Goal: Task Accomplishment & Management: Manage account settings

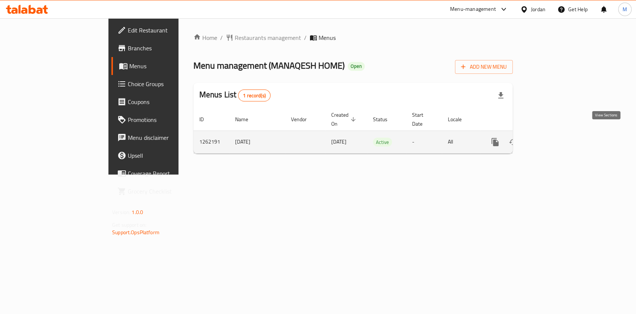
click at [554, 138] on icon "enhanced table" at bounding box center [549, 142] width 9 height 9
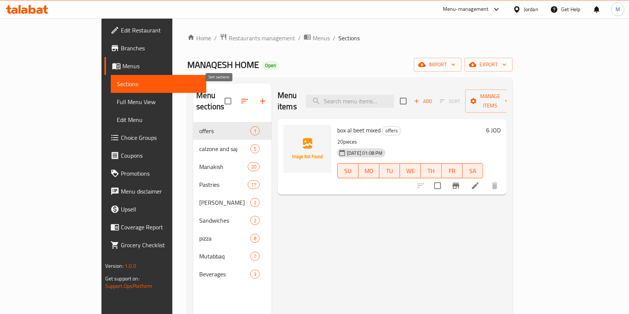
click at [240, 97] on icon "button" at bounding box center [244, 101] width 9 height 9
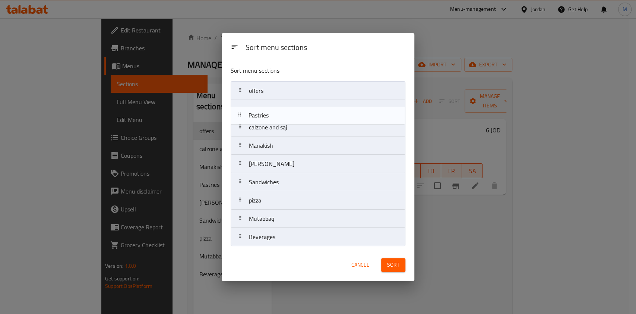
drag, startPoint x: 302, startPoint y: 151, endPoint x: 302, endPoint y: 113, distance: 38.4
click at [302, 113] on nav "offers calzone and saj Manakish Pastries fry Barak Sandwiches pizza Mutabbaq Be…" at bounding box center [318, 163] width 175 height 165
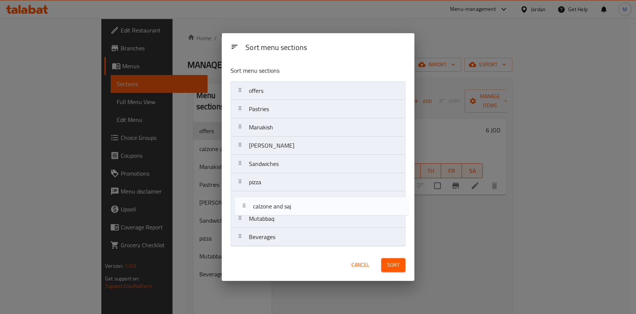
drag, startPoint x: 298, startPoint y: 129, endPoint x: 302, endPoint y: 210, distance: 81.4
click at [302, 210] on nav "offers Pastries calzone and saj Manakish fry Barak Sandwiches pizza Mutabbaq Be…" at bounding box center [318, 163] width 175 height 165
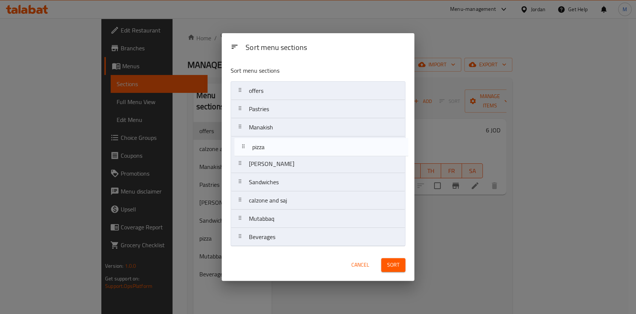
drag, startPoint x: 297, startPoint y: 189, endPoint x: 300, endPoint y: 148, distance: 41.1
click at [300, 148] on nav "offers Pastries Manakish fry Barak Sandwiches pizza calzone and saj Mutabbaq Be…" at bounding box center [318, 163] width 175 height 165
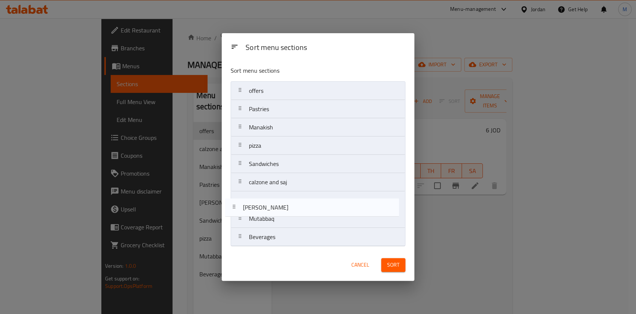
drag, startPoint x: 296, startPoint y: 163, endPoint x: 290, endPoint y: 210, distance: 47.3
click at [290, 210] on nav "offers Pastries Manakish pizza fry Barak Sandwiches calzone and saj Mutabbaq Be…" at bounding box center [318, 163] width 175 height 165
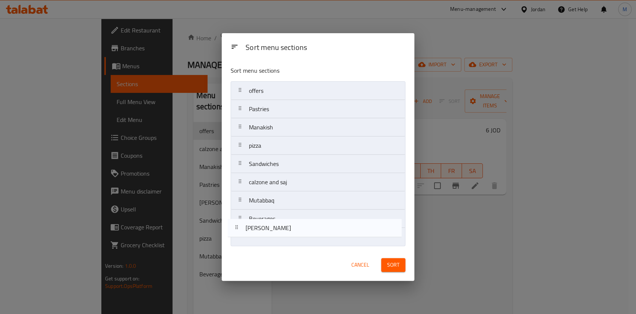
drag, startPoint x: 290, startPoint y: 202, endPoint x: 287, endPoint y: 232, distance: 30.0
click at [287, 232] on nav "offers Pastries Manakish pizza Sandwiches calzone and saj fry Barak Mutabbaq Be…" at bounding box center [318, 163] width 175 height 165
drag, startPoint x: 286, startPoint y: 240, endPoint x: 286, endPoint y: 220, distance: 19.4
click at [286, 220] on nav "offers Pastries Manakish pizza Sandwiches calzone and saj Mutabbaq Beverages fr…" at bounding box center [318, 163] width 175 height 165
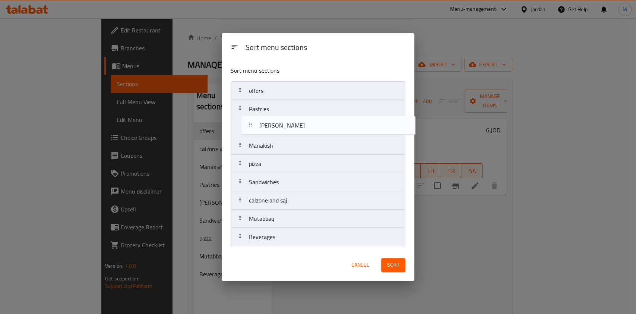
drag, startPoint x: 274, startPoint y: 223, endPoint x: 285, endPoint y: 128, distance: 96.0
click at [285, 128] on nav "offers Pastries Manakish pizza Sandwiches calzone and saj Mutabbaq fry Barak Be…" at bounding box center [318, 163] width 175 height 165
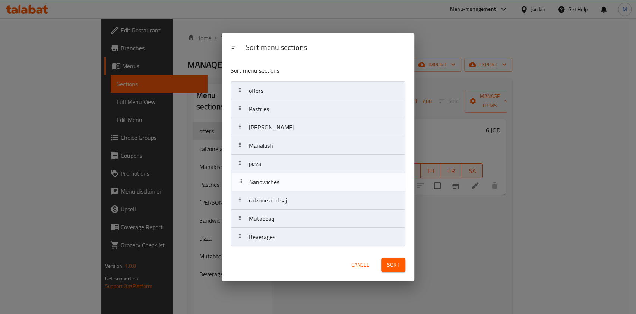
click at [292, 189] on nav "offers Pastries fry Barak Manakish pizza Sandwiches calzone and saj Mutabbaq Be…" at bounding box center [318, 163] width 175 height 165
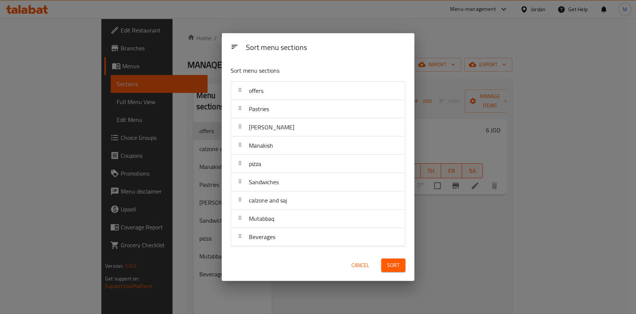
click at [394, 265] on span "Sort" at bounding box center [393, 265] width 12 height 9
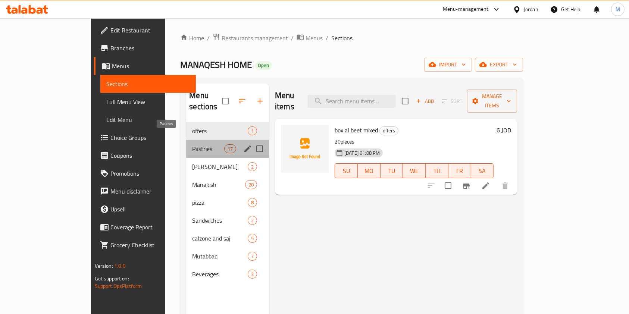
click at [192, 144] on span "Pastries" at bounding box center [208, 148] width 32 height 9
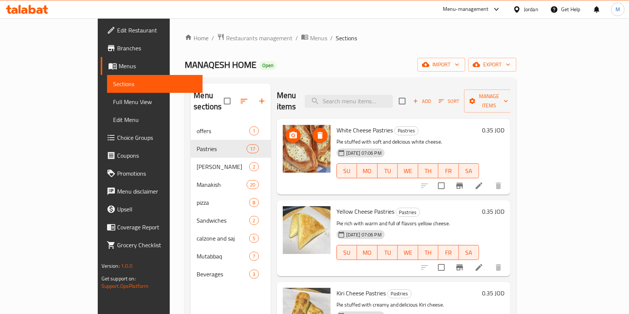
click at [504, 125] on h6 "0.35 JOD" at bounding box center [493, 130] width 22 height 10
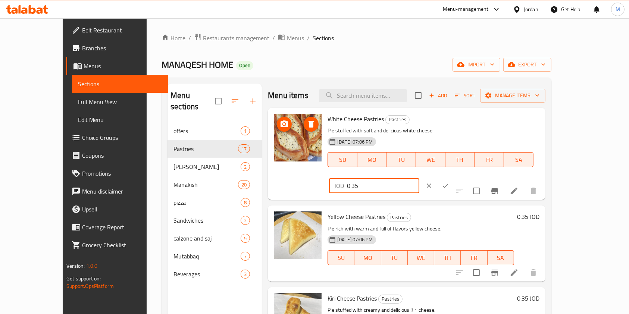
click at [419, 178] on input "0.35" at bounding box center [383, 185] width 72 height 15
drag, startPoint x: 524, startPoint y: 123, endPoint x: 444, endPoint y: 123, distance: 79.4
click at [444, 123] on div "White Cheese Pastries Pastries Pie stuffed with soft and delicious white cheese…" at bounding box center [432, 154] width 217 height 86
type input "0.45"
click at [453, 177] on button "ok" at bounding box center [445, 185] width 16 height 16
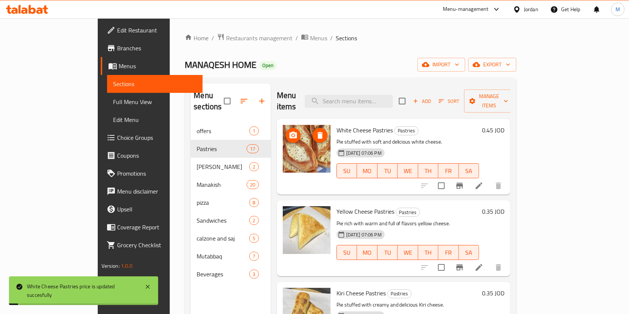
click at [504, 206] on h6 "0.35 JOD" at bounding box center [493, 211] width 22 height 10
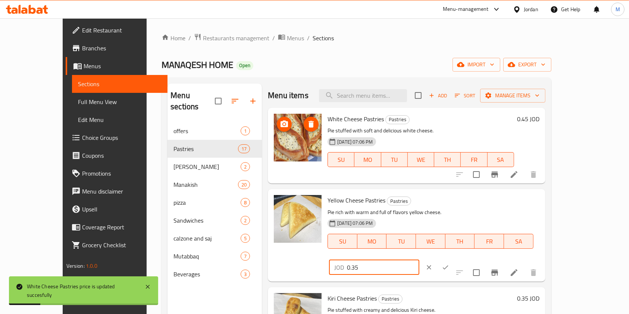
drag, startPoint x: 529, startPoint y: 201, endPoint x: 440, endPoint y: 205, distance: 89.6
click at [440, 206] on div "Yellow Cheese Pastries Pastries Pie rich with warm and full of flavors yellow c…" at bounding box center [432, 235] width 217 height 86
paste input "4"
type input "0.45"
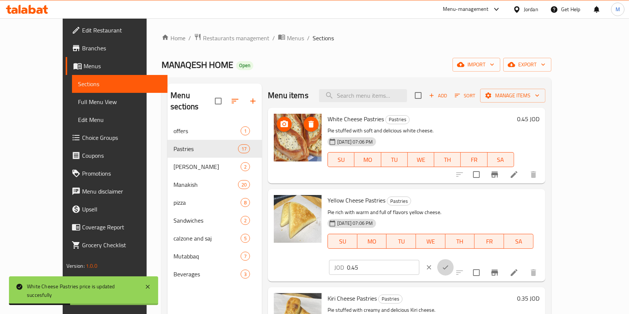
click at [449, 264] on icon "ok" at bounding box center [444, 267] width 7 height 7
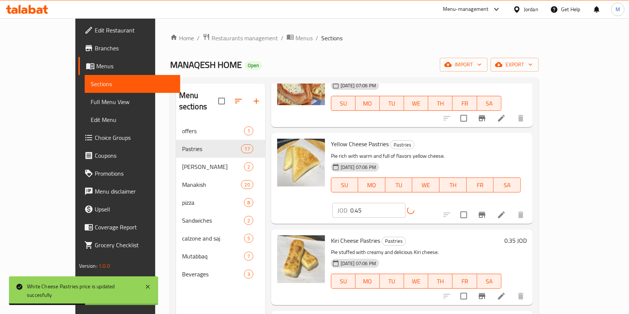
scroll to position [99, 0]
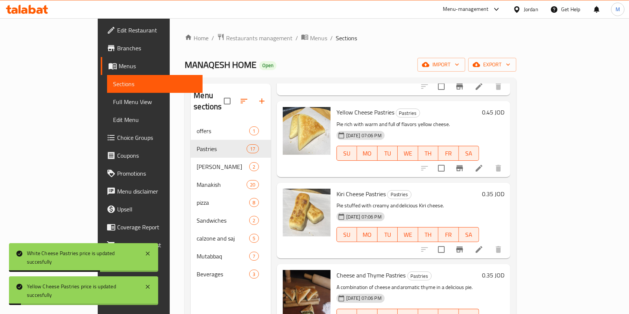
click at [504, 189] on h6 "0.35 JOD" at bounding box center [493, 194] width 22 height 10
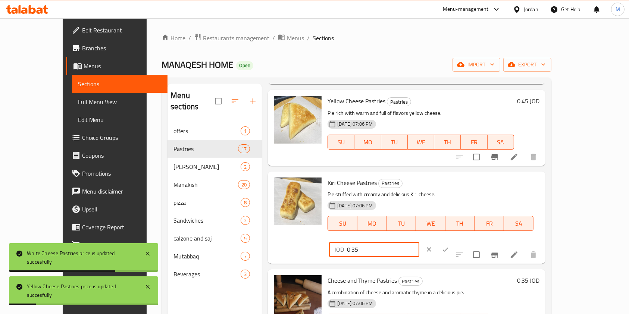
drag, startPoint x: 512, startPoint y: 190, endPoint x: 484, endPoint y: 190, distance: 27.2
click at [455, 191] on div "Kiri Cheese Pastries Pastries Pie stuffed with creamy and delicious Kiri cheese…" at bounding box center [432, 218] width 217 height 86
paste input "4"
type input "0.45"
click at [449, 246] on icon "ok" at bounding box center [444, 249] width 7 height 7
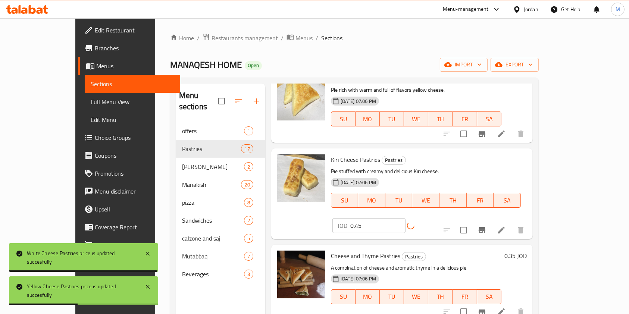
scroll to position [149, 0]
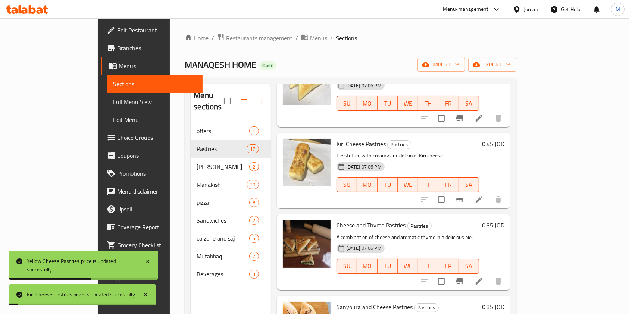
click at [504, 220] on h6 "0.35 JOD" at bounding box center [493, 225] width 22 height 10
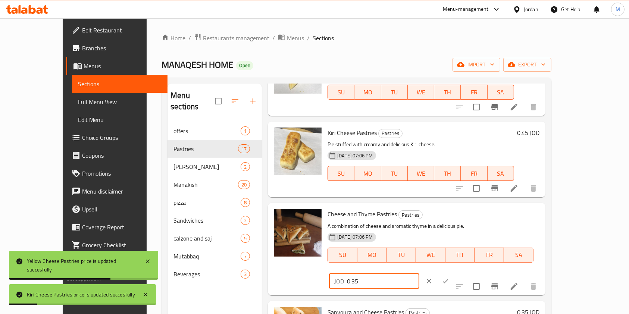
drag, startPoint x: 522, startPoint y: 216, endPoint x: 478, endPoint y: 219, distance: 44.1
click at [419, 274] on div "JOD 0.35 ​" at bounding box center [374, 281] width 90 height 15
paste input "4"
type input "0.45"
click at [449, 277] on icon "ok" at bounding box center [444, 280] width 7 height 7
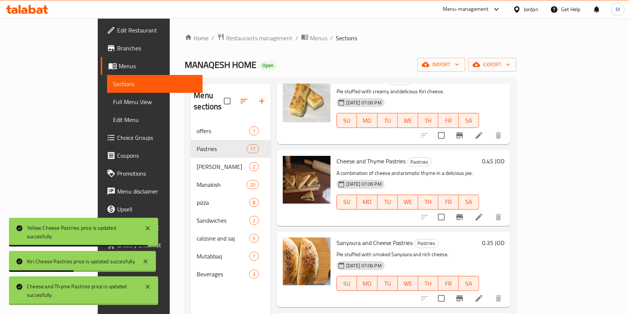
scroll to position [248, 0]
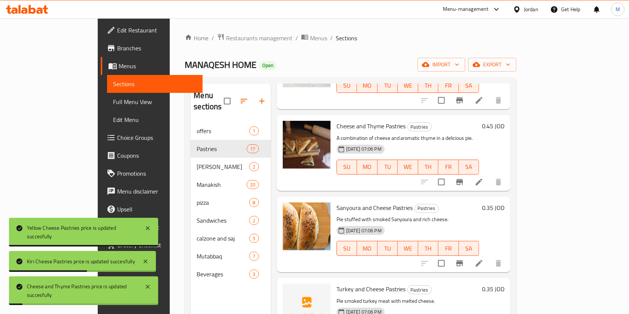
click at [504, 202] on h6 "0.35 JOD" at bounding box center [493, 207] width 22 height 10
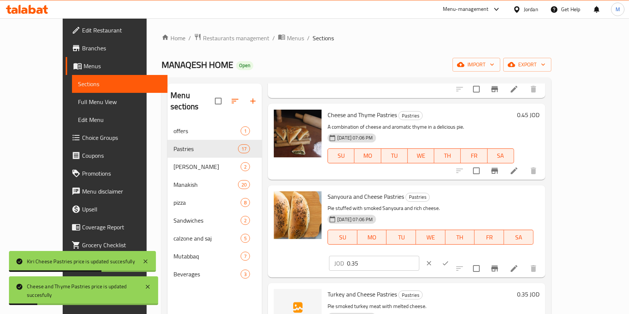
drag, startPoint x: 522, startPoint y: 199, endPoint x: 467, endPoint y: 204, distance: 55.7
click at [467, 204] on div "Sanyoura and Cheese Pastries Pastries Pie stuffed with smoked Sanyoura and rich…" at bounding box center [432, 231] width 217 height 86
paste input "4"
type input "0.45"
click at [449, 260] on icon "ok" at bounding box center [444, 263] width 7 height 7
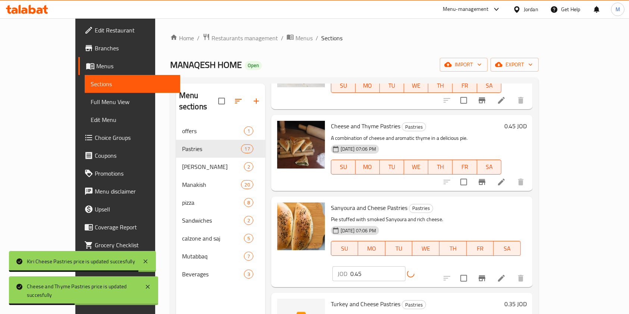
scroll to position [348, 0]
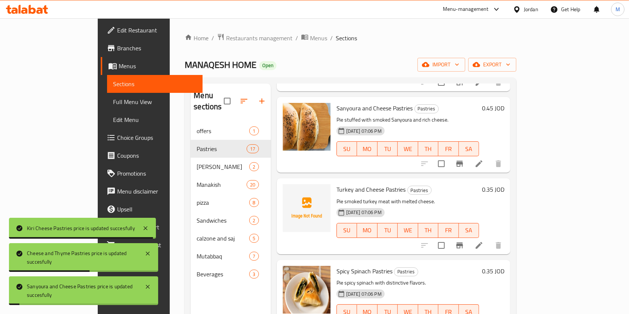
click at [504, 184] on h6 "0.35 JOD" at bounding box center [493, 189] width 22 height 10
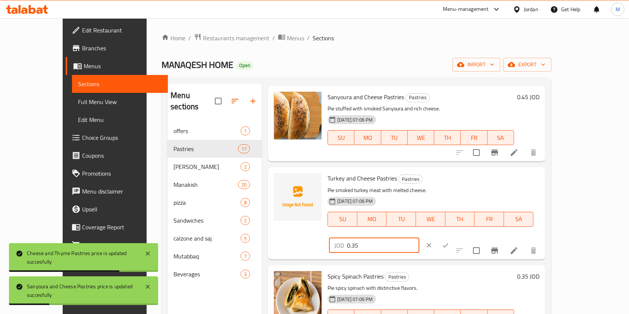
drag, startPoint x: 492, startPoint y: 188, endPoint x: 475, endPoint y: 188, distance: 17.5
click at [419, 238] on div "JOD 0.35 ​" at bounding box center [374, 245] width 90 height 15
paste input "4"
type input "0.45"
click at [449, 242] on icon "ok" at bounding box center [444, 245] width 7 height 7
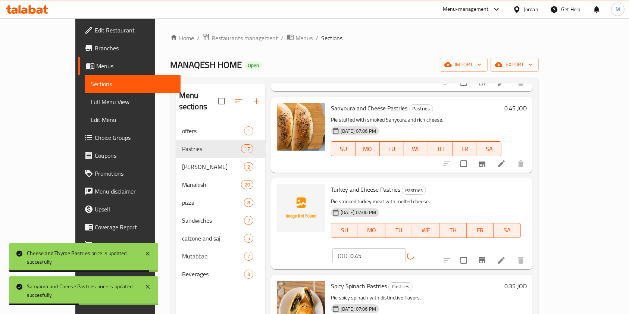
scroll to position [447, 0]
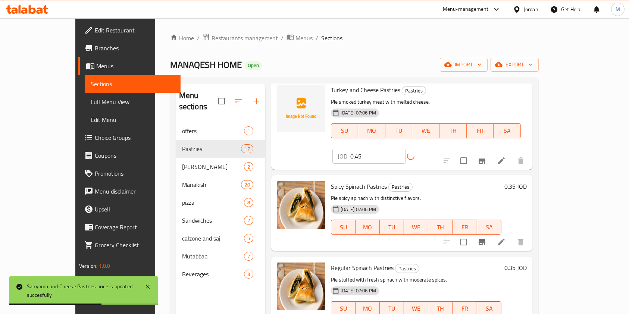
click at [526, 181] on h6 "0.35 JOD" at bounding box center [515, 186] width 22 height 10
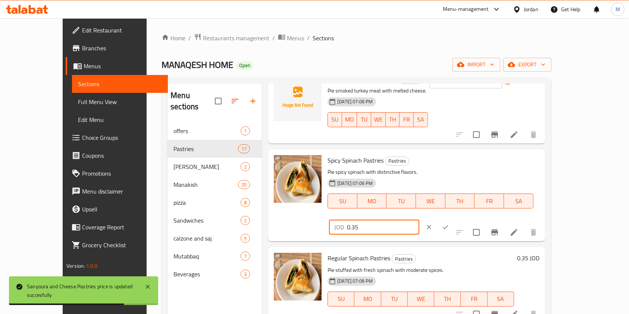
drag, startPoint x: 473, startPoint y: 170, endPoint x: 473, endPoint y: 166, distance: 4.1
click at [459, 170] on div "Spicy Spinach Pastries Pastries Pie spicy spinach with distinctive flavors. 20-…" at bounding box center [432, 195] width 217 height 86
paste input "4"
type input "0.45"
click at [449, 223] on icon "ok" at bounding box center [444, 226] width 7 height 7
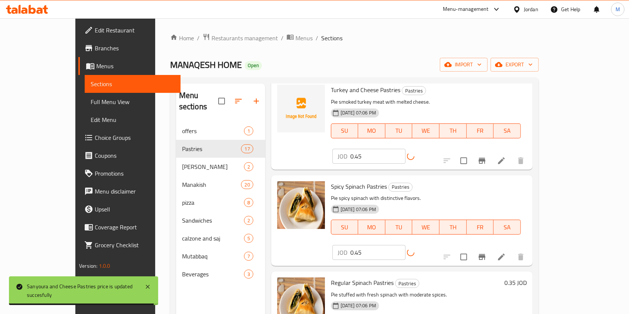
scroll to position [547, 0]
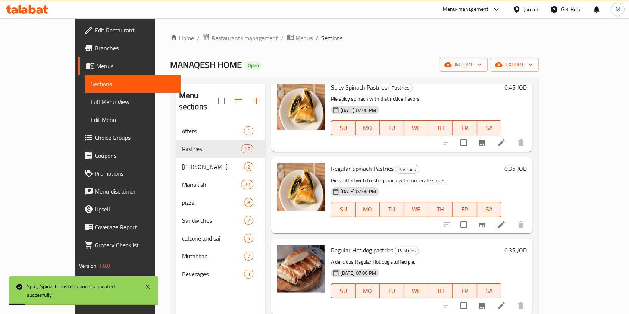
click at [526, 163] on h6 "0.35 JOD" at bounding box center [515, 168] width 22 height 10
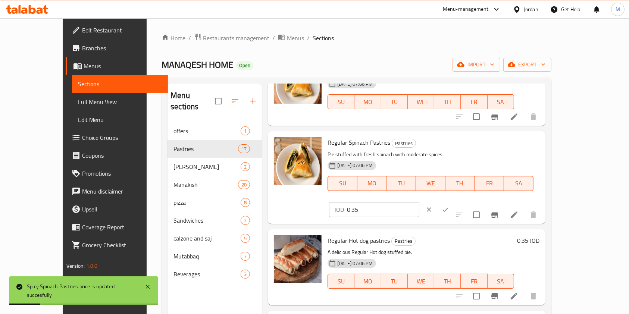
drag, startPoint x: 527, startPoint y: 145, endPoint x: 488, endPoint y: 149, distance: 39.7
click at [419, 202] on div "JOD 0.35 ​" at bounding box center [374, 209] width 90 height 15
paste input "4"
type input "0.45"
click at [449, 206] on icon "ok" at bounding box center [444, 209] width 7 height 7
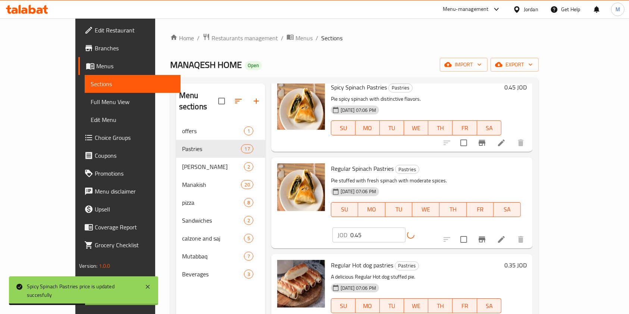
scroll to position [597, 0]
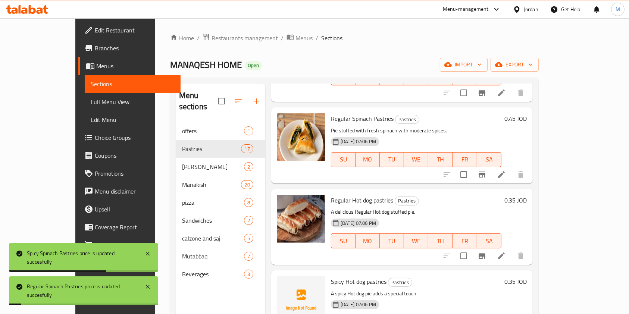
click at [526, 195] on h6 "0.35 JOD" at bounding box center [515, 200] width 22 height 10
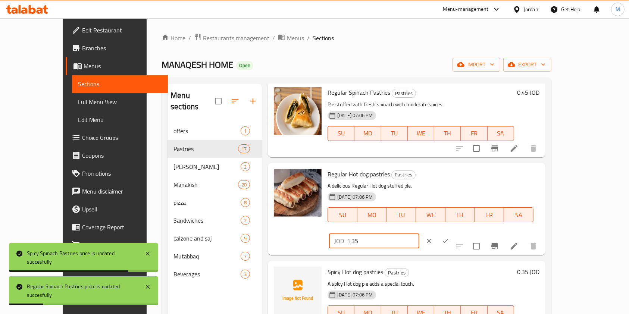
drag, startPoint x: 509, startPoint y: 177, endPoint x: 453, endPoint y: 177, distance: 55.6
click at [419, 233] on input "1.35" at bounding box center [383, 240] width 72 height 15
paste input "045"
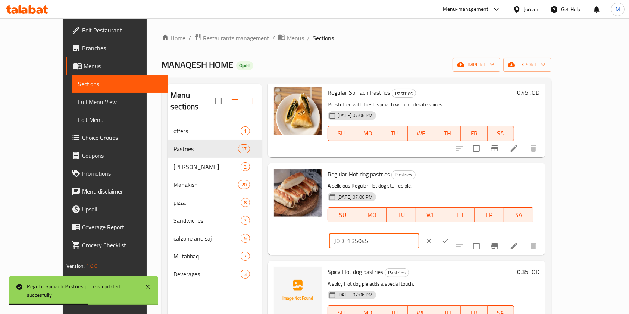
paste input "0."
type input "0.45"
click at [449, 237] on icon "ok" at bounding box center [444, 240] width 7 height 7
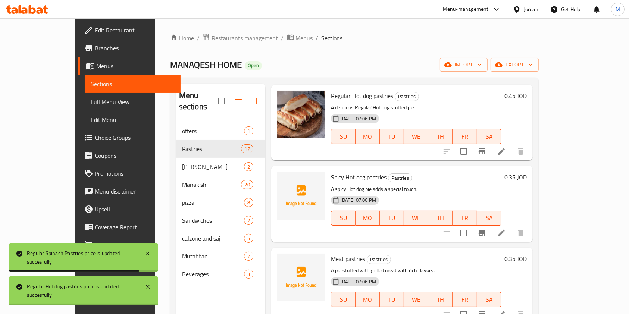
scroll to position [746, 0]
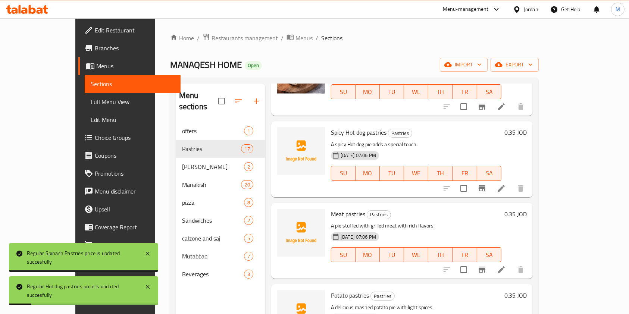
click at [526, 127] on h6 "0.35 JOD" at bounding box center [515, 132] width 22 height 10
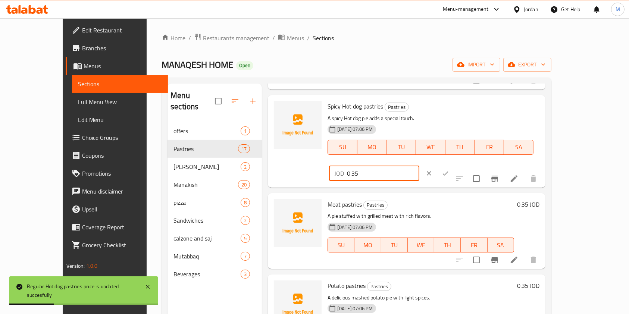
drag, startPoint x: 515, startPoint y: 108, endPoint x: 459, endPoint y: 111, distance: 56.4
click at [459, 111] on div "Spicy Hot dog pastries Pastries A spicy Hot dog pie adds a special touch. 20-10…" at bounding box center [432, 141] width 217 height 86
paste input "4"
type input "0.45"
click at [449, 170] on icon "ok" at bounding box center [444, 173] width 7 height 7
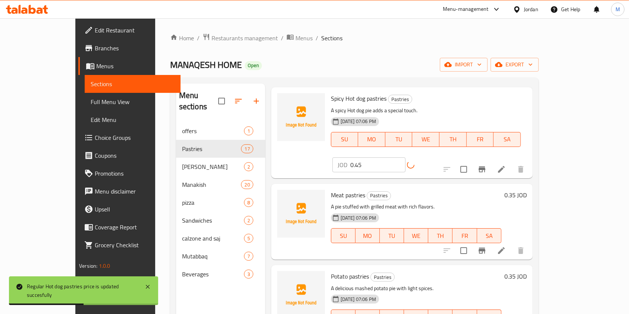
scroll to position [795, 0]
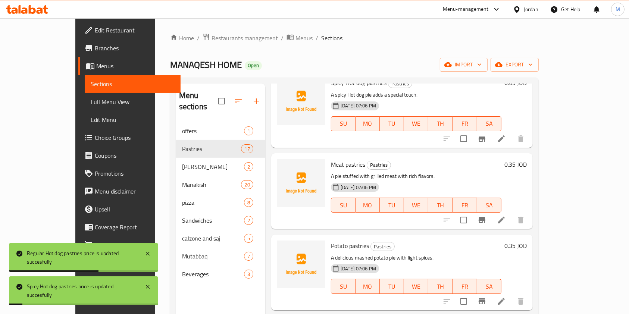
click at [526, 159] on h6 "0.35 JOD" at bounding box center [515, 164] width 22 height 10
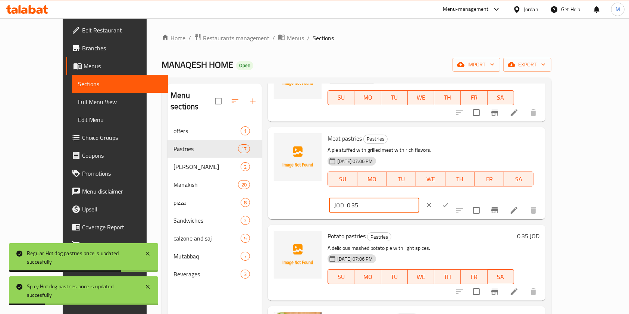
paste input "4"
drag, startPoint x: 525, startPoint y: 142, endPoint x: 473, endPoint y: 146, distance: 51.9
click at [464, 197] on div "JOD 0.45 ​" at bounding box center [395, 205] width 137 height 16
type input "0.45"
click at [449, 201] on icon "ok" at bounding box center [444, 204] width 7 height 7
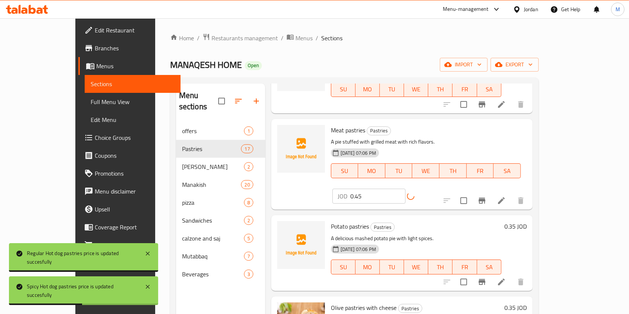
scroll to position [845, 0]
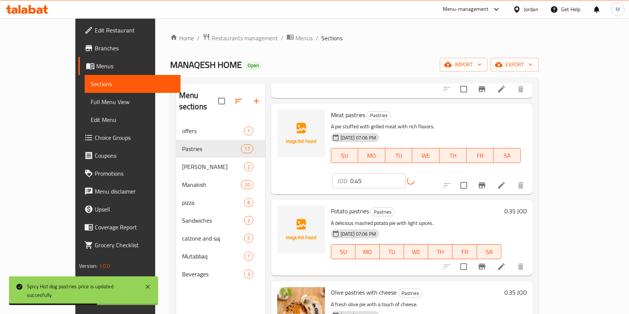
click at [526, 206] on h6 "0.35 JOD" at bounding box center [515, 211] width 22 height 10
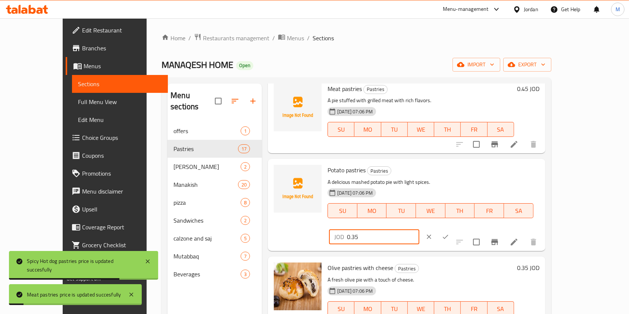
drag, startPoint x: 488, startPoint y: 178, endPoint x: 457, endPoint y: 179, distance: 31.3
click at [457, 179] on div "Potato pastries Pastries A delicious mashed potato pie with light spices. 20-10…" at bounding box center [432, 205] width 217 height 86
paste input "4"
type input "0.45"
click at [449, 233] on icon "ok" at bounding box center [444, 236] width 7 height 7
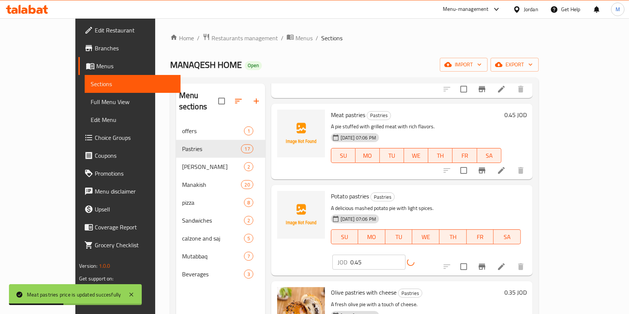
scroll to position [895, 0]
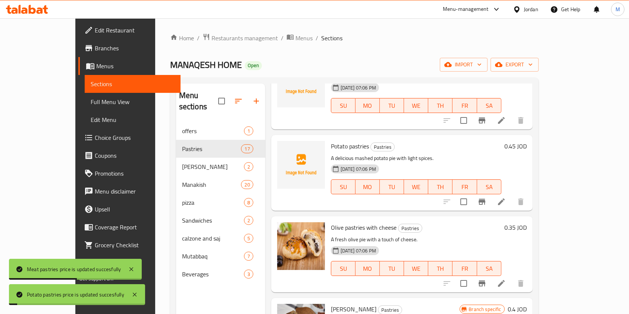
click at [526, 222] on h6 "0.35 JOD" at bounding box center [515, 227] width 22 height 10
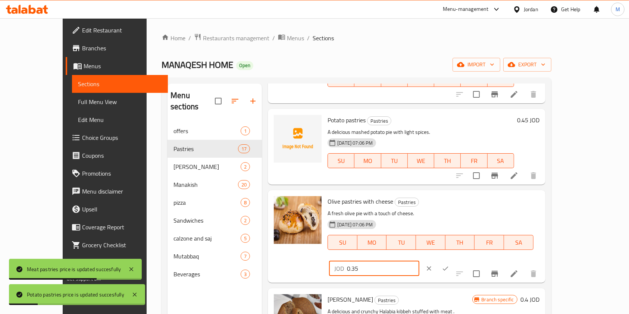
paste input "4"
drag, startPoint x: 494, startPoint y: 207, endPoint x: 444, endPoint y: 207, distance: 50.0
click at [444, 207] on div "Olive pastries with cheese Pastries A fresh olive pie with a touch of cheese. 2…" at bounding box center [432, 236] width 217 height 86
type input "0.45"
click at [453, 260] on button "ok" at bounding box center [445, 268] width 16 height 16
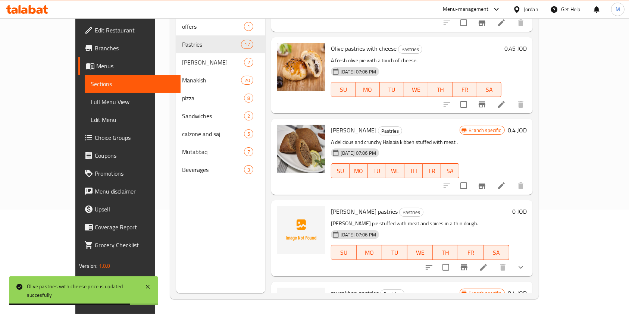
scroll to position [929, 0]
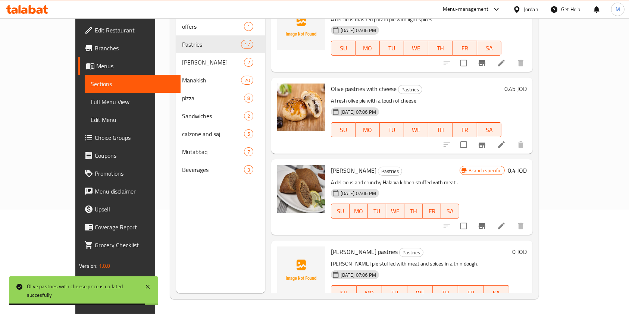
click at [95, 46] on span "Branches" at bounding box center [135, 48] width 80 height 9
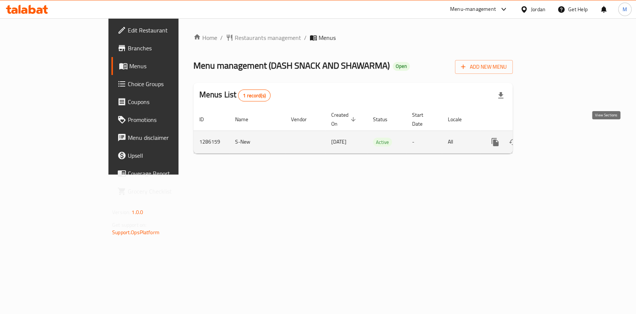
click at [558, 133] on link "enhanced table" at bounding box center [549, 142] width 18 height 18
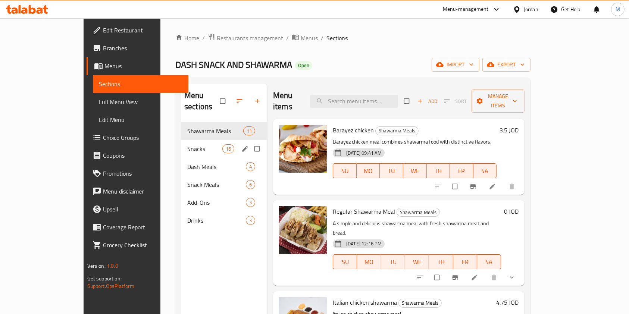
click at [192, 140] on div "Snacks 16" at bounding box center [224, 149] width 86 height 18
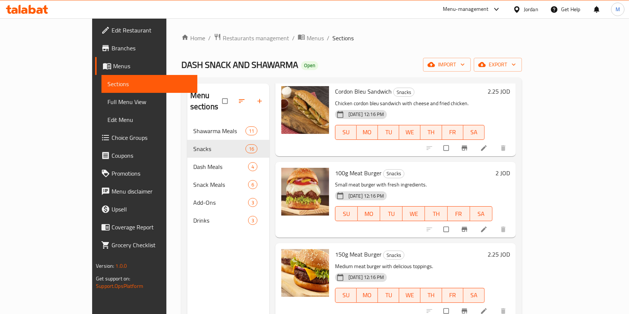
scroll to position [298, 0]
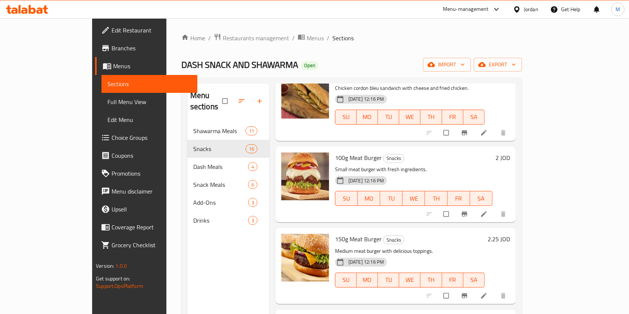
click at [513, 150] on div "100g Meat Burger Snacks Small meat burger with fresh ingredients. 28-04-2025 12…" at bounding box center [422, 185] width 181 height 70
click at [510, 153] on h6 "2 JOD" at bounding box center [502, 158] width 15 height 10
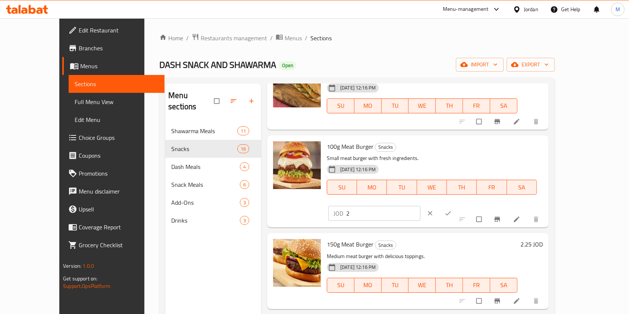
click at [420, 206] on input "2" at bounding box center [383, 213] width 74 height 15
type input "2.25"
click at [452, 210] on icon "ok" at bounding box center [447, 213] width 7 height 7
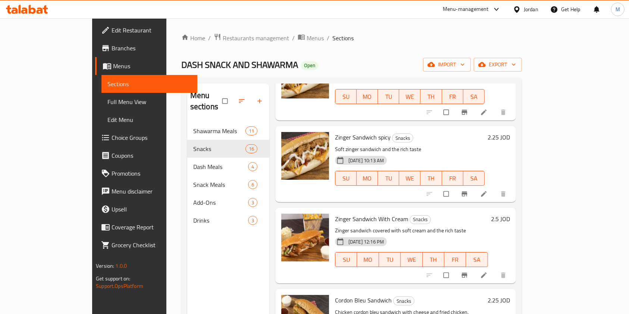
scroll to position [0, 0]
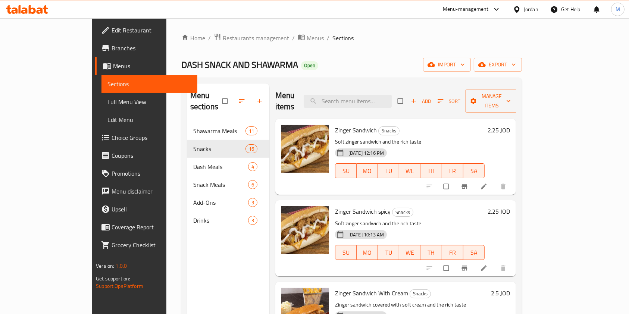
click at [510, 125] on h6 "2.25 JOD" at bounding box center [498, 130] width 22 height 10
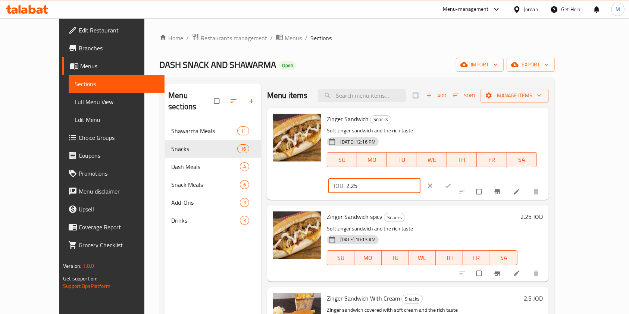
click at [420, 178] on input "2.25" at bounding box center [383, 185] width 74 height 15
click at [440, 177] on button "clear" at bounding box center [431, 185] width 18 height 16
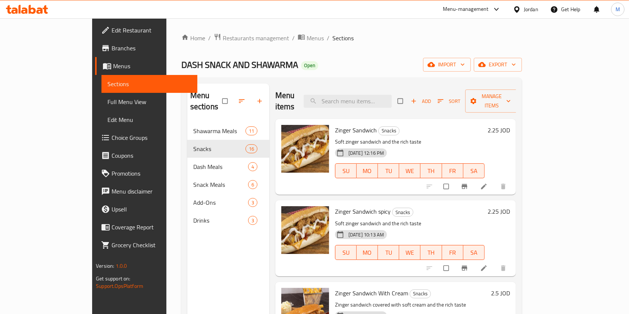
click at [510, 206] on h6 "2.25 JOD" at bounding box center [498, 211] width 22 height 10
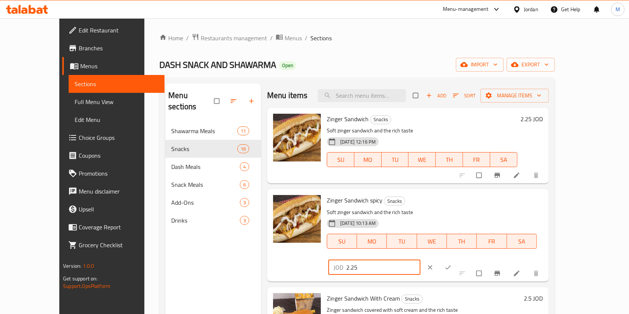
drag, startPoint x: 536, startPoint y: 204, endPoint x: 306, endPoint y: 205, distance: 229.7
click at [307, 205] on div "Zinger Sandwich spicy Snacks Soft zinger sandwich and the rich taste 14-05-2025…" at bounding box center [408, 235] width 276 height 86
type input "2.9"
click at [452, 264] on icon "ok" at bounding box center [447, 267] width 7 height 7
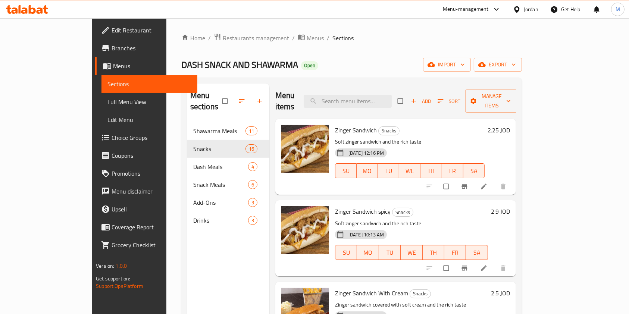
click at [510, 206] on div "2.9 JOD" at bounding box center [499, 211] width 22 height 10
click at [510, 206] on h6 "2.9 JOD" at bounding box center [500, 211] width 19 height 10
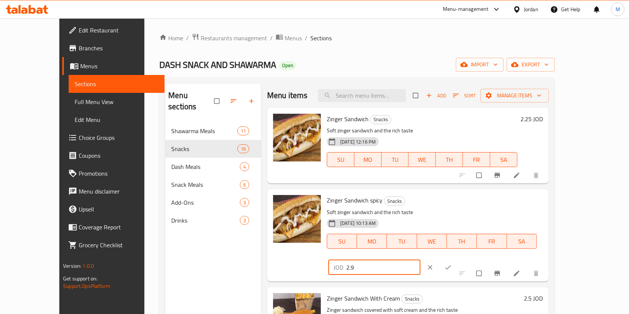
drag, startPoint x: 521, startPoint y: 202, endPoint x: 447, endPoint y: 199, distance: 73.9
click at [444, 200] on div "Zinger Sandwich spicy Snacks Soft zinger sandwich and the rich taste 14-05-2025…" at bounding box center [435, 235] width 222 height 86
type input "3"
click at [452, 264] on icon "ok" at bounding box center [447, 267] width 7 height 7
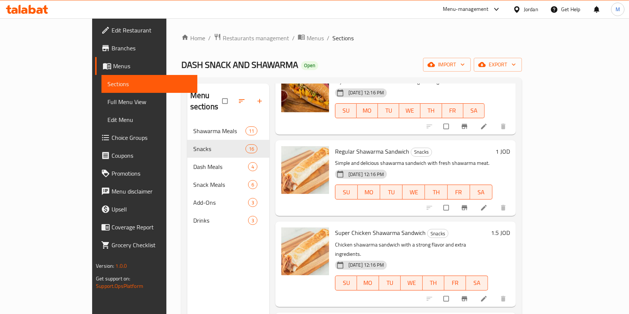
scroll to position [646, 0]
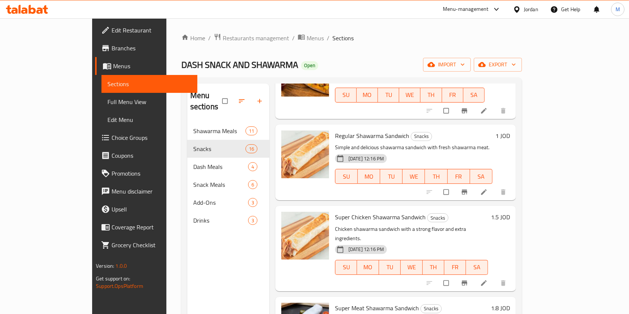
click at [510, 131] on h6 "1 JOD" at bounding box center [502, 136] width 15 height 10
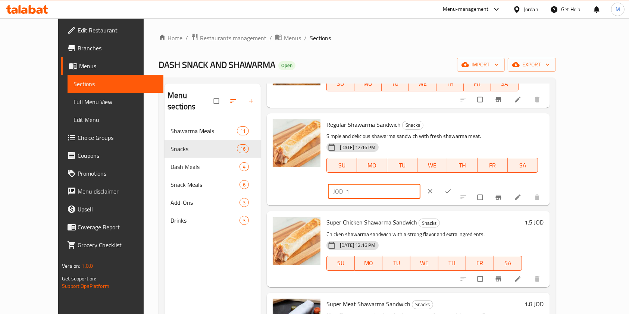
drag, startPoint x: 512, startPoint y: 128, endPoint x: 394, endPoint y: 162, distance: 122.7
click at [403, 149] on div "Regular Shawarma Sandwich Snacks Simple and delicious shawarma sandwich with fr…" at bounding box center [434, 159] width 223 height 86
type input "1.5"
click at [546, 214] on div "Super Chicken Shawarma Sandwich Snacks Chicken shawarma sandwich with a strong …" at bounding box center [434, 249] width 223 height 70
click at [544, 217] on h6 "1.5 JOD" at bounding box center [534, 222] width 19 height 10
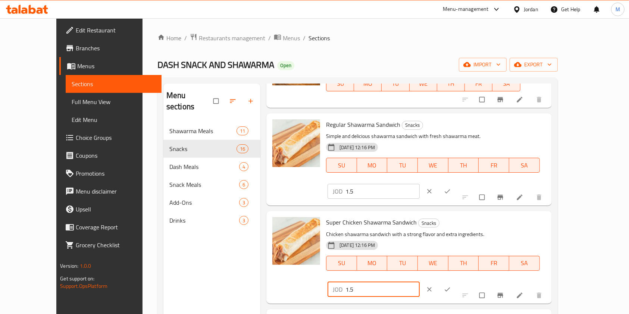
drag, startPoint x: 486, startPoint y: 210, endPoint x: 458, endPoint y: 210, distance: 28.3
click at [458, 214] on div "Super Chicken Shawarma Sandwich Snacks Chicken shawarma sandwich with a strong …" at bounding box center [436, 257] width 226 height 86
type input "2"
click at [450, 287] on icon "ok" at bounding box center [447, 289] width 6 height 4
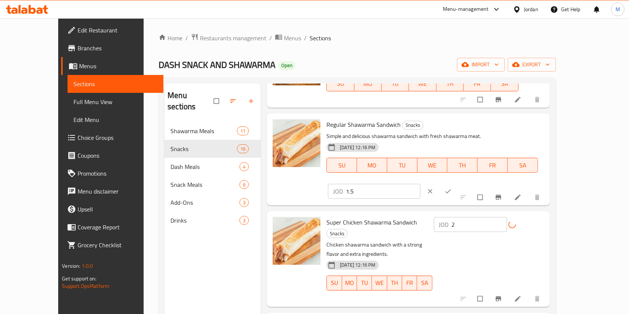
click at [452, 188] on icon "ok" at bounding box center [447, 191] width 7 height 7
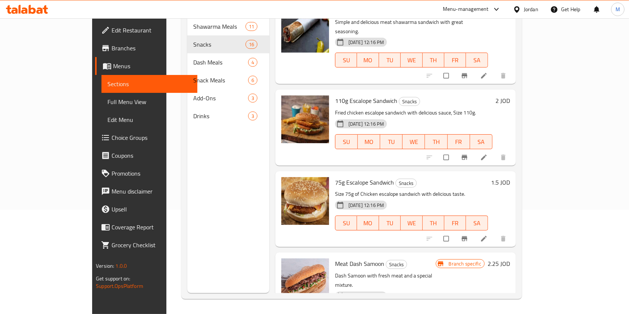
scroll to position [909, 0]
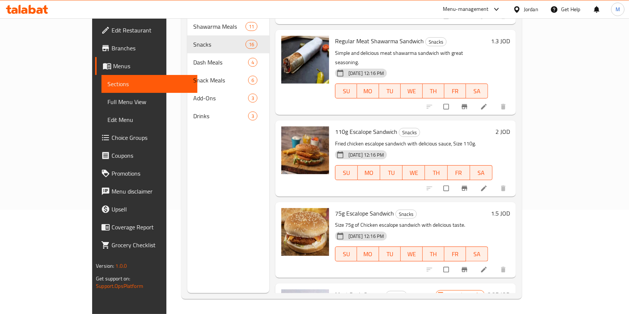
click at [510, 126] on h6 "2 JOD" at bounding box center [502, 131] width 15 height 10
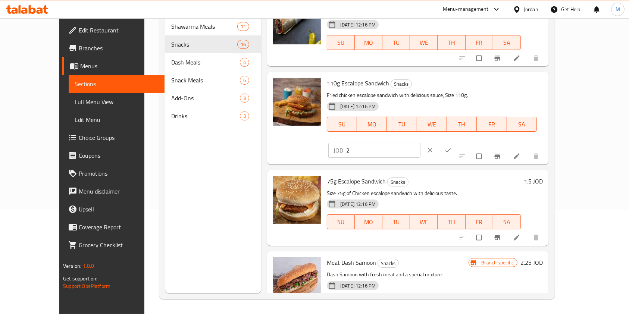
click at [543, 176] on h6 "1.5 JOD" at bounding box center [533, 181] width 19 height 10
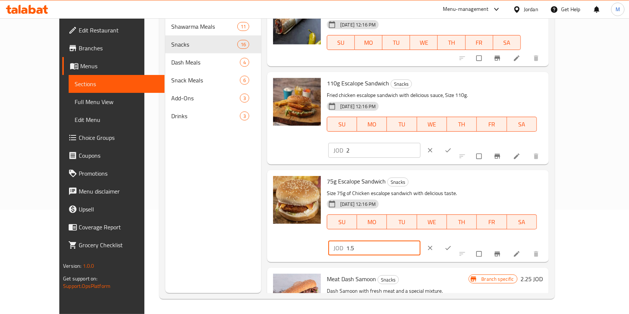
drag, startPoint x: 507, startPoint y: 165, endPoint x: 424, endPoint y: 166, distance: 83.5
click at [425, 173] on div "75g Escalope Sandwich Snacks Size 75g of Chicken escalope sandwich with delicio…" at bounding box center [435, 216] width 222 height 86
type input "2"
type input "1.8"
click at [452, 244] on icon "ok" at bounding box center [447, 247] width 7 height 7
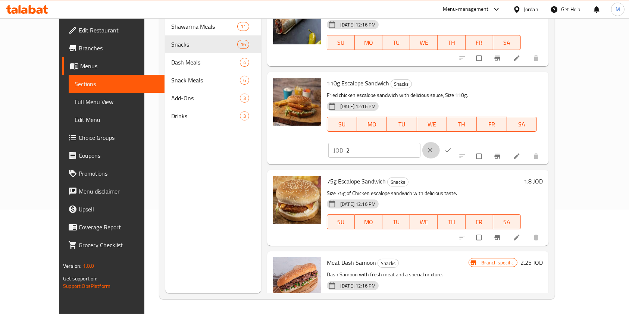
click at [440, 142] on button "clear" at bounding box center [431, 150] width 18 height 16
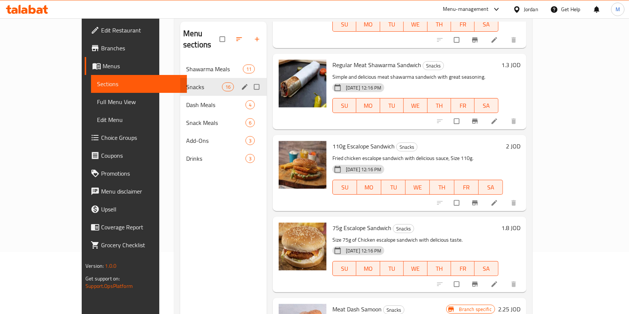
scroll to position [54, 0]
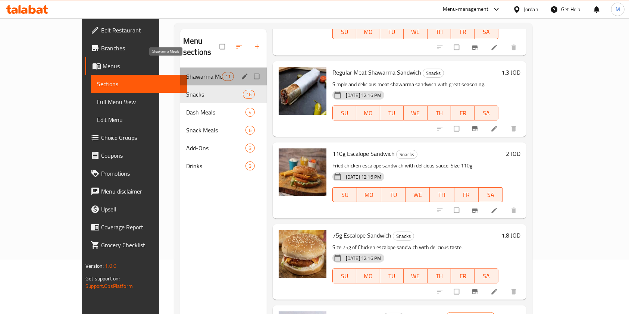
click at [186, 72] on span "Shawarma Meals" at bounding box center [204, 76] width 36 height 9
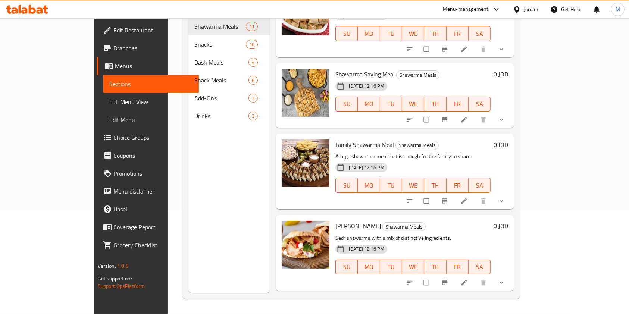
scroll to position [590, 0]
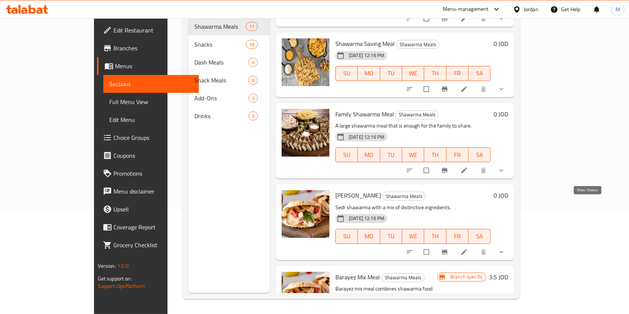
click at [505, 248] on icon "show more" at bounding box center [500, 251] width 7 height 7
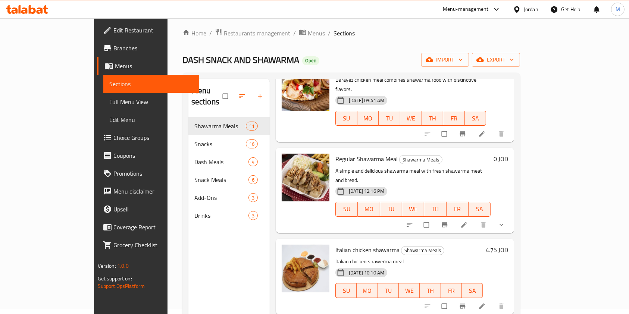
scroll to position [0, 0]
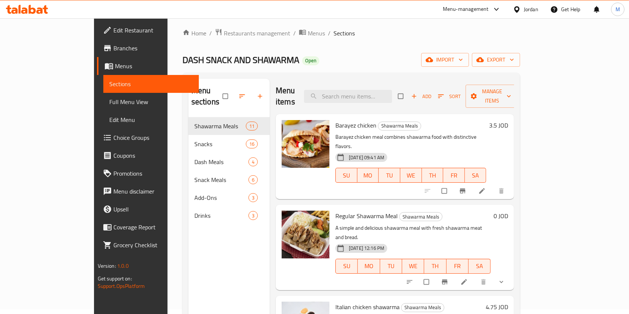
click at [508, 120] on h6 "3.5 JOD" at bounding box center [498, 125] width 19 height 10
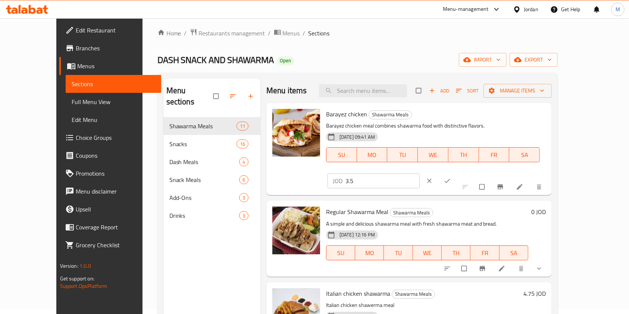
drag, startPoint x: 531, startPoint y: 122, endPoint x: 535, endPoint y: 126, distance: 6.3
click at [419, 173] on input "3.5" at bounding box center [382, 180] width 74 height 15
type input "3.75"
click at [457, 173] on button "ok" at bounding box center [448, 181] width 18 height 16
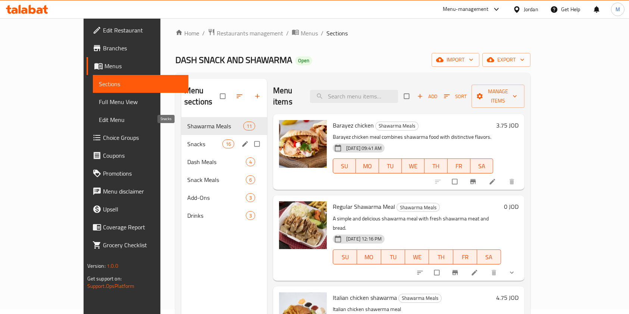
click at [187, 139] on span "Snacks" at bounding box center [204, 143] width 35 height 9
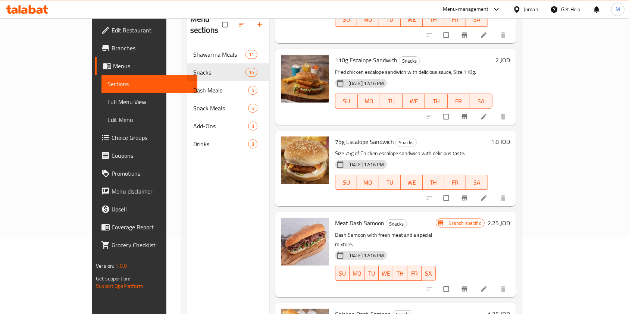
scroll to position [104, 0]
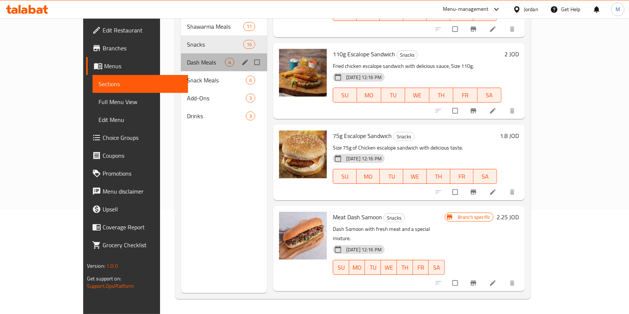
click at [181, 57] on div "Dash Meals 4" at bounding box center [224, 62] width 86 height 18
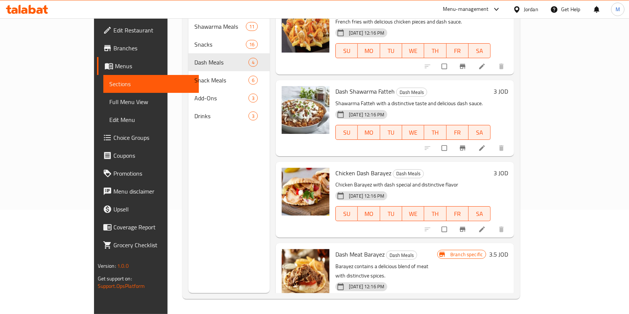
scroll to position [30, 0]
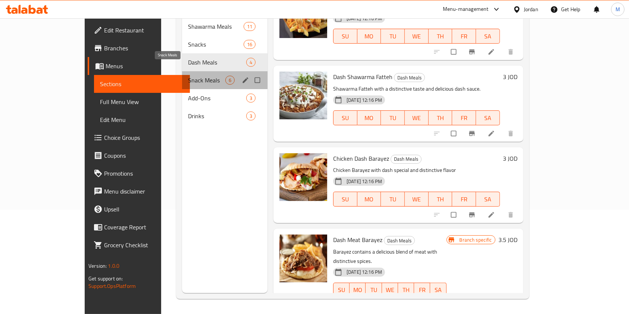
click at [188, 76] on span "Snack Meals" at bounding box center [206, 80] width 37 height 9
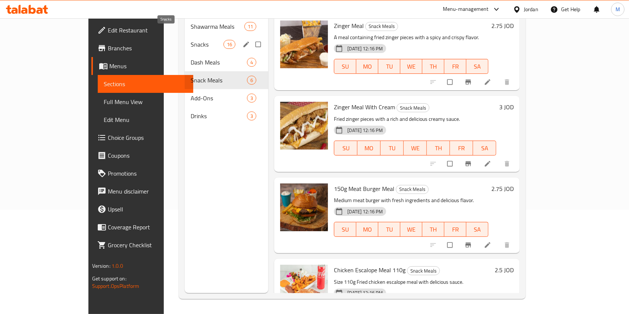
click at [191, 40] on span "Snacks" at bounding box center [207, 44] width 33 height 9
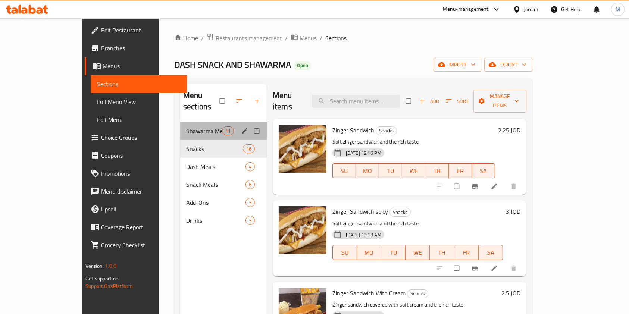
click at [194, 122] on div "Shawarma Meals 11" at bounding box center [223, 131] width 87 height 18
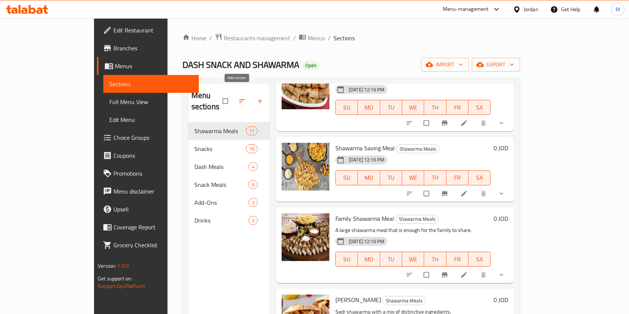
click at [256, 99] on icon "button" at bounding box center [259, 100] width 7 height 7
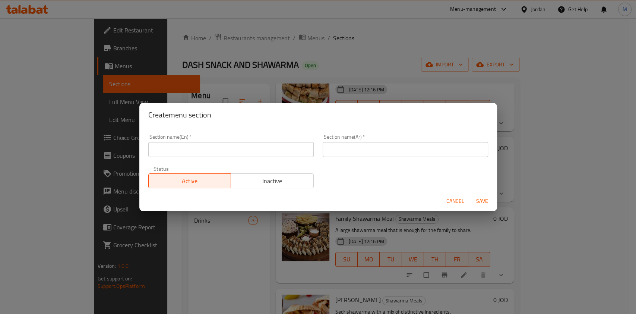
click at [374, 151] on input "text" at bounding box center [406, 149] width 166 height 15
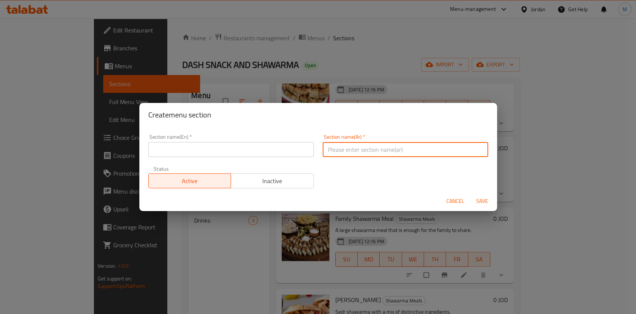
click at [255, 151] on input "text" at bounding box center [231, 149] width 166 height 15
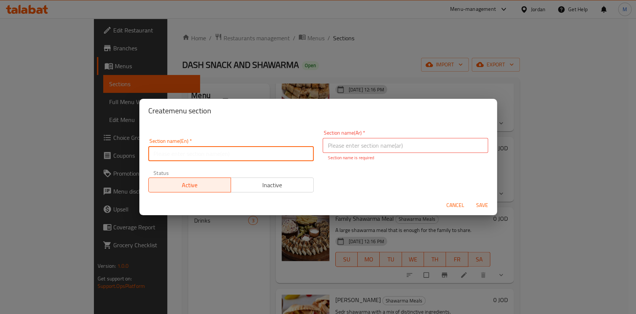
paste input "Samoon bread"
type input "Samoon bread"
click at [346, 155] on p "Section name is required" at bounding box center [405, 157] width 155 height 7
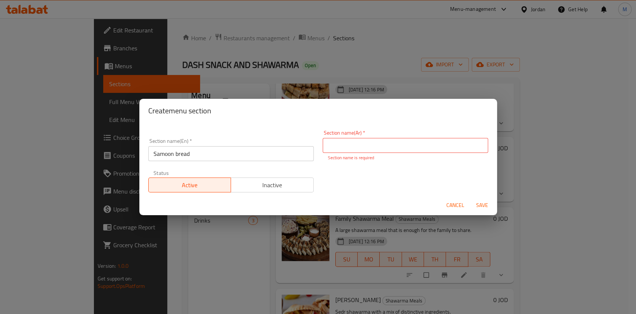
click at [350, 140] on input "text" at bounding box center [406, 145] width 166 height 15
type input "o"
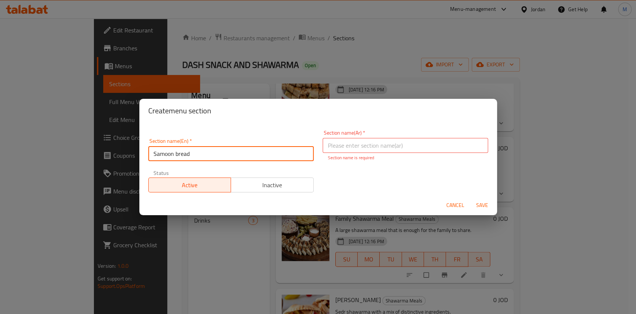
drag, startPoint x: 102, startPoint y: 157, endPoint x: 59, endPoint y: 157, distance: 42.5
click at [59, 157] on div "Create menu section Section name(En)   * Samoon bread Section name(En) * Sectio…" at bounding box center [318, 157] width 636 height 314
paste input "hawarma Samoun"
type input "Shawarma Samoun"
click at [346, 148] on input "text" at bounding box center [406, 145] width 166 height 15
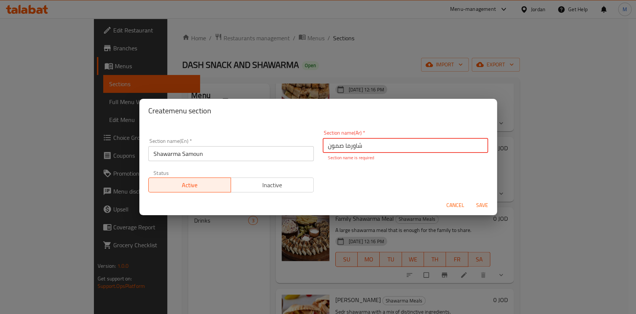
type input "شاورما صمون"
click at [488, 210] on div "Cancel Save" at bounding box center [318, 205] width 358 height 20
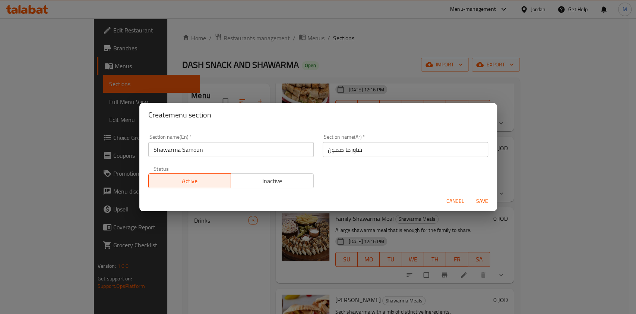
click at [484, 201] on span "Save" at bounding box center [483, 201] width 18 height 9
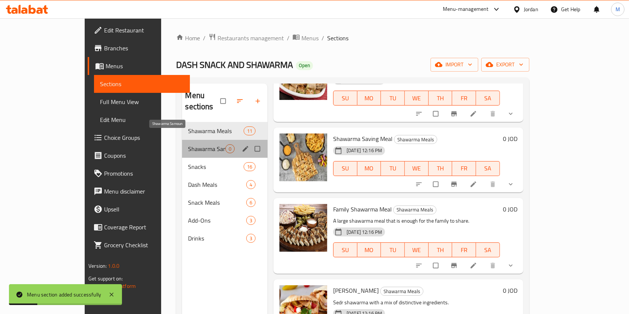
click at [188, 144] on span "Shawarma Samoun" at bounding box center [206, 148] width 37 height 9
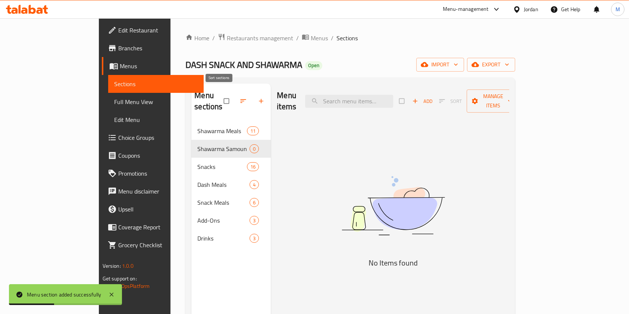
click at [239, 97] on icon "button" at bounding box center [242, 100] width 7 height 7
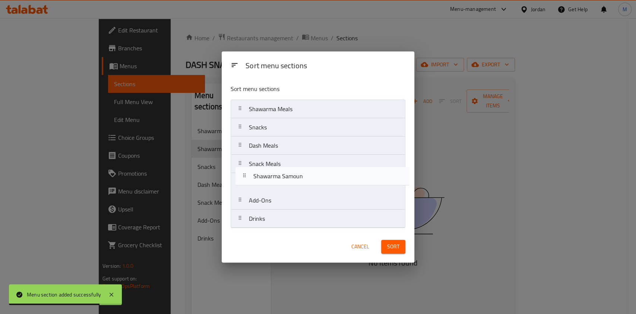
drag, startPoint x: 288, startPoint y: 134, endPoint x: 293, endPoint y: 185, distance: 51.7
click at [293, 185] on nav "Shawarma Meals Shawarma Samoun Snacks Dash Meals Snack Meals Add-Ons Drinks" at bounding box center [318, 164] width 175 height 129
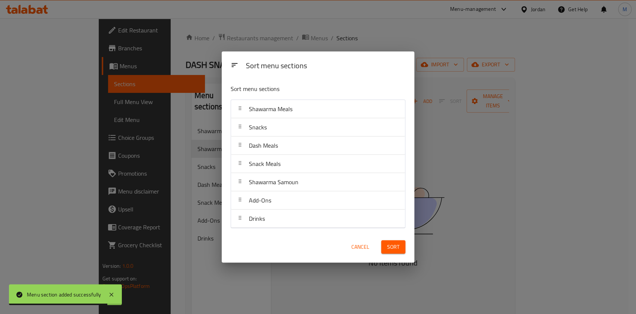
click at [390, 242] on span "Sort" at bounding box center [393, 246] width 12 height 9
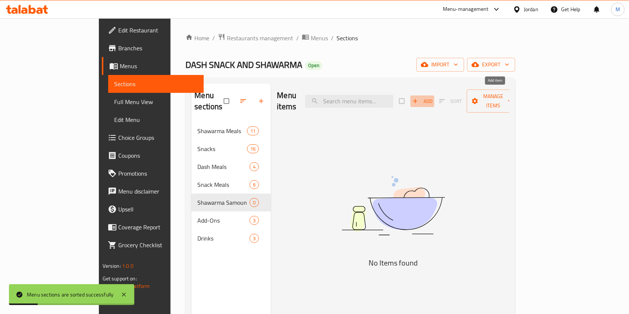
click at [432, 99] on span "Add" at bounding box center [422, 101] width 20 height 9
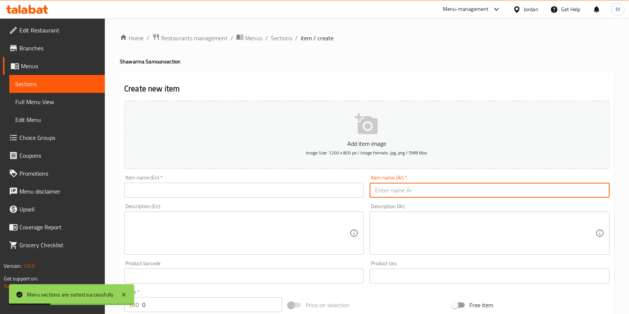
click at [398, 191] on input "text" at bounding box center [489, 190] width 239 height 15
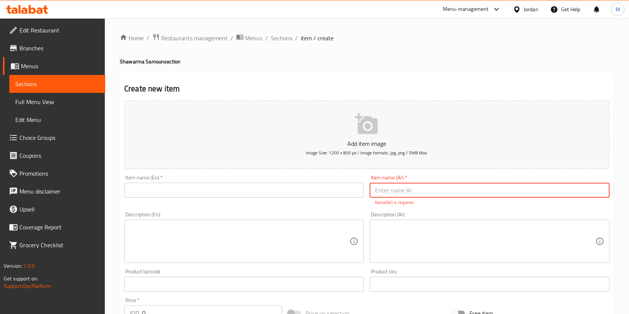
click at [315, 194] on input "text" at bounding box center [243, 190] width 239 height 15
click at [374, 187] on input "text" at bounding box center [489, 190] width 239 height 15
paste input "ساندويش شاورما صمون"
type input "ساندويش شاورما صمون"
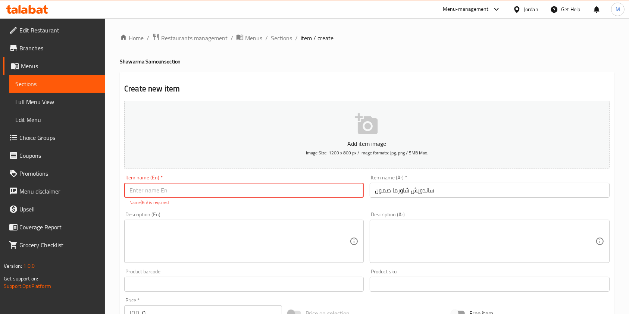
click at [189, 191] on input "text" at bounding box center [243, 190] width 239 height 15
paste input "Shawarma sandwich"
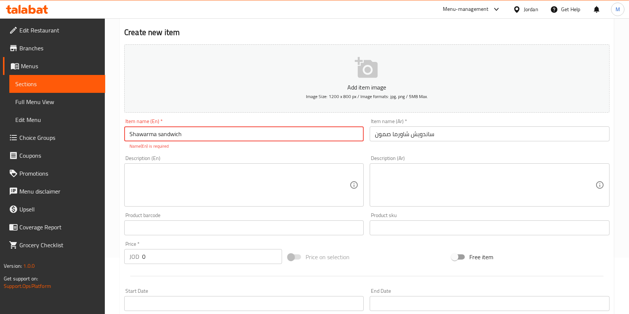
scroll to position [99, 0]
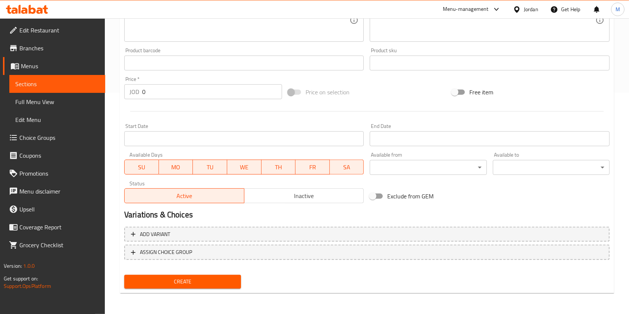
type input "Shawarma sandwich"
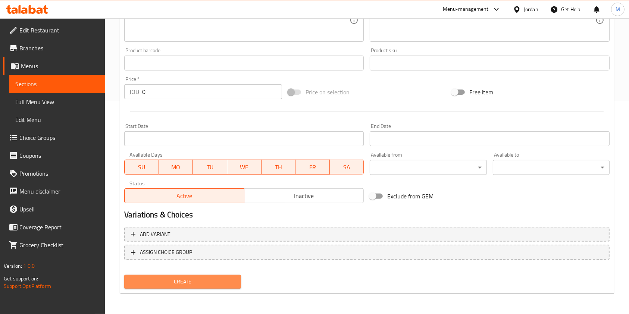
click at [203, 277] on span "Create" at bounding box center [182, 281] width 105 height 9
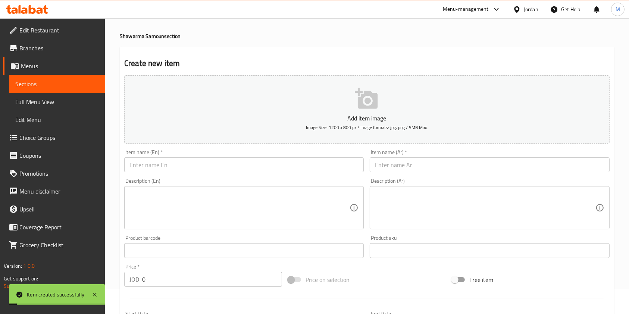
scroll to position [0, 0]
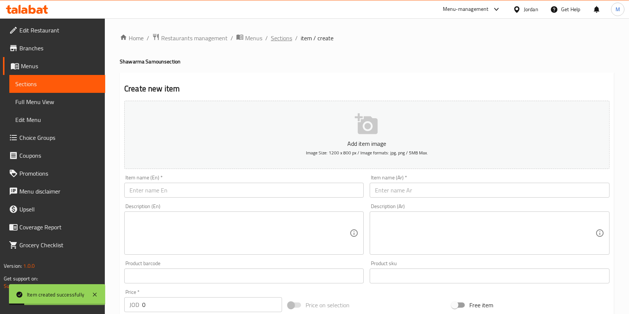
click at [276, 42] on span "Sections" at bounding box center [281, 38] width 21 height 9
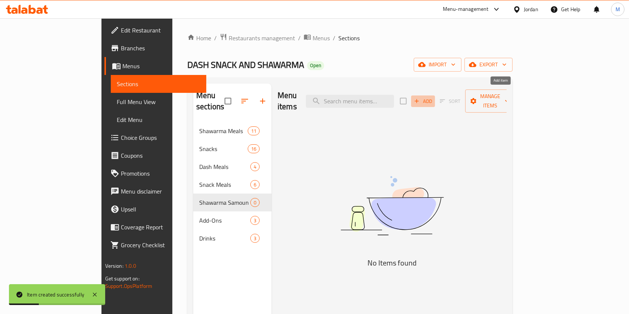
click at [433, 97] on span "Add" at bounding box center [423, 101] width 20 height 9
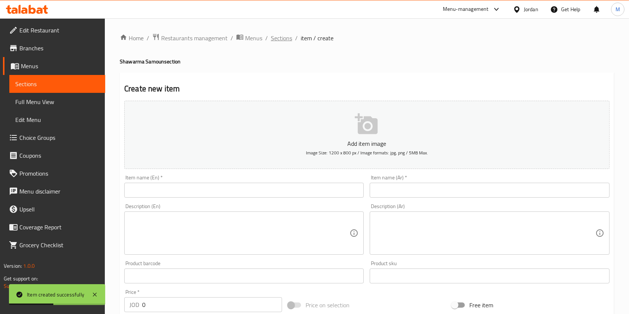
click at [286, 37] on span "Sections" at bounding box center [281, 38] width 21 height 9
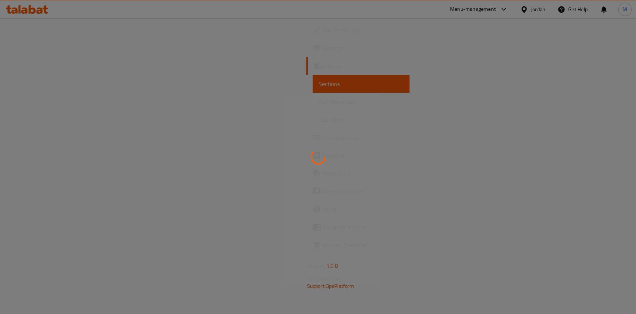
click at [528, 81] on div at bounding box center [318, 157] width 636 height 314
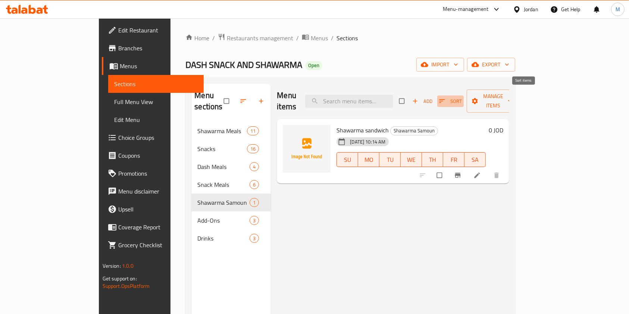
click at [462, 97] on span "Sort" at bounding box center [450, 101] width 23 height 9
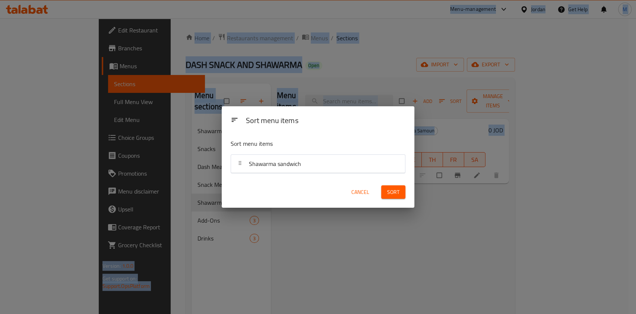
click at [531, 97] on div "Sort menu items Sort menu items Shawarma sandwich Cancel Sort" at bounding box center [318, 157] width 636 height 314
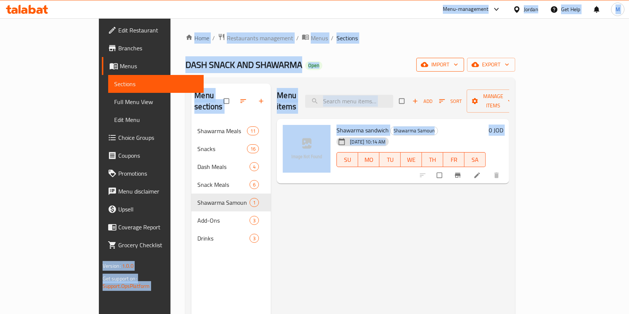
click at [458, 63] on span "import" at bounding box center [440, 64] width 36 height 9
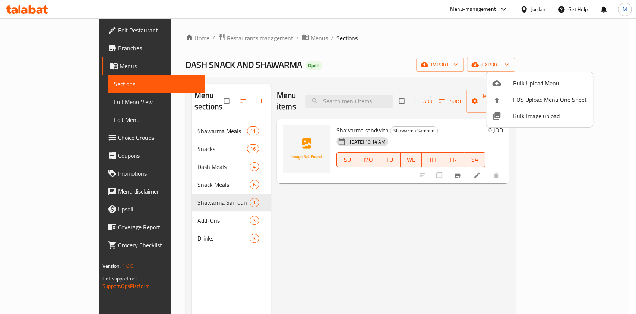
click at [578, 57] on div at bounding box center [318, 157] width 636 height 314
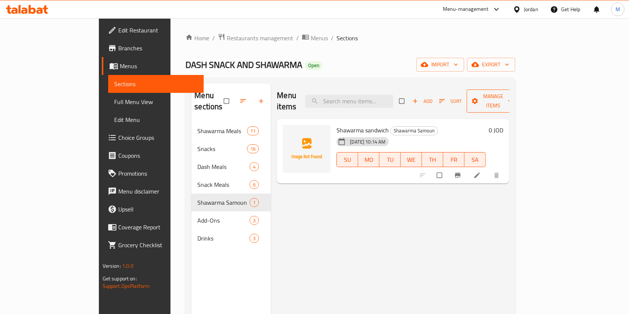
click at [513, 99] on span "Manage items" at bounding box center [492, 101] width 41 height 19
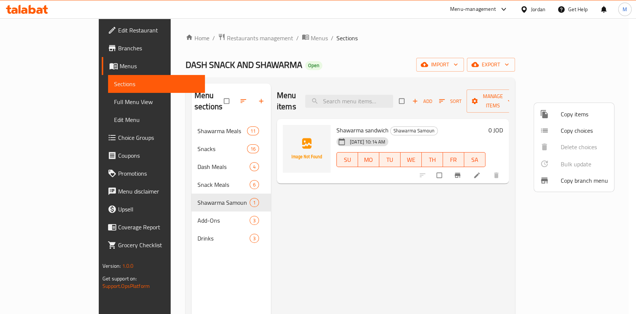
click at [570, 116] on span "Copy items" at bounding box center [584, 114] width 47 height 9
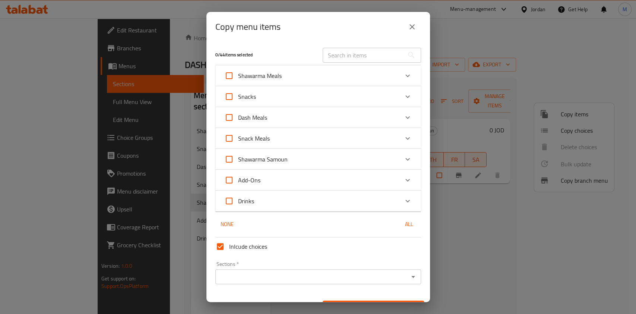
click at [285, 159] on span "Shawarma Samoun" at bounding box center [263, 159] width 50 height 11
click at [238, 159] on input "Shawarma Samoun" at bounding box center [229, 159] width 18 height 18
checkbox input "true"
click at [289, 162] on div "Shawarma Samoun" at bounding box center [311, 159] width 175 height 18
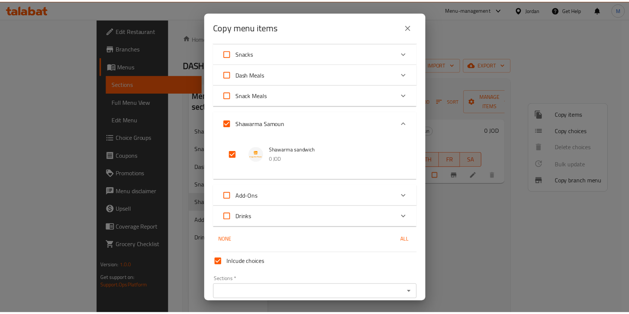
scroll to position [76, 0]
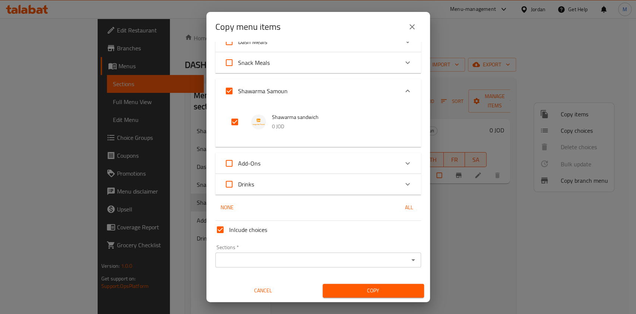
click at [257, 258] on input "Sections   *" at bounding box center [312, 260] width 189 height 10
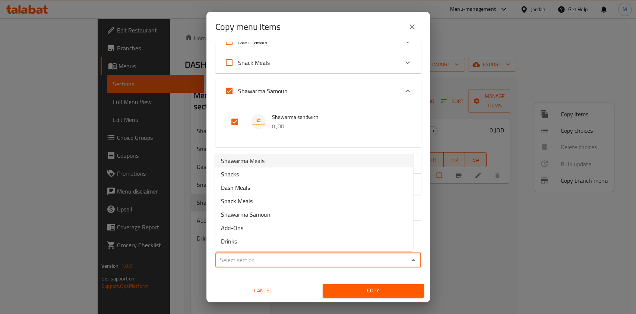
click at [231, 89] on input "Shawarma Samoun" at bounding box center [229, 91] width 18 height 18
checkbox input "false"
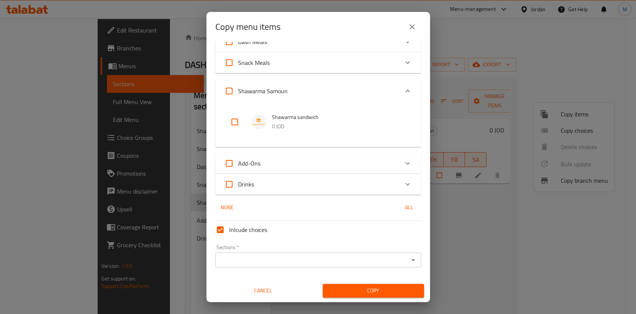
click at [235, 126] on input "checkbox" at bounding box center [235, 122] width 18 height 18
checkbox input "true"
click at [275, 273] on div "Inlcude choices Sections   * Sections * Cancel Copy" at bounding box center [319, 258] width 212 height 80
click at [276, 261] on input "Sections   *" at bounding box center [312, 260] width 189 height 10
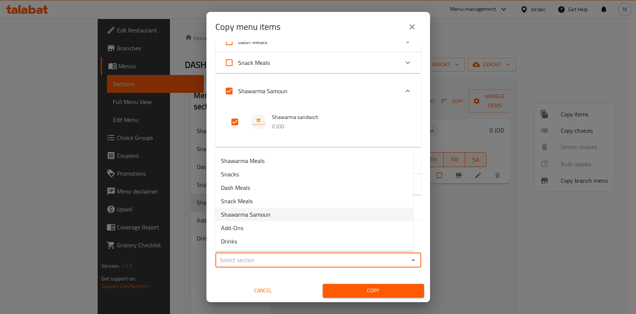
click at [276, 209] on li "Shawarma Samoun" at bounding box center [314, 214] width 198 height 13
type input "Shawarma Samoun"
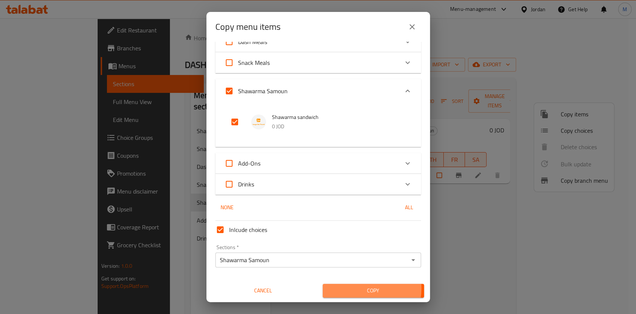
click at [361, 289] on span "Copy" at bounding box center [373, 290] width 89 height 9
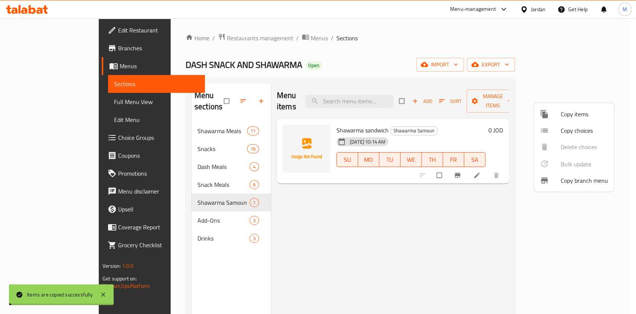
click at [473, 210] on div at bounding box center [318, 157] width 636 height 314
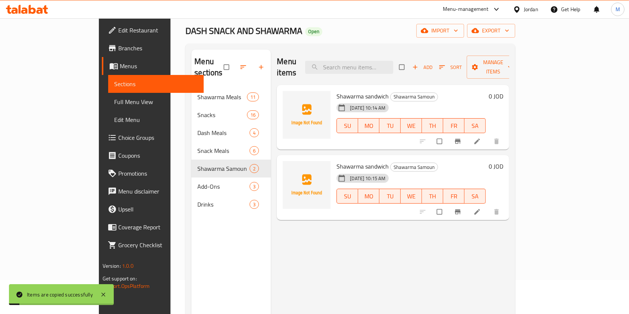
scroll to position [50, 0]
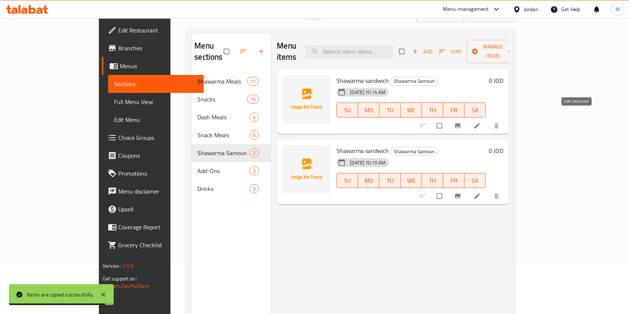
click at [481, 122] on icon at bounding box center [476, 125] width 7 height 7
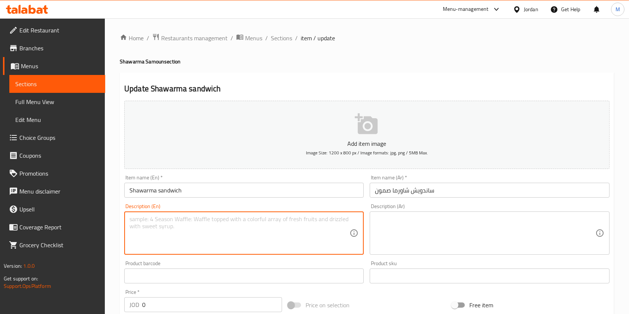
click at [204, 234] on textarea at bounding box center [239, 233] width 220 height 35
paste textarea "Shawarma sandwich with meat"
type textarea "Shawarma sandwich with meat"
click at [437, 231] on textarea at bounding box center [485, 233] width 220 height 35
paste textarea "ساندويش شاورما صمون لحمه"
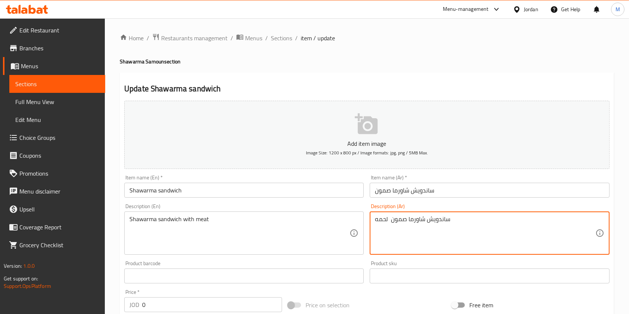
scroll to position [149, 0]
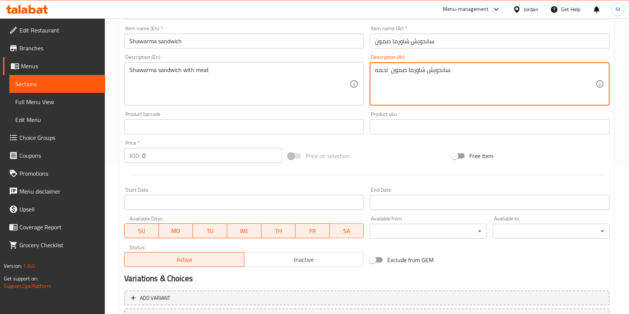
type textarea "ساندويش شاورما صمون لحمه"
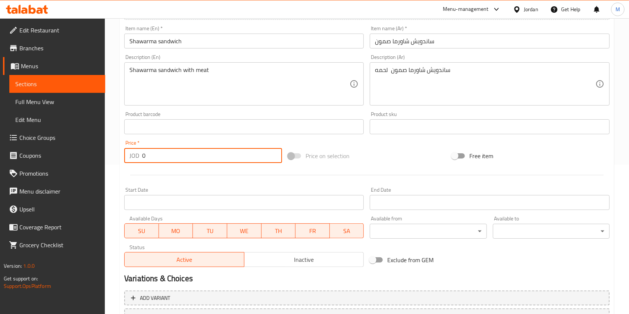
drag, startPoint x: 183, startPoint y: 151, endPoint x: 92, endPoint y: 164, distance: 91.7
click at [97, 165] on div "Edit Restaurant Branches Menus Sections Full Menu View Edit Menu Choice Groups …" at bounding box center [314, 123] width 629 height 509
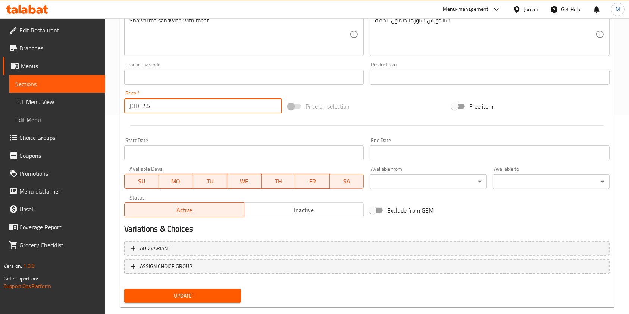
type input "2.5"
click at [227, 296] on span "Update" at bounding box center [182, 295] width 105 height 9
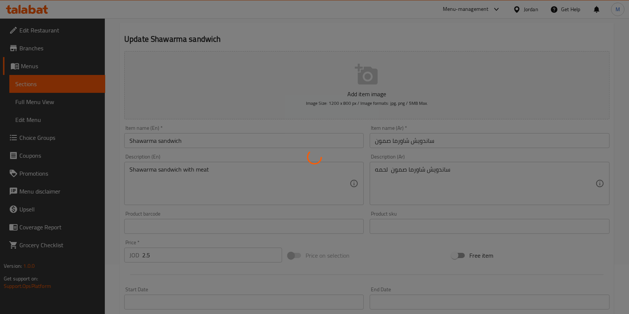
scroll to position [0, 0]
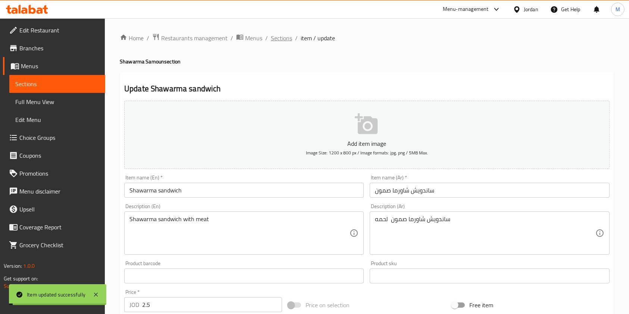
click at [285, 38] on span "Sections" at bounding box center [281, 38] width 21 height 9
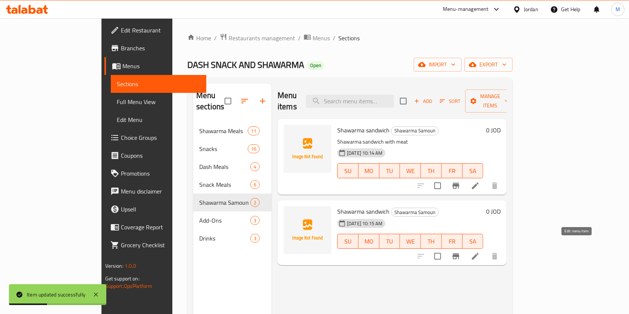
click at [480, 252] on icon at bounding box center [475, 256] width 9 height 9
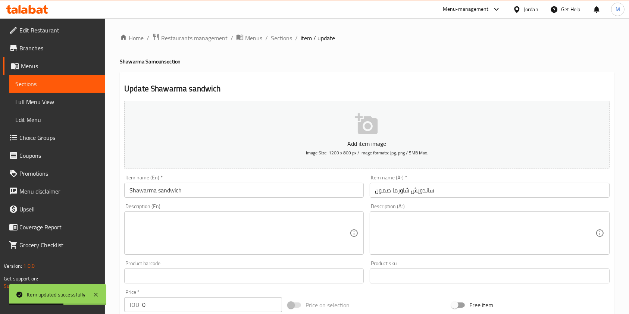
click at [261, 198] on input "Shawarma sandwich" at bounding box center [243, 190] width 239 height 15
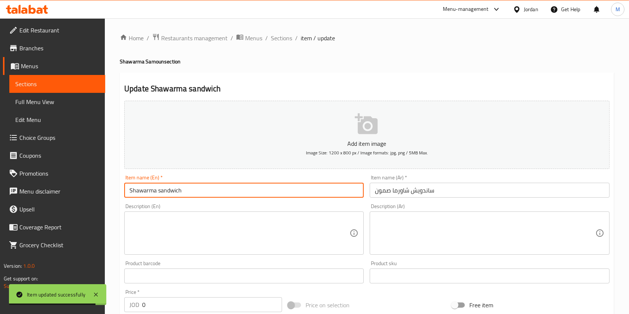
type input "Shawarma sandwich"
click at [210, 228] on textarea at bounding box center [239, 233] width 220 height 35
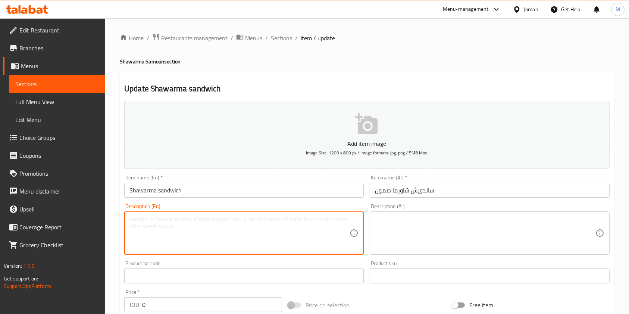
paste textarea "ساندويش شاورما صمون دجاج"
type textarea "ساندويش شاورما صمون دجاج"
click at [477, 239] on textarea at bounding box center [485, 233] width 220 height 35
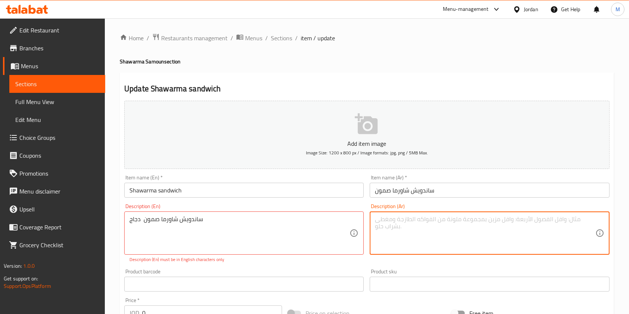
paste textarea "ساندويش شاورما صمون دجاج"
type textarea "ساندويش شاورما صمون دجاج"
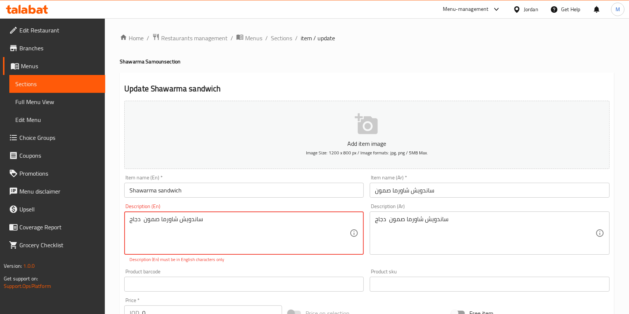
drag, startPoint x: 220, startPoint y: 220, endPoint x: 20, endPoint y: 230, distance: 199.8
paste textarea "Chicken shawarma sandwich"
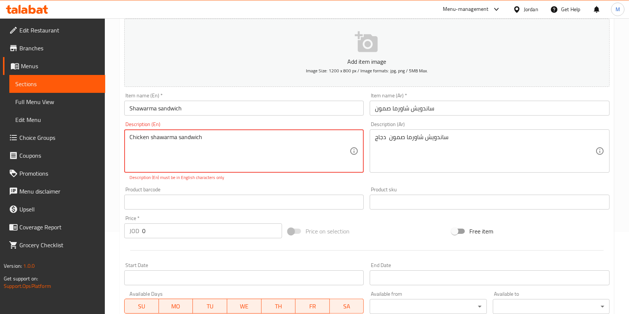
scroll to position [99, 0]
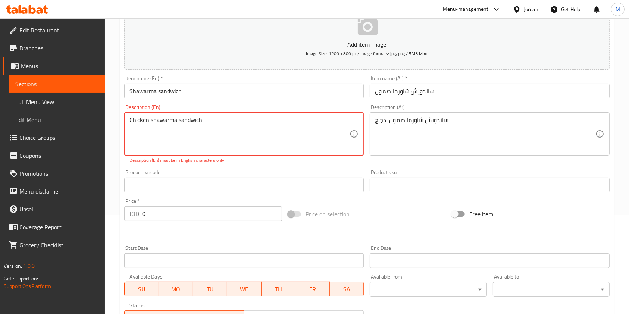
type textarea "Chicken shawarma sandwich"
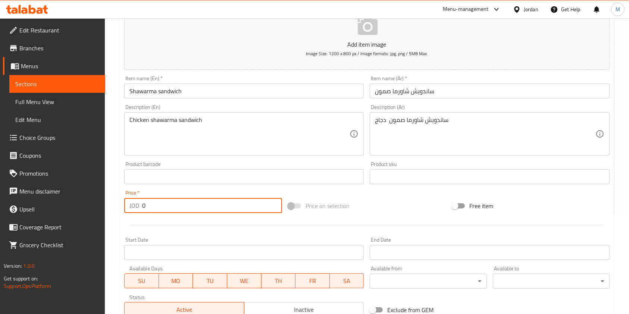
drag, startPoint x: 197, startPoint y: 216, endPoint x: 30, endPoint y: 246, distance: 169.1
click at [30, 246] on div "Edit Restaurant Branches Menus Sections Full Menu View Edit Menu Choice Groups …" at bounding box center [314, 173] width 629 height 509
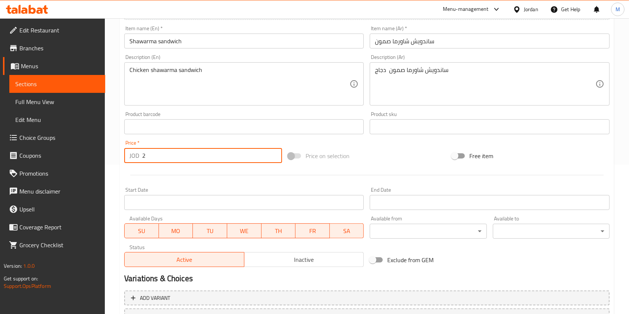
scroll to position [113, 0]
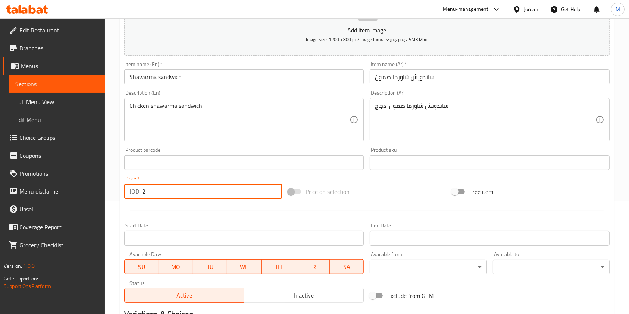
type input "2"
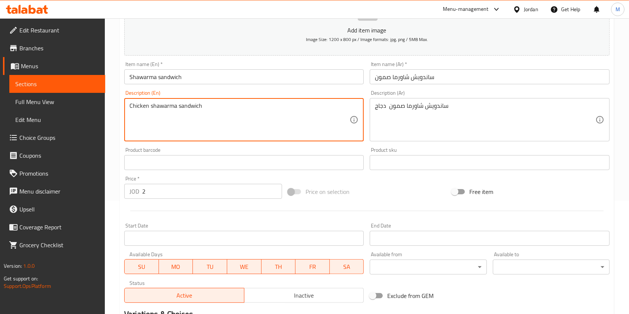
drag, startPoint x: 201, startPoint y: 104, endPoint x: 197, endPoint y: 104, distance: 4.1
click at [192, 104] on textarea "Chicken shawarma sandwich" at bounding box center [239, 119] width 220 height 35
click at [137, 107] on textarea "Chicken shawarma sandwich" at bounding box center [239, 119] width 220 height 35
click at [132, 76] on input "Shawarma sandwich" at bounding box center [243, 76] width 239 height 15
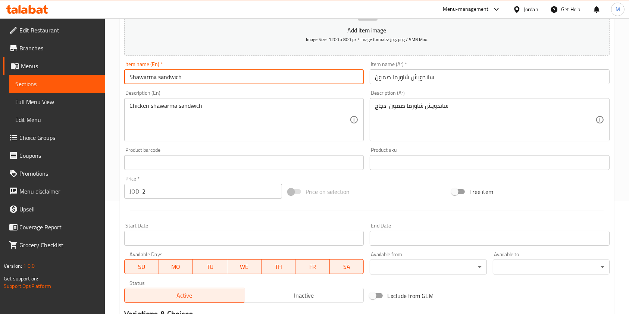
click at [128, 78] on input "Shawarma sandwich" at bounding box center [243, 76] width 239 height 15
paste input "Chicken"
type input "Chicken Shawarma sandwich"
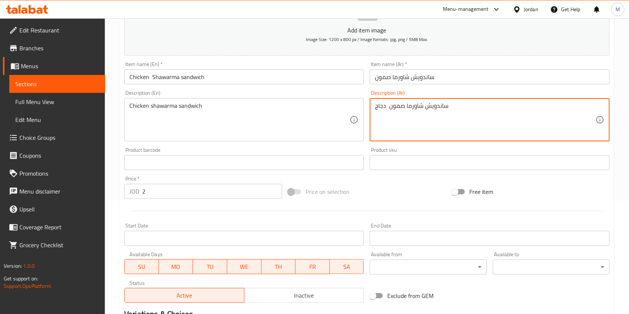
click at [382, 104] on textarea "ساندويش شاورما صمون دجاج" at bounding box center [485, 119] width 220 height 35
click at [444, 77] on input "ساندويش شاورما صمون" at bounding box center [489, 76] width 239 height 15
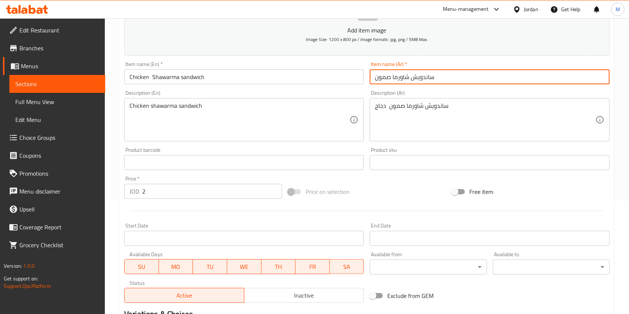
paste input "دجاج"
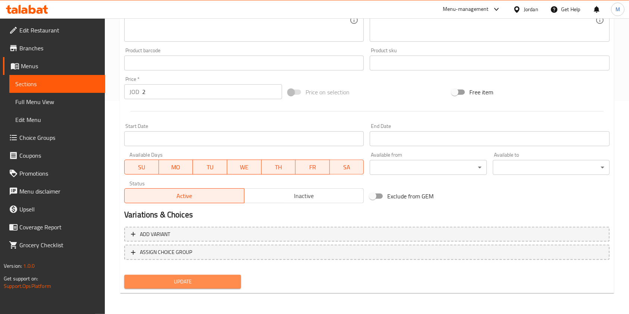
click at [203, 275] on button "Update" at bounding box center [182, 282] width 117 height 14
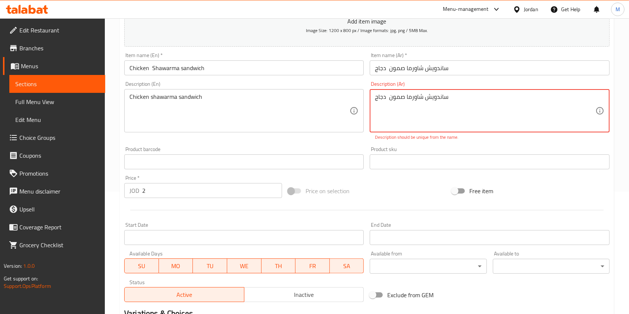
scroll to position [64, 0]
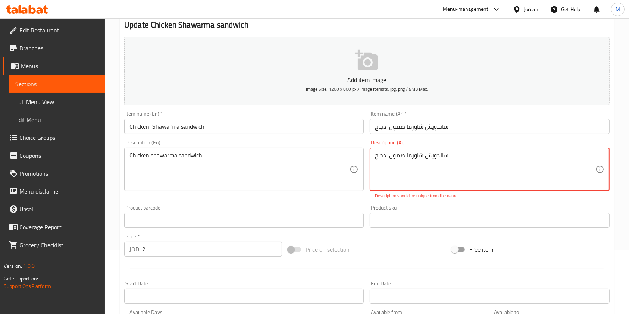
click at [421, 172] on textarea "ساندويش شاورما صمون دجاج" at bounding box center [485, 169] width 220 height 35
click at [377, 127] on input "ساندويش شاورما صمون دجاج" at bounding box center [489, 126] width 239 height 15
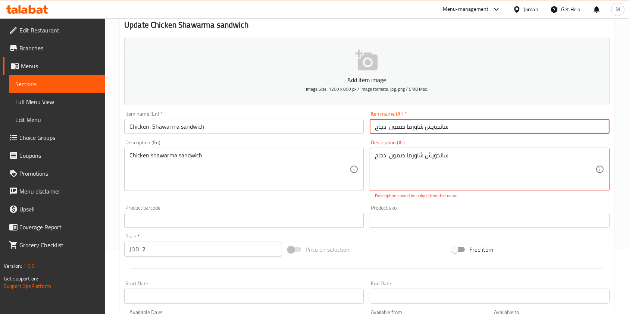
click at [377, 127] on input "ساندويش شاورما صمون دجاج" at bounding box center [489, 126] width 239 height 15
click at [389, 127] on input "ساندويش شاورما صمون" at bounding box center [489, 126] width 239 height 15
click at [393, 127] on input "ساندويش شاورما صمون" at bounding box center [489, 126] width 239 height 15
paste input "جاج"
drag, startPoint x: 394, startPoint y: 123, endPoint x: 391, endPoint y: 126, distance: 4.0
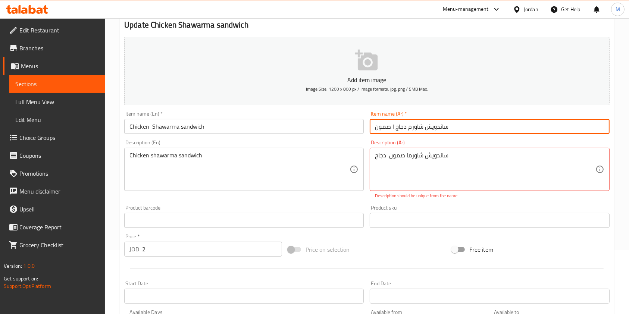
click at [391, 126] on input "ساندويش شاورم دجاج ا صمون" at bounding box center [489, 126] width 239 height 15
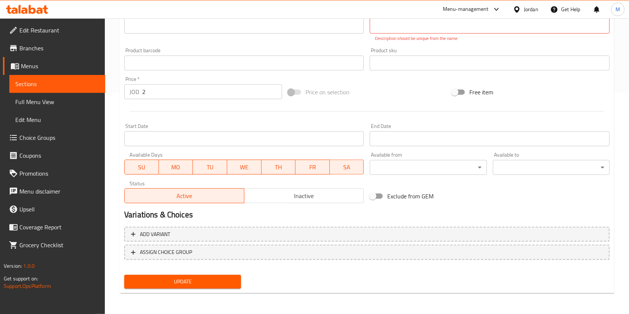
type input "ساندويش شاورم دجاج صمون"
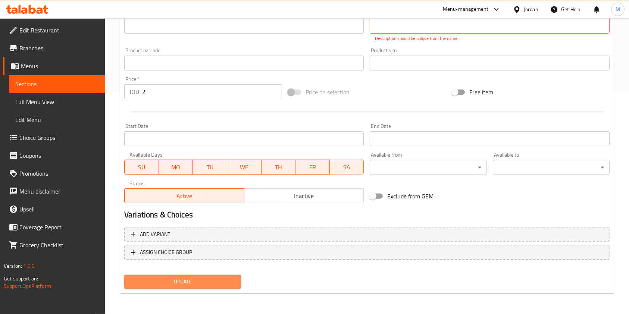
click at [212, 276] on button "Update" at bounding box center [182, 282] width 117 height 14
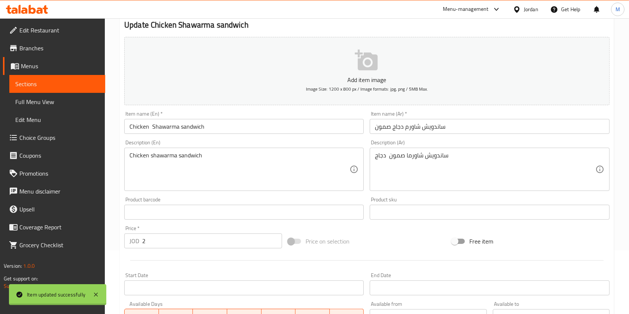
scroll to position [0, 0]
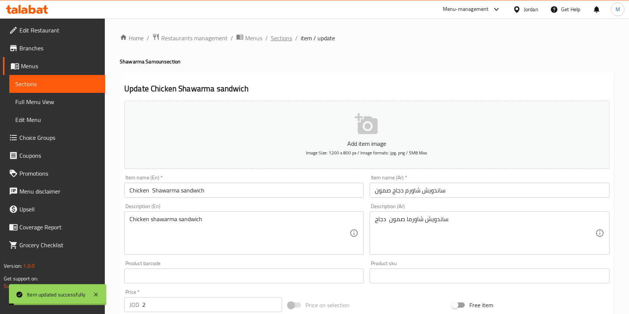
click at [291, 37] on span "Sections" at bounding box center [281, 38] width 21 height 9
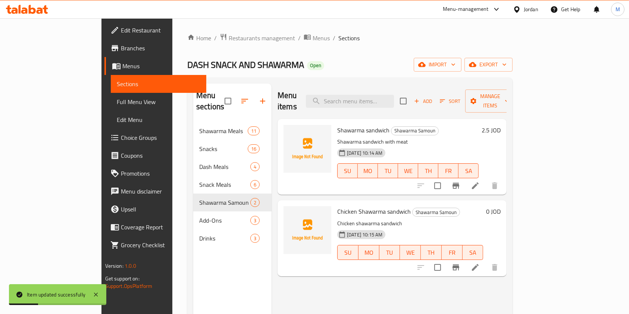
click at [485, 179] on li at bounding box center [475, 185] width 21 height 13
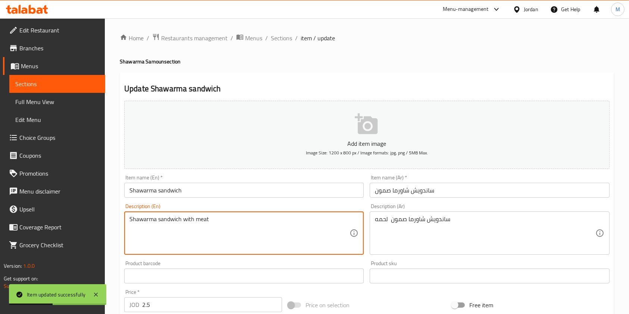
click at [195, 222] on textarea "Shawarma sandwich with meat" at bounding box center [239, 233] width 220 height 35
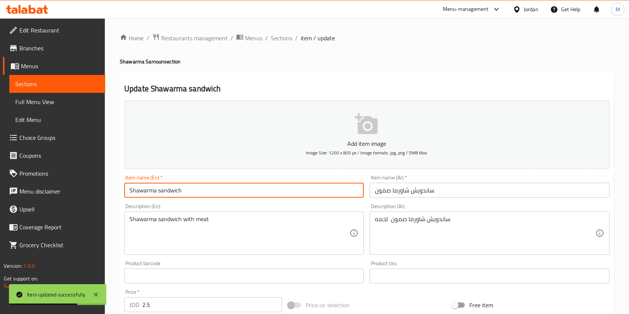
click at [127, 193] on input "Shawarma sandwich" at bounding box center [243, 190] width 239 height 15
paste input "meat"
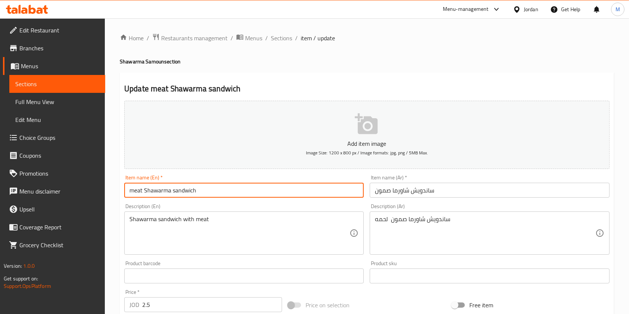
click at [133, 189] on input "meat Shawarma sandwich" at bounding box center [243, 190] width 239 height 15
type input "Meat Shawarma sandwich"
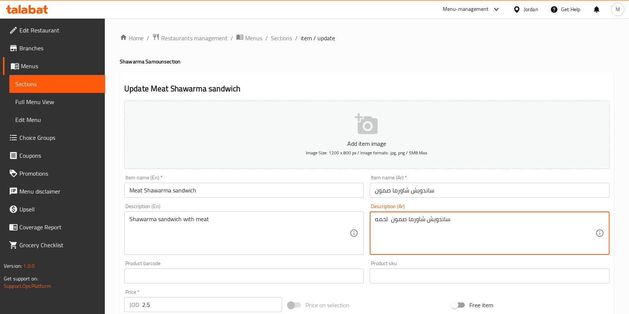
click at [382, 220] on textarea "ساندويش شاورما صمون لحمه" at bounding box center [485, 233] width 220 height 35
click at [391, 191] on input "ساندويش شاورما صمون" at bounding box center [489, 190] width 239 height 15
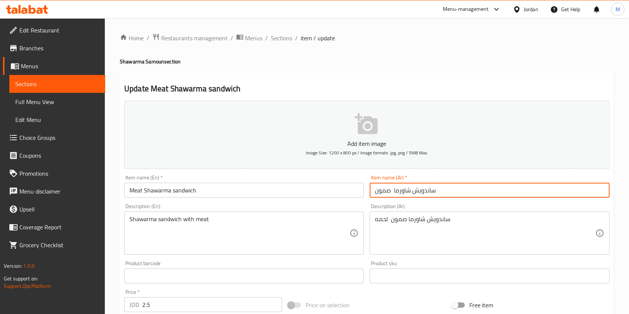
paste input "لحمه"
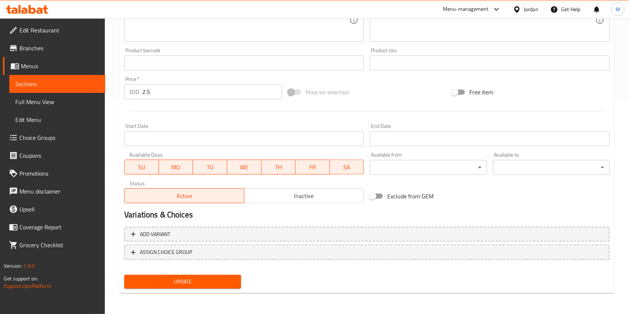
type input "ساندويش شاورما لحمه صمون"
click at [193, 276] on button "Update" at bounding box center [182, 282] width 117 height 14
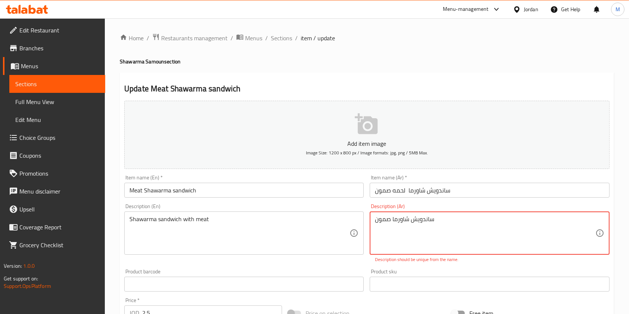
click at [410, 222] on textarea "ساندويش شاورما صمون" at bounding box center [485, 233] width 220 height 35
click at [390, 223] on textarea "ساندويش شاورما صمون" at bounding box center [485, 233] width 220 height 35
paste textarea "لحمه"
click at [394, 220] on textarea "ساندويش شاورما لحمه صمون" at bounding box center [485, 233] width 220 height 35
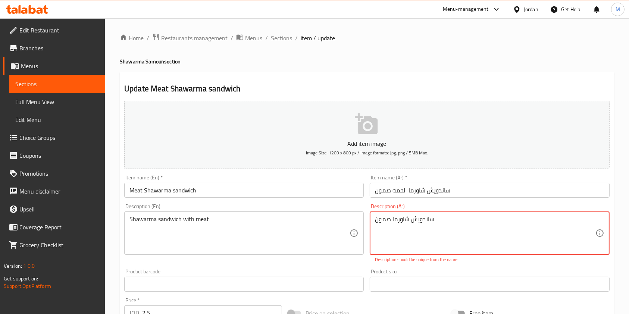
paste textarea "لحمه"
type textarea "ساندويش شاورما لحمه خبز صمون"
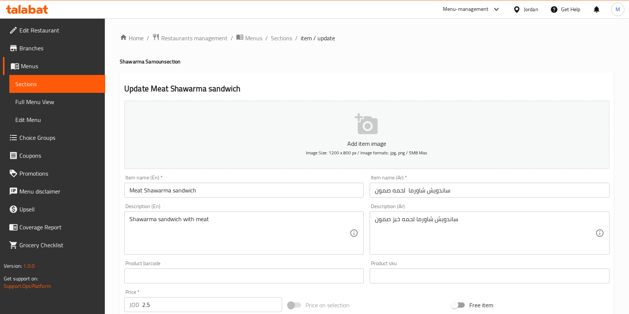
click at [410, 264] on div "Product sku Product sku" at bounding box center [489, 272] width 239 height 23
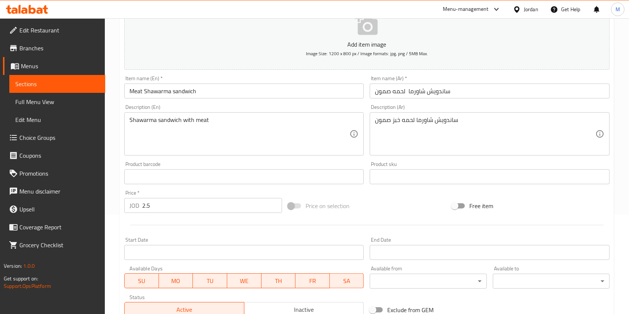
scroll to position [199, 0]
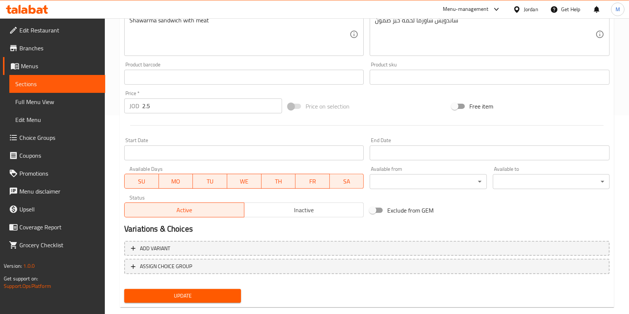
click at [191, 293] on span "Update" at bounding box center [182, 295] width 105 height 9
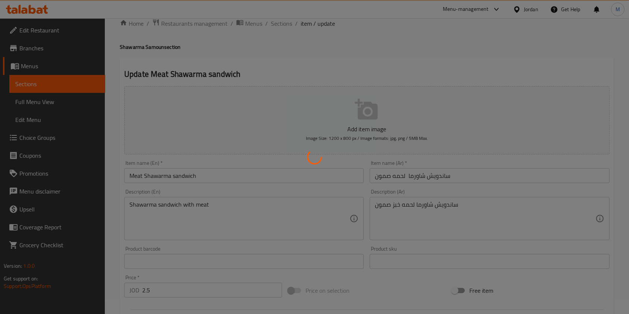
scroll to position [0, 0]
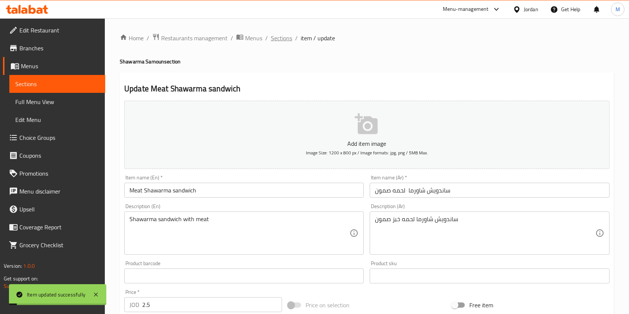
click at [286, 34] on span "Sections" at bounding box center [281, 38] width 21 height 9
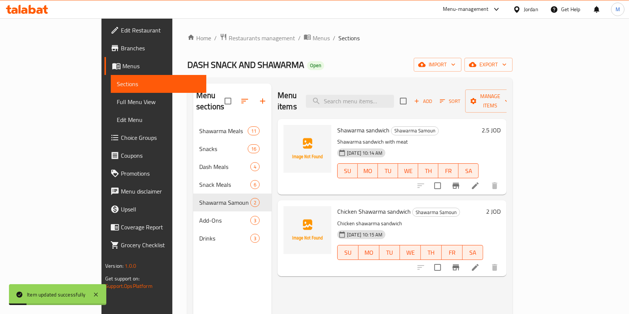
click at [351, 125] on span "Shawarma sandwich" at bounding box center [363, 130] width 52 height 11
copy h6 "Shawarma sandwich"
click at [404, 126] on span "Shawarma Samoun" at bounding box center [414, 130] width 47 height 9
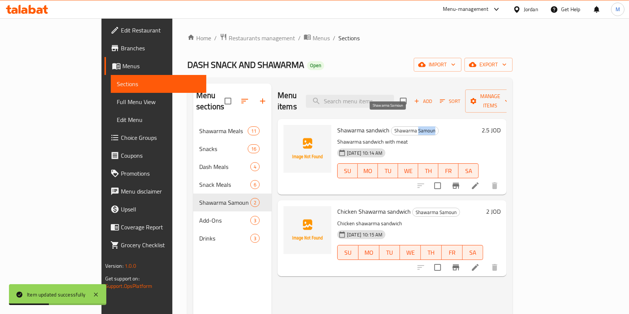
click at [404, 126] on span "Shawarma Samoun" at bounding box center [414, 130] width 47 height 9
copy span "Shawarma Samoun"
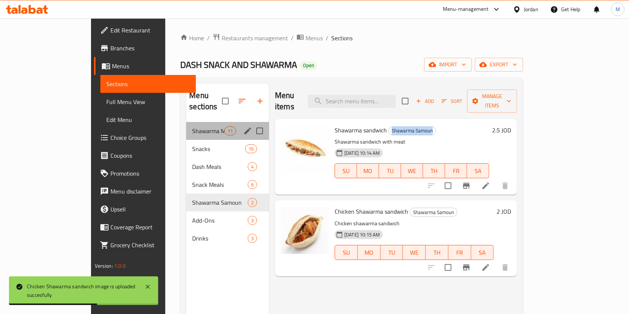
click at [186, 126] on div "Shawarma Meals 11" at bounding box center [227, 131] width 83 height 18
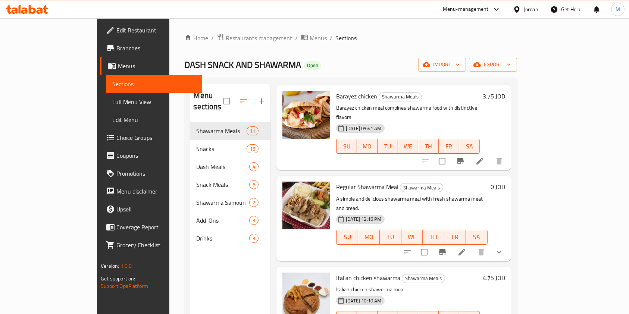
scroll to position [50, 0]
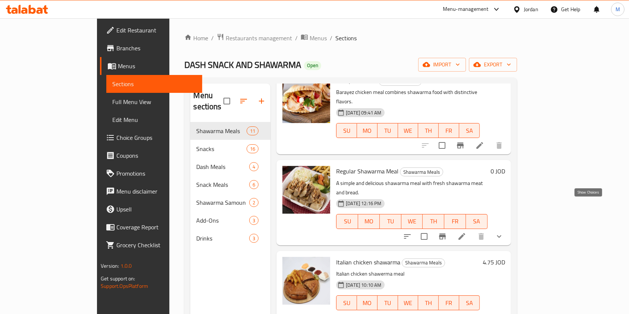
click at [503, 232] on icon "show more" at bounding box center [498, 236] width 9 height 9
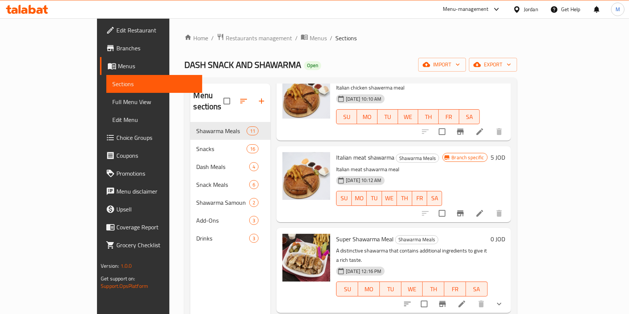
scroll to position [306, 0]
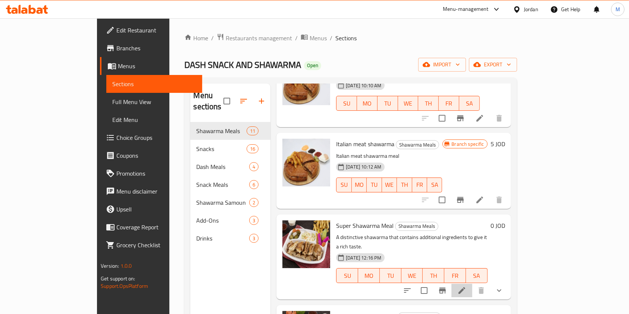
click at [508, 282] on div at bounding box center [453, 291] width 110 height 18
click at [466, 286] on icon at bounding box center [461, 290] width 9 height 9
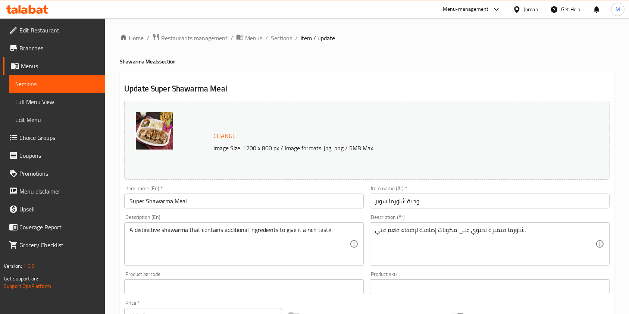
scroll to position [50, 0]
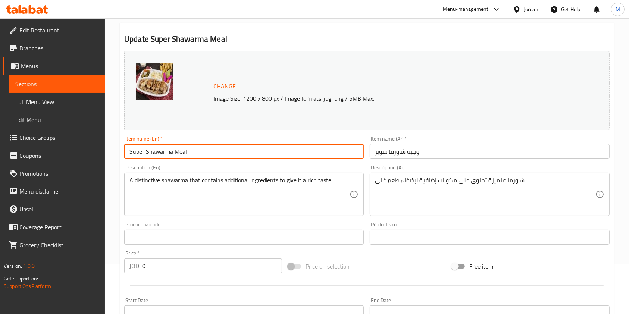
drag, startPoint x: 252, startPoint y: 158, endPoint x: 95, endPoint y: 169, distance: 157.4
click at [95, 169] on div "Edit Restaurant Branches Menus Sections Full Menu View Edit Menu Choice Groups …" at bounding box center [314, 237] width 629 height 536
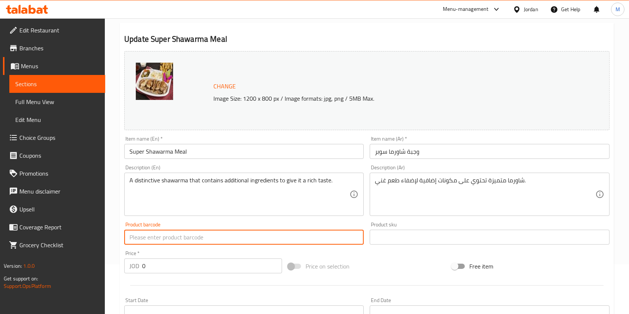
click at [288, 232] on input "text" at bounding box center [243, 237] width 239 height 15
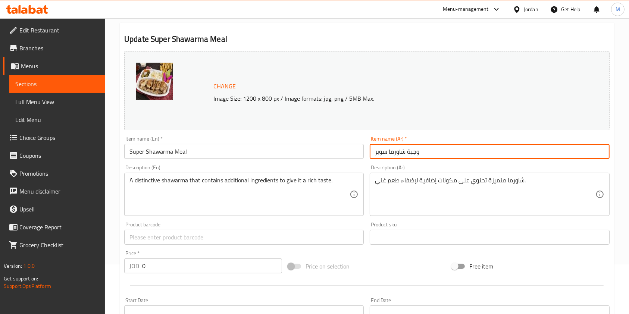
drag, startPoint x: 384, startPoint y: 155, endPoint x: 358, endPoint y: 158, distance: 26.2
click at [358, 158] on div "Change Image Size: 1200 x 800 px / Image formats: jpg, png / 5MB Max. Item name…" at bounding box center [366, 214] width 491 height 332
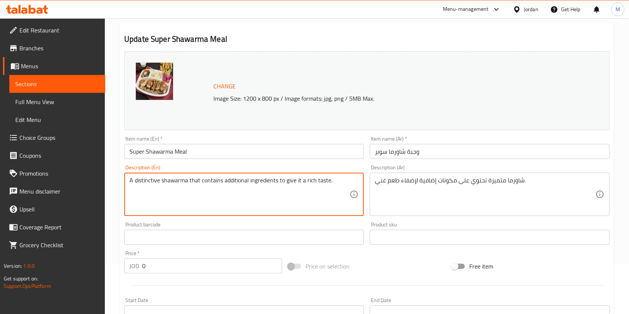
drag, startPoint x: 330, startPoint y: 188, endPoint x: 100, endPoint y: 188, distance: 230.4
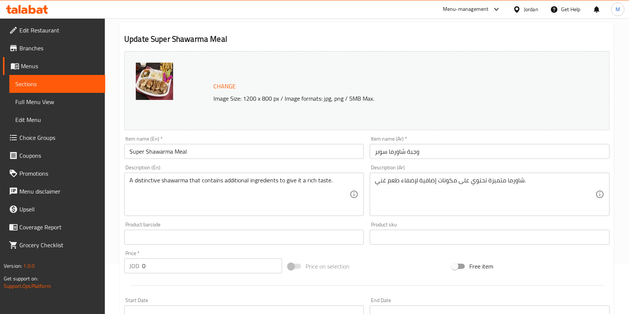
click at [543, 252] on div "Change Image Size: 1200 x 800 px / Image formats: jpg, png / 5MB Max. Item name…" at bounding box center [366, 214] width 491 height 332
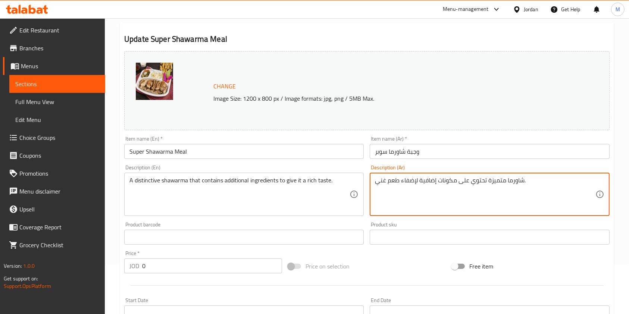
drag, startPoint x: 537, startPoint y: 189, endPoint x: 533, endPoint y: 181, distance: 9.4
click at [533, 181] on textarea "شاورما متميزة تحتوي على مكونات إضافية لإضفاء طعم غني." at bounding box center [485, 194] width 220 height 35
click at [532, 181] on textarea "شاورما متميزة تحتوي على مكونات إضافية لإضفاء طعم غني." at bounding box center [485, 194] width 220 height 35
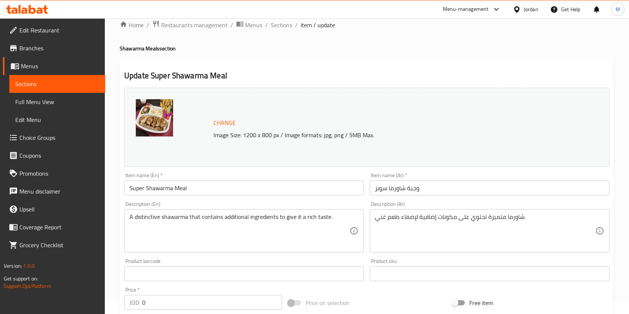
scroll to position [0, 0]
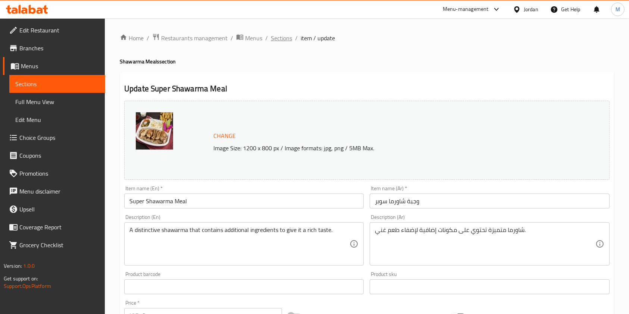
click at [281, 35] on span "Sections" at bounding box center [281, 38] width 21 height 9
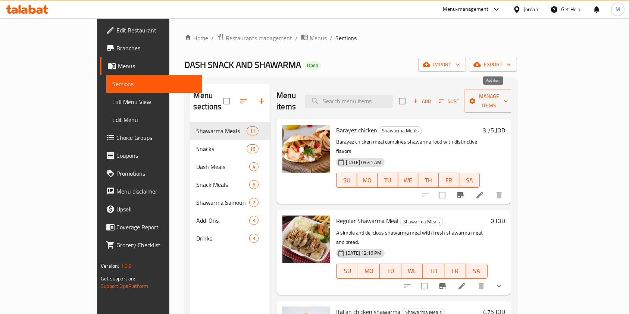
click at [432, 97] on span "Add" at bounding box center [422, 101] width 20 height 9
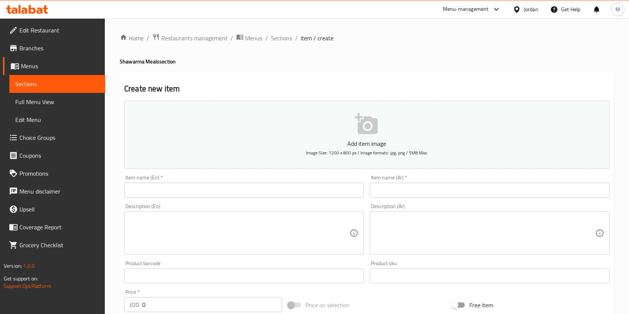
click at [250, 232] on textarea at bounding box center [239, 233] width 220 height 35
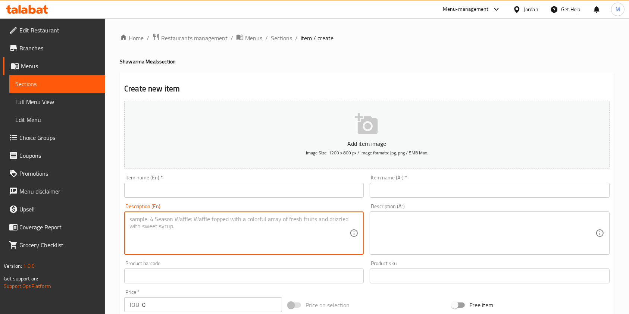
click at [258, 191] on input "text" at bounding box center [243, 190] width 239 height 15
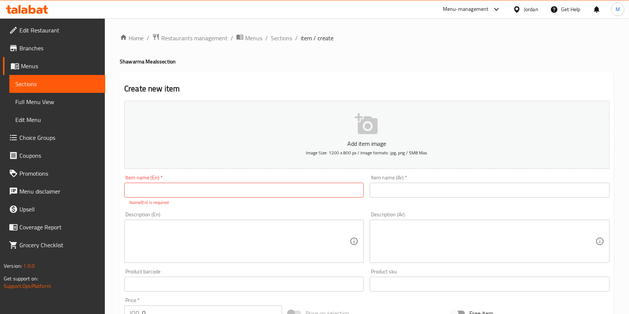
click at [224, 186] on input "text" at bounding box center [243, 190] width 239 height 15
paste input "Super Shawarma Meal"
type input "Super Shawarma Meal"
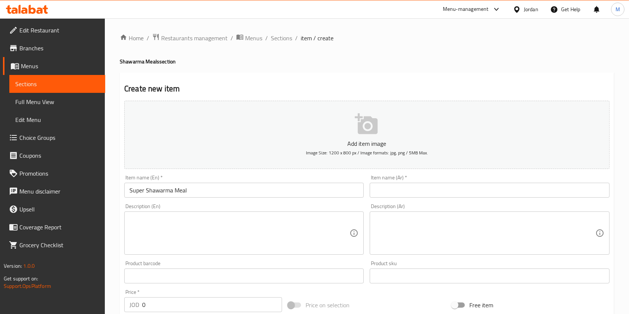
click at [395, 229] on textarea at bounding box center [485, 233] width 220 height 35
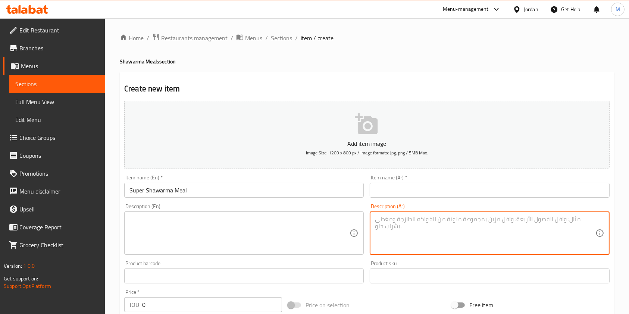
click at [402, 190] on input "text" at bounding box center [489, 190] width 239 height 15
paste input "وجبة شاورما سوبر"
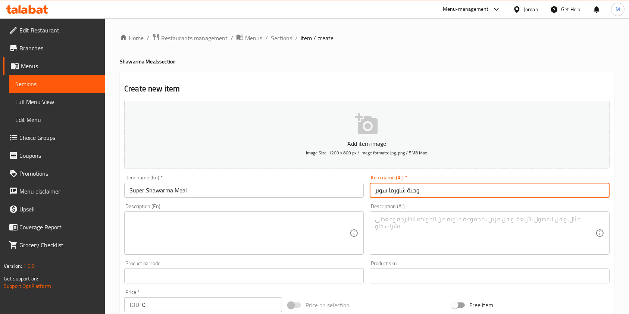
type input "وجبة شاورما سوبر"
drag, startPoint x: 198, startPoint y: 227, endPoint x: 209, endPoint y: 229, distance: 11.7
click at [198, 227] on textarea at bounding box center [239, 233] width 220 height 35
paste textarea "A distinctive shawarma that contains additional ingredients to give it a rich t…"
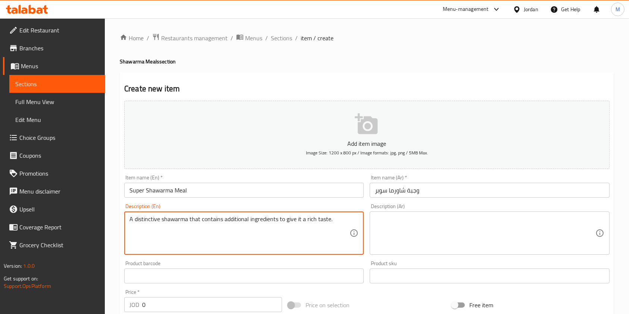
type textarea "A distinctive shawarma that contains additional ingredients to give it a rich t…"
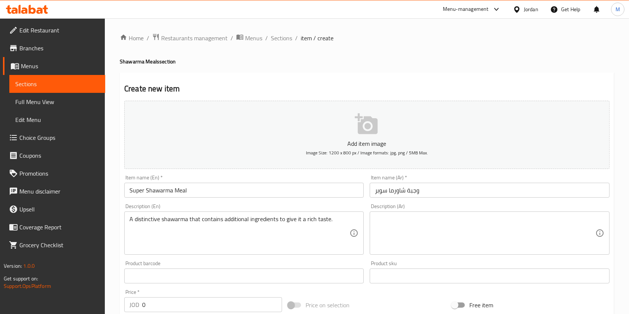
click at [415, 240] on textarea at bounding box center [485, 233] width 220 height 35
paste textarea "شاورما متميزة تحتوي على مكونات إضافية لإضفاء طعم غني."
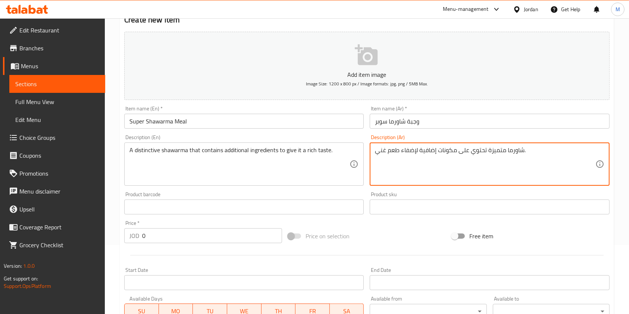
scroll to position [99, 0]
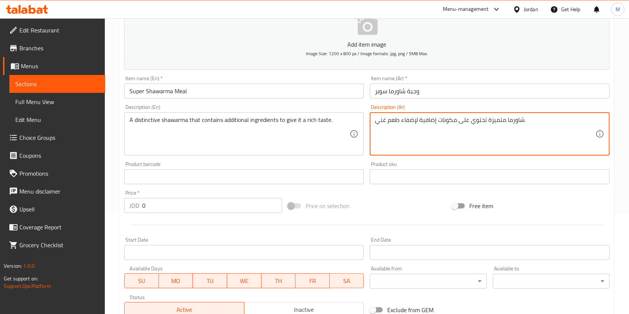
type textarea "شاورما متميزة تحتوي على مكونات إضافية لإضفاء طعم غني."
click at [173, 207] on input "0" at bounding box center [212, 205] width 140 height 15
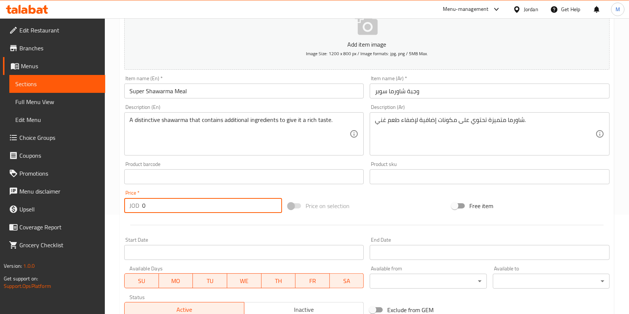
click at [173, 207] on input "0" at bounding box center [212, 205] width 140 height 15
click at [201, 94] on input "Super Shawarma Meal" at bounding box center [243, 91] width 239 height 15
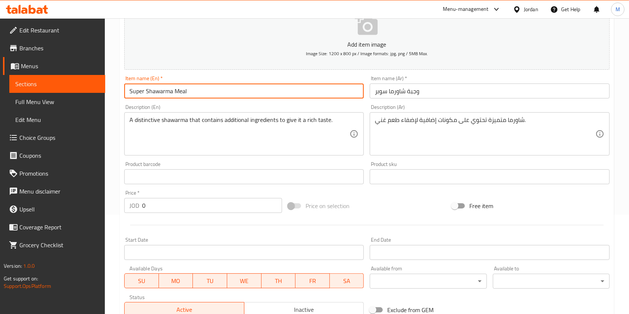
click at [130, 95] on input "Super Shawarma Meal" at bounding box center [243, 91] width 239 height 15
type input "Offer Super Shawarma Meal"
click at [446, 98] on input "وجبة شاورما سوبر" at bounding box center [489, 91] width 239 height 15
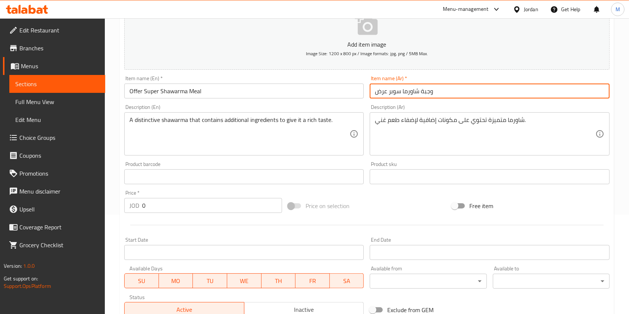
click at [384, 92] on input "وجبة شاورما سوبر عرض" at bounding box center [489, 91] width 239 height 15
click at [373, 94] on input "وجبة شاورما سوبر" at bounding box center [489, 91] width 239 height 15
paste input "عرض"
type input "عرض وجبة شاورما سوبر"
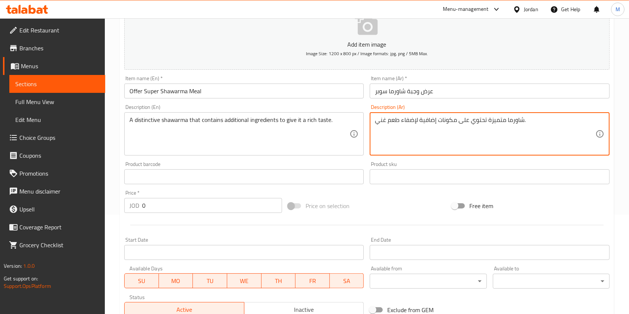
drag, startPoint x: 532, startPoint y: 119, endPoint x: 294, endPoint y: 128, distance: 238.0
click at [294, 128] on div "Add item image Image Size: 1200 x 800 px / Image formats: jpg, png / 5MB Max. I…" at bounding box center [366, 159] width 491 height 321
type textarea "ؤ"
click at [432, 126] on textarea "وجبة شاورما سوبر مع بيبسي" at bounding box center [485, 133] width 220 height 35
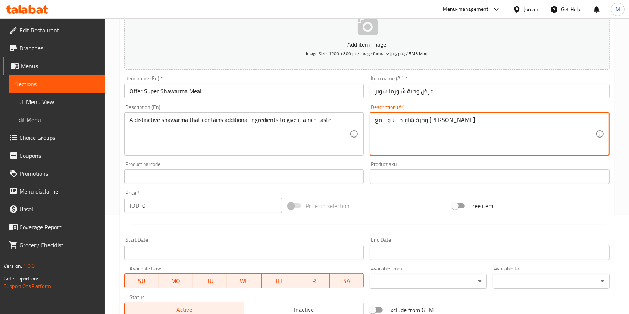
click at [432, 126] on textarea "وجبة شاورما سوبر مع بيبسي" at bounding box center [485, 133] width 220 height 35
click at [476, 124] on textarea "وجبة شاورما سوبر مع بيبسي" at bounding box center [485, 133] width 220 height 35
click at [414, 118] on textarea "وجبة شاورما سوبر مع بيبسي" at bounding box center [485, 133] width 220 height 35
click at [403, 123] on textarea "وجبة شاورما سوبر مع بيبسي" at bounding box center [485, 133] width 220 height 35
click at [403, 121] on textarea "وجبة شاورما سوبر مع بيبسي" at bounding box center [485, 133] width 220 height 35
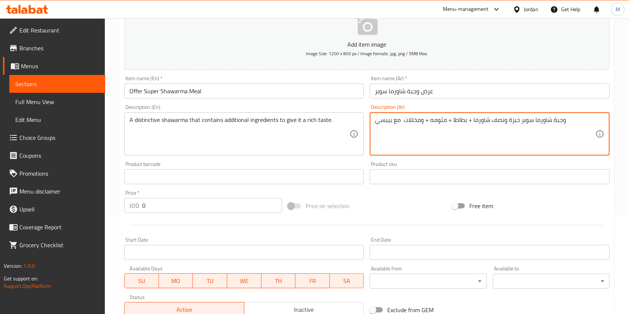
click at [397, 124] on textarea "وجبة شاورما سوبر خبزة ونصف شاورما + بطاطا + مثومه + ومخللات مع بيبسي" at bounding box center [485, 133] width 220 height 35
click at [410, 124] on textarea "وجبة شاورما سوبر خبزة ونصف شاورما + بطاطا + مثومه + ومخللات + بيبسي" at bounding box center [485, 133] width 220 height 35
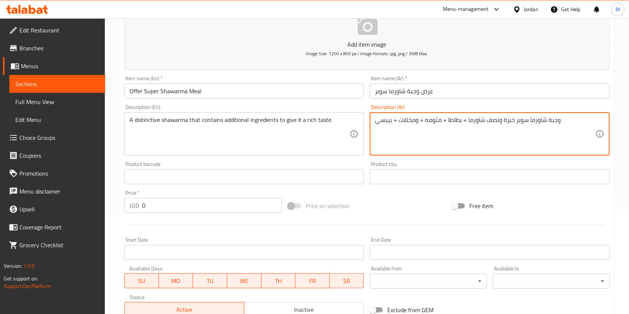
click at [419, 128] on textarea "وجبة شاورما سوبر خبزة ونصف شاورما + بطاطا + مثومه + ومخللات + بيبسي" at bounding box center [485, 133] width 220 height 35
click at [594, 122] on textarea "وجبة شاورما سوبر خبزة ونصف شاورما + بطاطا + مثومه + ومخللات + بيبسي" at bounding box center [485, 133] width 220 height 35
click at [390, 124] on textarea "وجبة شاورما سوبر خبزة ونصف شاورما + بطاطا + مثومه + ومخللات + بيبسي" at bounding box center [485, 133] width 220 height 35
click at [392, 121] on textarea "وجبة شاورما سوبر خبزة ونصف شاورما + بطاطا + مثومه + ومخللات + بيبسي" at bounding box center [485, 133] width 220 height 35
click at [395, 120] on textarea "وجبة شاورما سوبر خبزة ونصف شاورما + بطاطا + مثومه + ومخللات + بيبسي" at bounding box center [485, 133] width 220 height 35
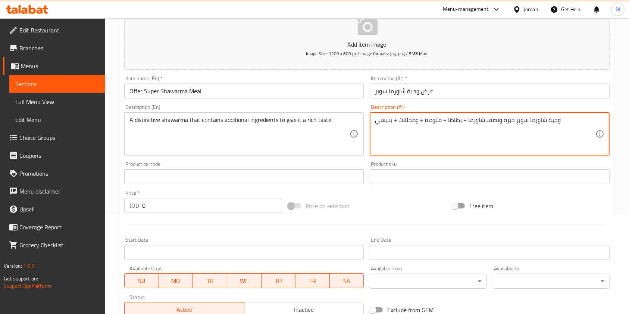
click at [390, 120] on textarea "وجبة شاورما سوبر خبزة ونصف شاورما + بطاطا + مثومه + ومخللات + بيبسي" at bounding box center [485, 133] width 220 height 35
click at [391, 120] on textarea "وجبة شاورما سوبر خبزة ونصف شاورما + بطاطا + مثومه + ومخللات + بيبسي" at bounding box center [485, 133] width 220 height 35
click at [400, 125] on textarea "وجبة شاورما سوبر خبزة ونصف شاورما + بطاطا + مثومه + ومخللات + خبز مقلي + بيبسي" at bounding box center [485, 133] width 220 height 35
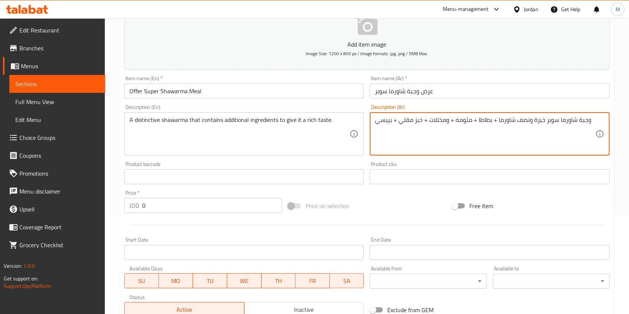
click at [400, 125] on textarea "وجبة شاورما سوبر خبزة ونصف شاورما + بطاطا + مثومه + ومخللات + خبز مقلي + بيبسي" at bounding box center [485, 133] width 220 height 35
type textarea "وجبة شاورما سوبر خبزة ونصف شاورما + بطاطا + مثومه + ومخللات + خبز مقلي + بيبسي"
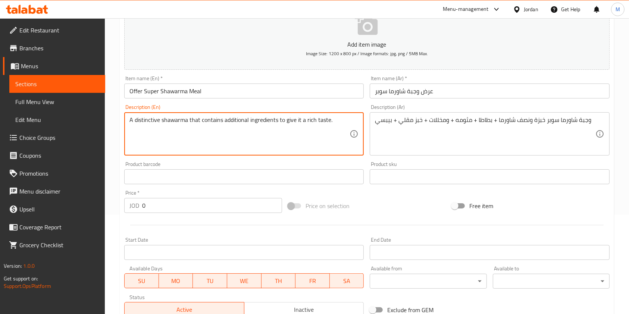
click at [178, 128] on textarea "A distinctive shawarma that contains additional ingredients to give it a rich t…" at bounding box center [239, 133] width 220 height 35
click at [177, 125] on textarea "A distinctive shawarma that contains additional ingredients to give it a rich t…" at bounding box center [239, 133] width 220 height 35
click at [177, 124] on textarea "A distinctive shawarma that contains additional ingredients to give it a rich t…" at bounding box center [239, 133] width 220 height 35
click at [178, 122] on textarea "A distinctive shawarma that contains additional ingredients to give it a rich t…" at bounding box center [239, 133] width 220 height 35
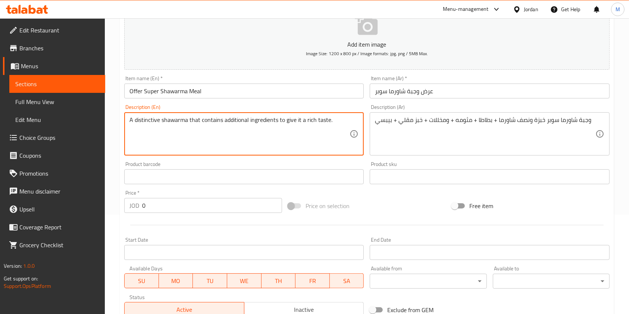
click at [178, 122] on textarea "A distinctive shawarma that contains additional ingredients to give it a rich t…" at bounding box center [239, 133] width 220 height 35
paste textarea "Super Shawarma Meal: Half a shawarma loaf + potatoes + garlic dip + pickles + f…"
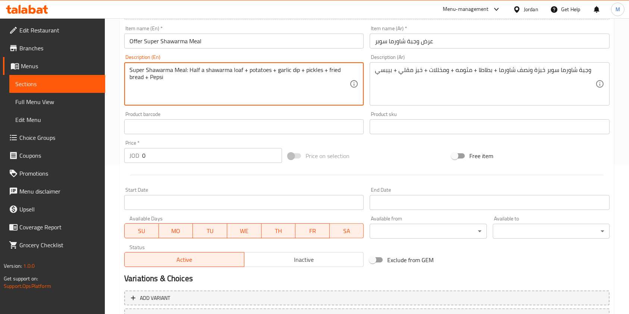
type textarea "Super Shawarma Meal: Half a shawarma loaf + potatoes + garlic dip + pickles + f…"
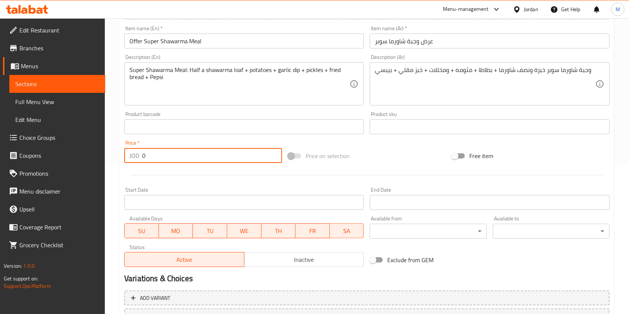
drag, startPoint x: 188, startPoint y: 159, endPoint x: 93, endPoint y: 160, distance: 94.7
click at [94, 160] on div "Edit Restaurant Branches Menus Sections Full Menu View Edit Menu Choice Groups …" at bounding box center [314, 123] width 629 height 509
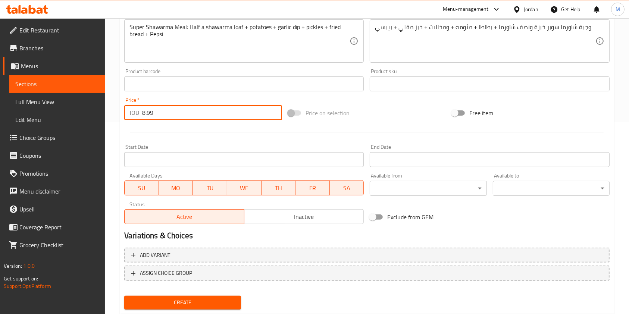
scroll to position [213, 0]
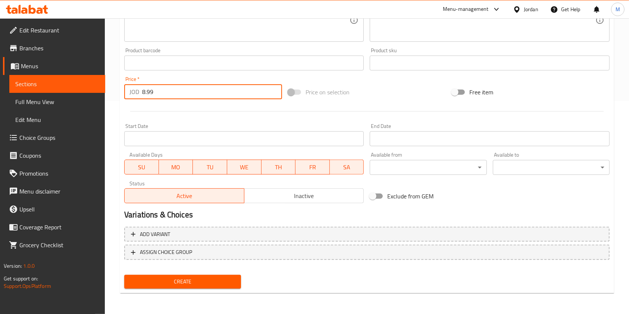
type input "8.99"
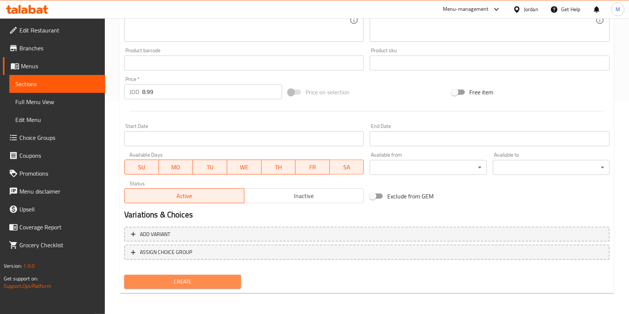
click at [214, 286] on span "Create" at bounding box center [182, 281] width 105 height 9
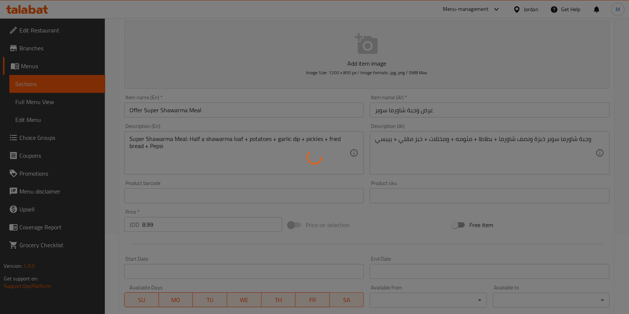
scroll to position [14, 0]
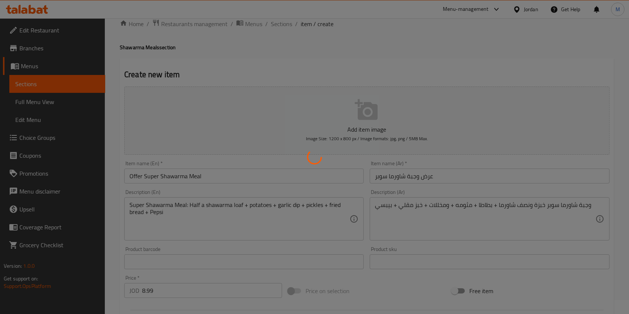
type input "0"
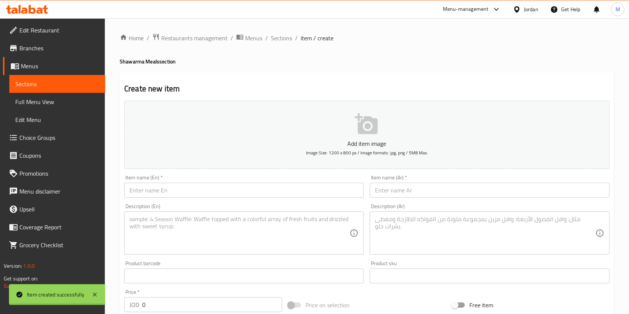
scroll to position [0, 0]
click at [277, 36] on span "Sections" at bounding box center [281, 38] width 21 height 9
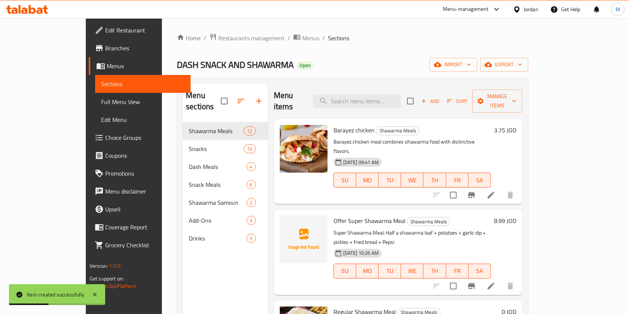
click at [333, 215] on span "Offer Super Shawarma Meal" at bounding box center [369, 220] width 72 height 11
copy h6 "Offer Super Shawarma Meal"
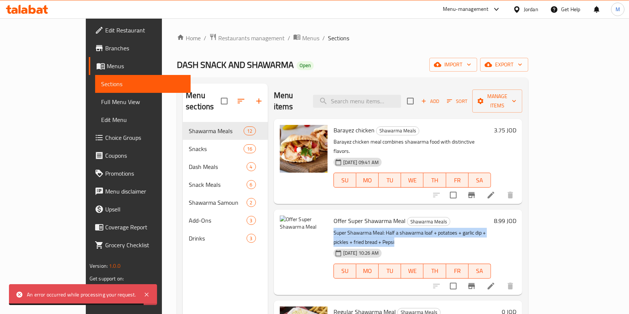
drag, startPoint x: 528, startPoint y: 212, endPoint x: 311, endPoint y: 213, distance: 216.6
click at [330, 213] on div "Offer Super Shawarma Meal Shawarma Meals Super Shawarma Meal: Half a shawarma l…" at bounding box center [411, 252] width 163 height 79
copy p "Super Shawarma Meal: Half a shawarma loaf + potatoes + garlic dip + pickles + f…"
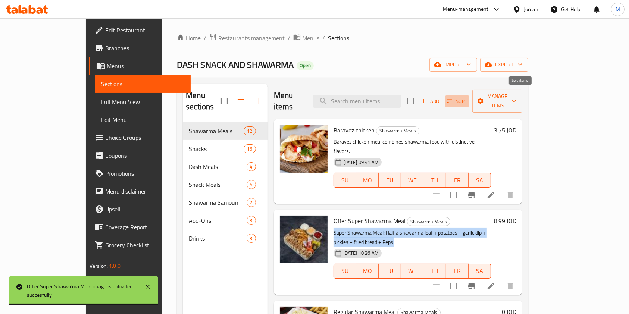
click at [467, 97] on span "Sort" at bounding box center [457, 101] width 21 height 9
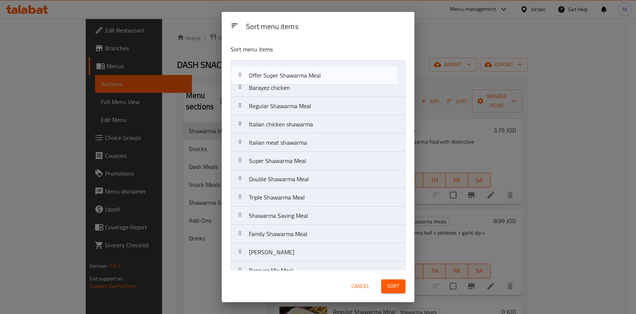
drag, startPoint x: 336, startPoint y: 89, endPoint x: 337, endPoint y: 73, distance: 16.8
click at [337, 73] on nav "Barayez chicken Offer Super Shawarma Meal Regular Shawarma Meal Italian chicken…" at bounding box center [318, 170] width 175 height 220
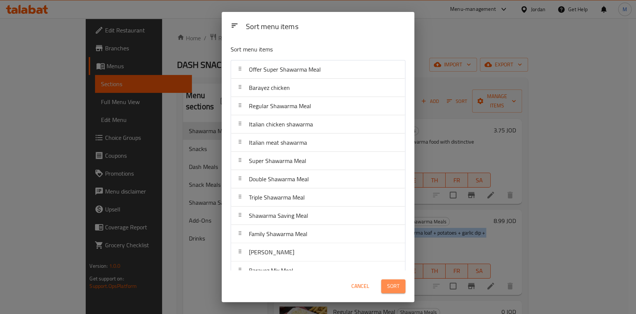
click at [391, 279] on button "Sort" at bounding box center [393, 286] width 24 height 14
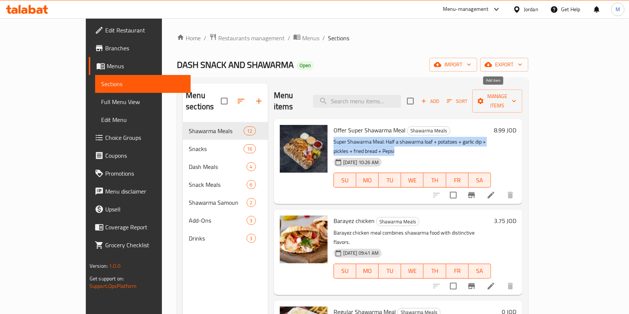
click at [440, 97] on span "Add" at bounding box center [430, 101] width 20 height 9
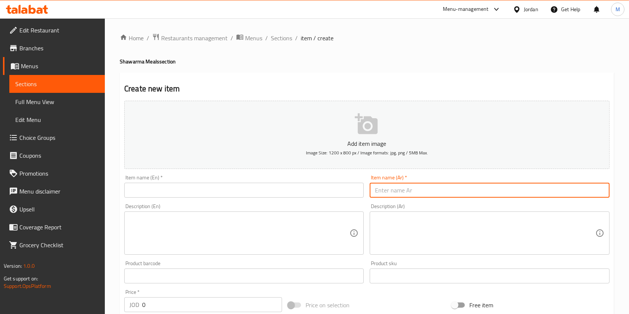
click at [436, 189] on input "text" at bounding box center [489, 190] width 239 height 15
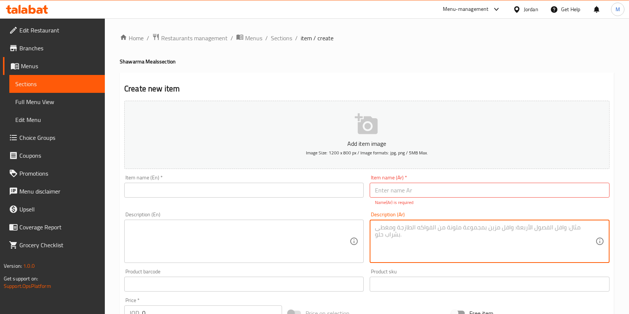
click at [394, 235] on textarea at bounding box center [485, 241] width 220 height 35
paste textarea "شاورما الدجاج سوبر برايز جاج عدد 2 اسكالوب عدد 2 بطاطا+ مخللات+ سرفيس+ ببسي"
type textarea "شاورما الدجاج سوبر برايز جاج عدد 2 اسكالوب عدد 2 بطاطا+ مخللات+ سرفيس+ ببسي"
click at [433, 193] on input "text" at bounding box center [489, 190] width 239 height 15
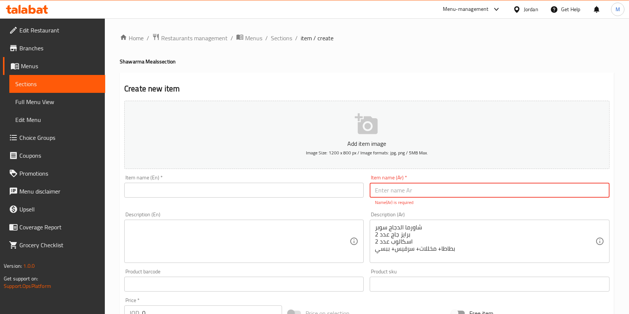
type input "u"
click at [433, 193] on input "عرض وجبة الموظفين" at bounding box center [489, 190] width 239 height 15
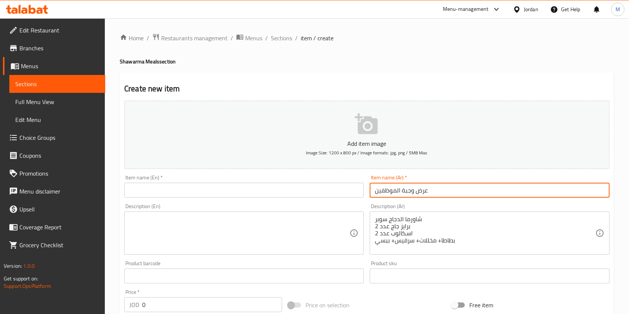
click at [418, 195] on input "عرض وجبة الموظفين" at bounding box center [489, 190] width 239 height 15
click at [408, 192] on input "عرض وجبة الموظفين" at bounding box center [489, 190] width 239 height 15
type input "عرض الموظفين"
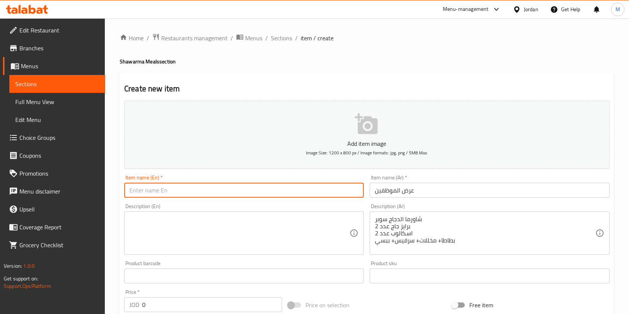
click at [262, 183] on input "text" at bounding box center [243, 190] width 239 height 15
paste input "employee"
drag, startPoint x: 132, startPoint y: 195, endPoint x: 128, endPoint y: 195, distance: 3.8
click at [128, 195] on input "employee" at bounding box center [243, 190] width 239 height 15
click at [199, 192] on input "Employee" at bounding box center [243, 190] width 239 height 15
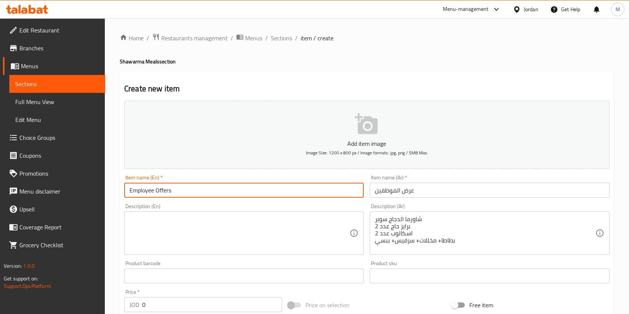
type input "Employee Offers"
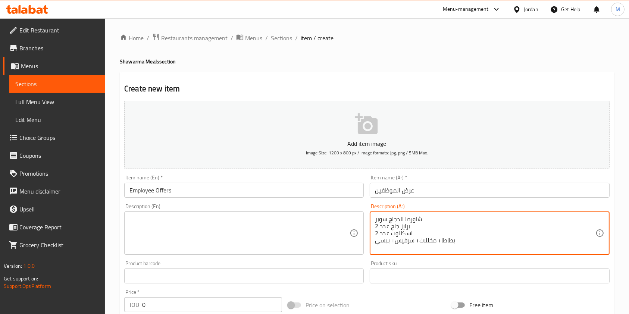
drag, startPoint x: 487, startPoint y: 249, endPoint x: 361, endPoint y: 211, distance: 132.4
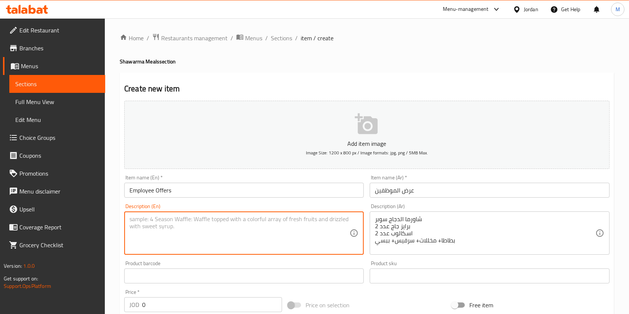
click at [204, 230] on textarea at bounding box center [239, 233] width 220 height 35
paste textarea "Super Chicken Shawarma 2 Chicken Prizes 2 Scallops Fries + Pickles + Service + …"
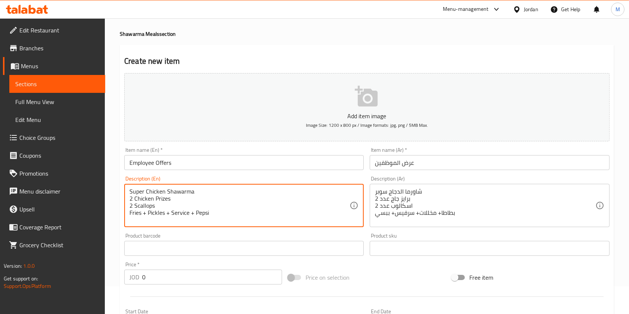
scroll to position [50, 0]
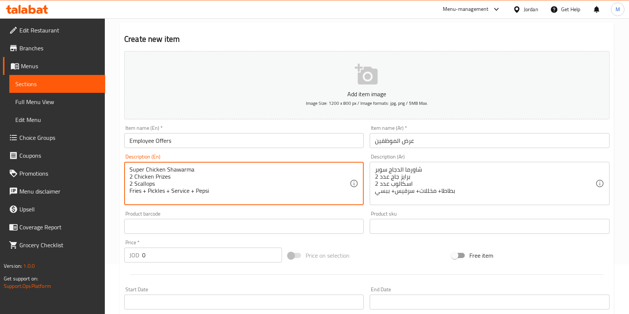
type textarea "Super Chicken Shawarma 2 Chicken Prizes 2 Scallops Fries + Pickles + Service + …"
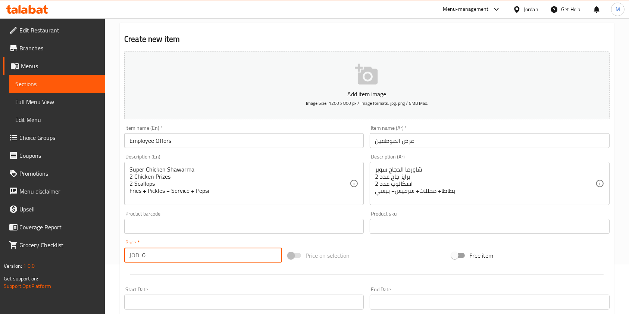
drag, startPoint x: 205, startPoint y: 249, endPoint x: 16, endPoint y: 255, distance: 189.1
click at [16, 255] on div "Edit Restaurant Branches Menus Sections Full Menu View Edit Menu Choice Groups …" at bounding box center [314, 223] width 629 height 509
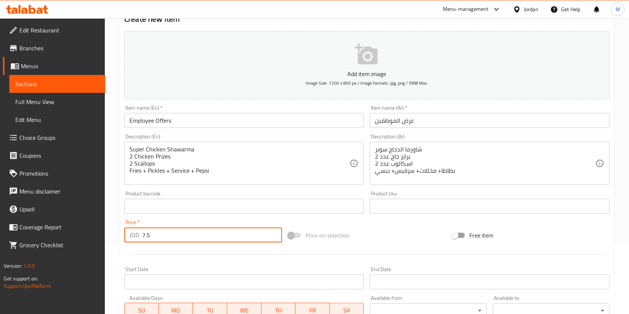
scroll to position [199, 0]
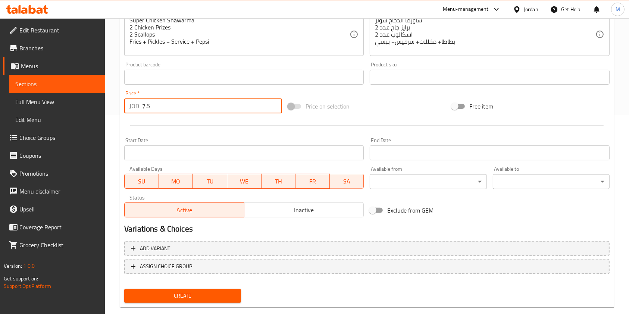
type input "7.5"
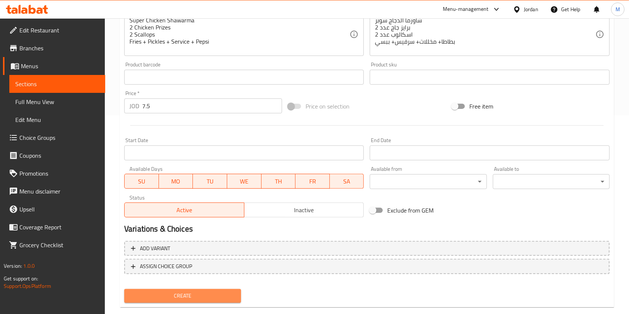
click at [210, 297] on span "Create" at bounding box center [182, 295] width 105 height 9
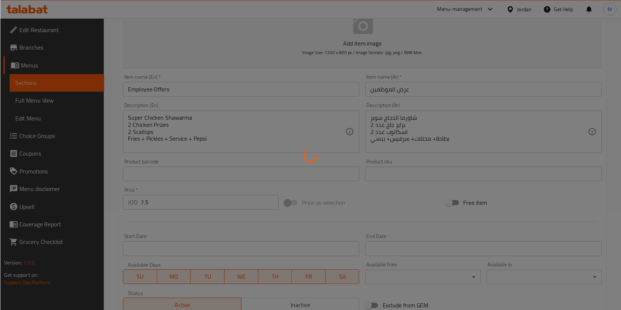
scroll to position [0, 0]
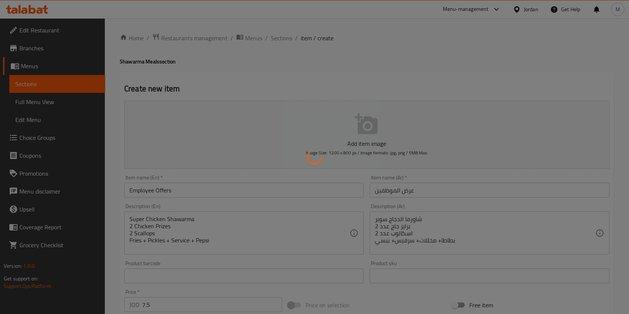
type input "0"
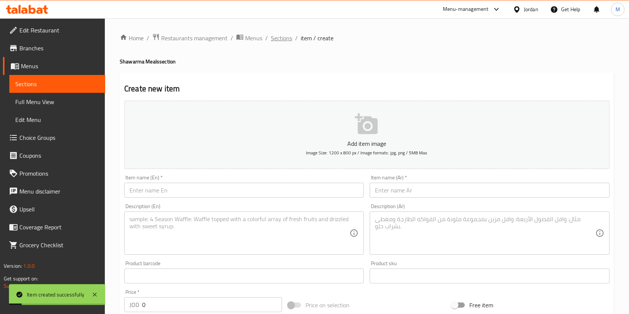
click at [282, 41] on span "Sections" at bounding box center [281, 38] width 21 height 9
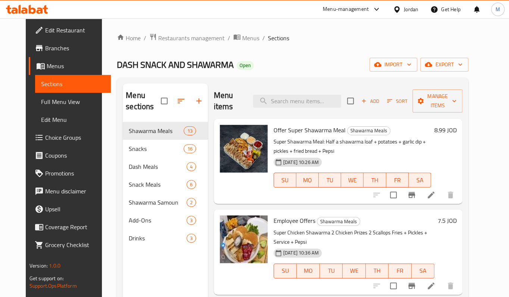
click at [456, 125] on h6 "8.99 JOD" at bounding box center [445, 130] width 22 height 10
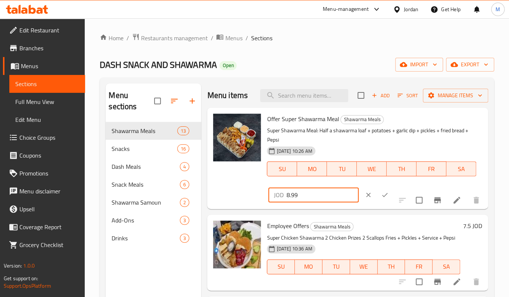
drag, startPoint x: 302, startPoint y: 195, endPoint x: 267, endPoint y: 202, distance: 36.4
click at [267, 202] on div "JOD 8.99 ​" at bounding box center [335, 195] width 137 height 16
type input "8"
click at [381, 191] on icon "ok" at bounding box center [384, 194] width 7 height 7
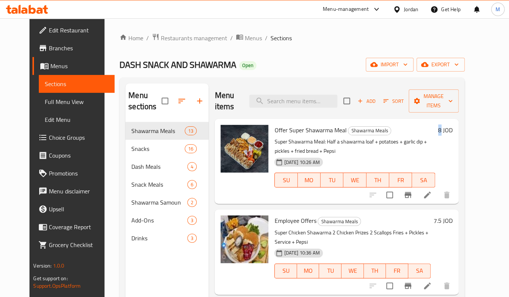
click at [452, 125] on h6 "8 JOD" at bounding box center [445, 130] width 15 height 10
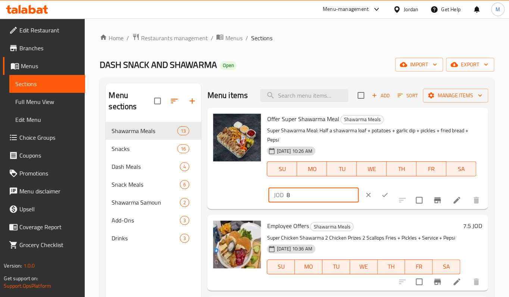
drag, startPoint x: 285, startPoint y: 198, endPoint x: 231, endPoint y: 211, distance: 55.5
click at [232, 211] on div "Menu items Add Sort Manage items Offer Super Shawarma Meal Shawarma Meals Super…" at bounding box center [344, 232] width 286 height 297
type input "7"
type input "6.5"
click at [381, 195] on button "ok" at bounding box center [384, 195] width 16 height 16
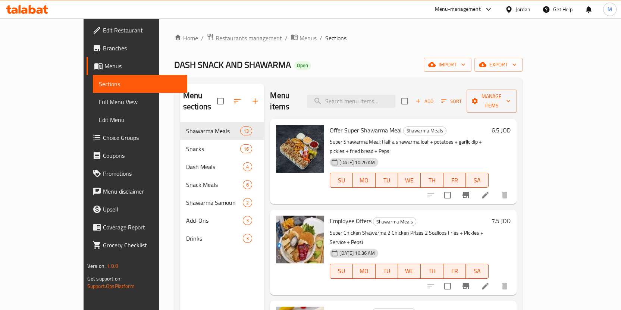
click at [216, 34] on span "Restaurants management" at bounding box center [249, 38] width 66 height 9
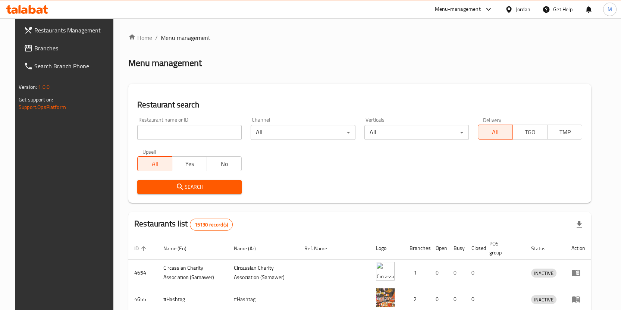
click at [190, 132] on div "Home / Menu management Menu management Restaurant search Restaurant name or ID …" at bounding box center [359, 261] width 463 height 456
click at [190, 132] on input "search" at bounding box center [189, 132] width 104 height 15
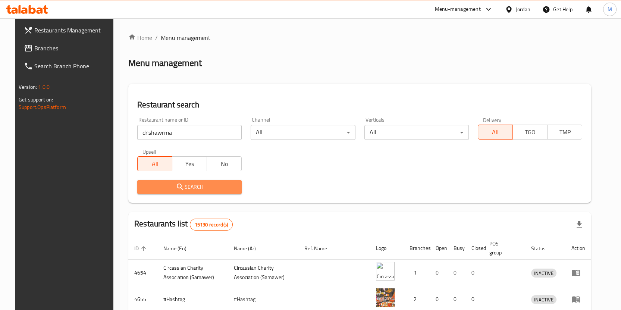
click at [195, 182] on span "Search" at bounding box center [189, 186] width 92 height 9
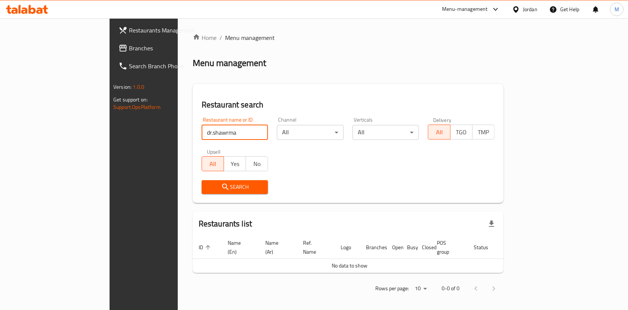
drag, startPoint x: 182, startPoint y: 136, endPoint x: 139, endPoint y: 134, distance: 43.3
click at [202, 134] on input "dr.shawrma" at bounding box center [235, 132] width 67 height 15
click button "Search" at bounding box center [235, 187] width 67 height 14
type input "dr.shawrma"
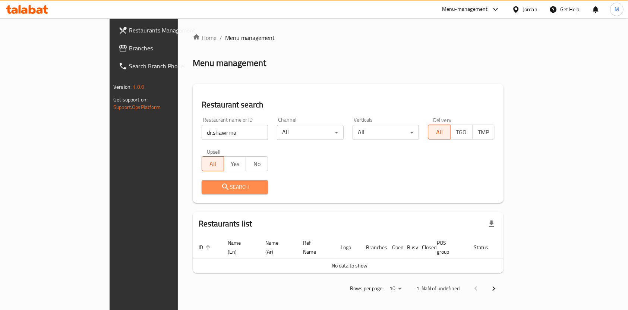
click at [208, 186] on span "Search" at bounding box center [235, 186] width 55 height 9
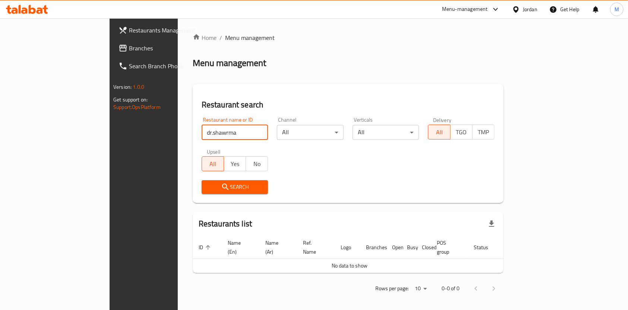
click at [202, 134] on input "dr.shawrma" at bounding box center [235, 132] width 67 height 15
click at [202, 155] on div "All Yes No" at bounding box center [235, 160] width 67 height 22
click at [208, 187] on span "Search" at bounding box center [235, 186] width 55 height 9
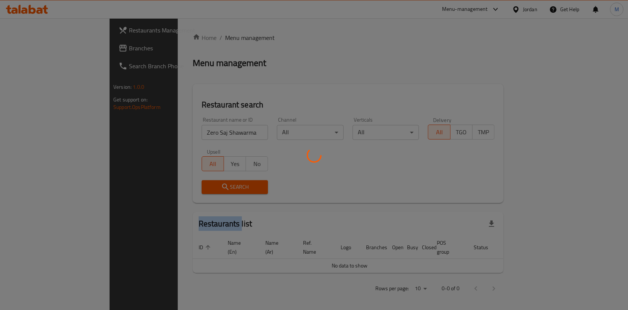
click at [194, 187] on div at bounding box center [314, 155] width 628 height 310
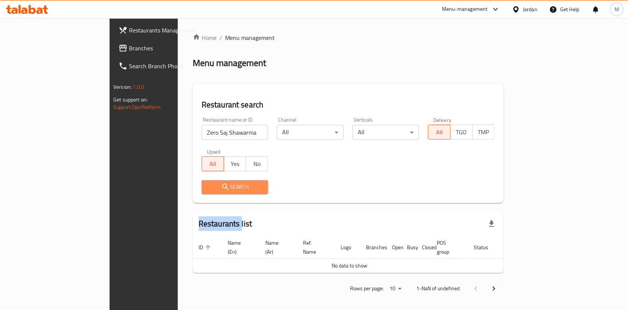
click at [221, 189] on icon "submit" at bounding box center [225, 186] width 9 height 9
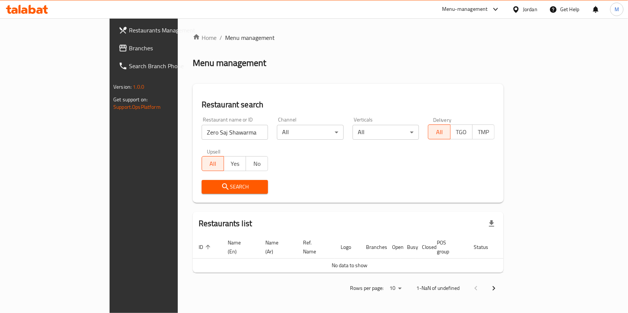
click at [197, 145] on div "Upsell All Yes No" at bounding box center [235, 159] width 76 height 31
click at [202, 136] on input "Zero Saj Shawarma" at bounding box center [235, 132] width 67 height 15
type input "ب"
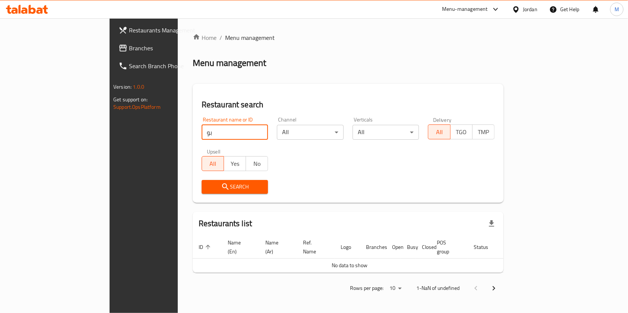
type input "ب"
click at [202, 192] on button "Search" at bounding box center [235, 187] width 67 height 14
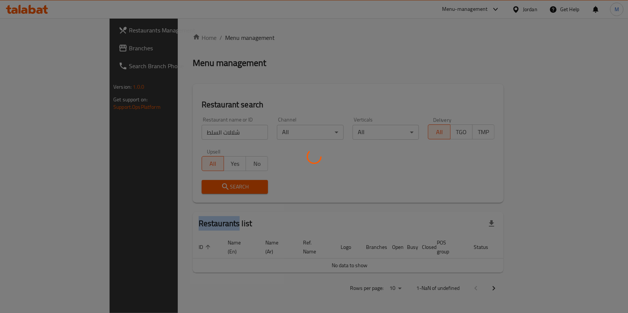
click at [192, 191] on div at bounding box center [314, 156] width 628 height 313
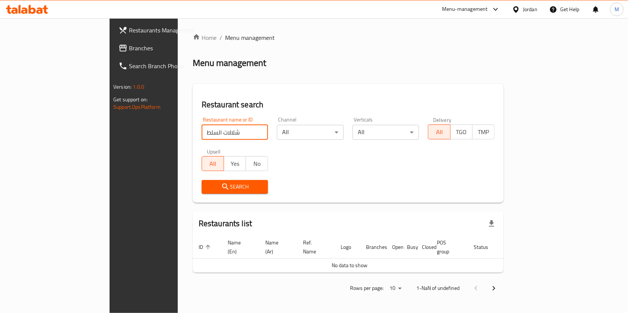
click at [202, 137] on input "شلالات السلط" at bounding box center [235, 132] width 67 height 15
type input "السلط"
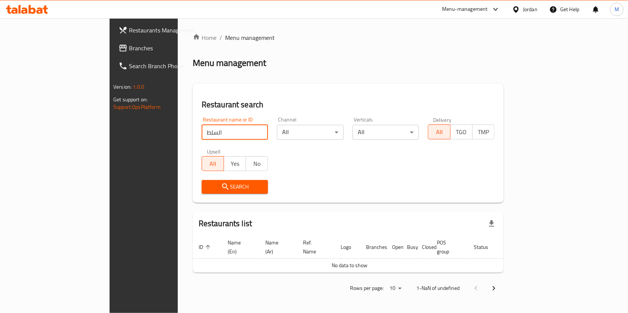
click button "Search" at bounding box center [235, 187] width 67 height 14
click at [202, 129] on input "السلط" at bounding box center [235, 132] width 67 height 15
click at [202, 130] on input "السلط" at bounding box center [235, 132] width 67 height 15
click at [202, 129] on input "السلط" at bounding box center [235, 132] width 67 height 15
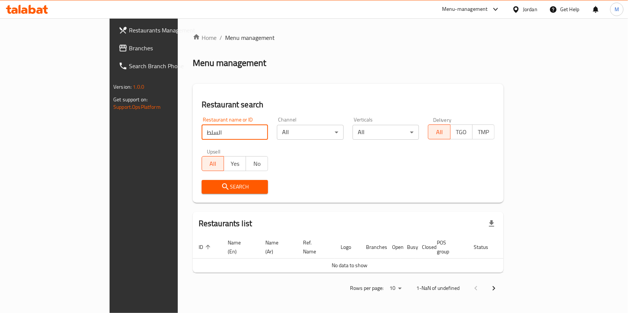
click at [202, 129] on input "السلط" at bounding box center [235, 132] width 67 height 15
type input "السلط"
click button "Search" at bounding box center [235, 187] width 67 height 14
click at [202, 129] on input "السلط" at bounding box center [235, 132] width 67 height 15
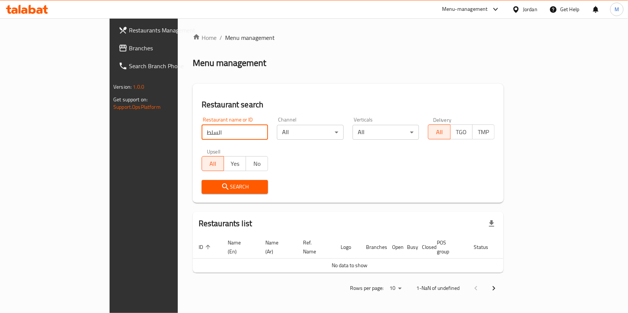
click at [202, 129] on input "السلط" at bounding box center [235, 132] width 67 height 15
type input "شالات السلط"
click button "Search" at bounding box center [235, 187] width 67 height 14
drag, startPoint x: 209, startPoint y: 132, endPoint x: 73, endPoint y: 128, distance: 135.8
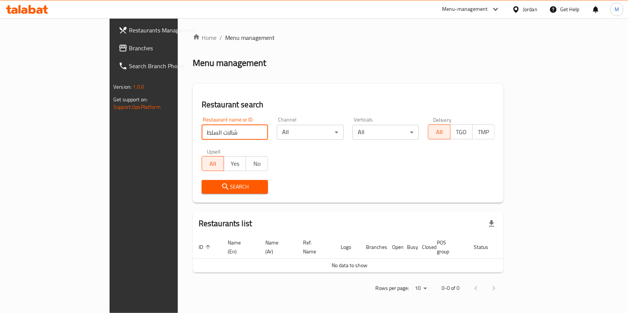
click at [110, 128] on div "Restaurants Management Branches Search Branch Phone Version: 1.0.0 Get support …" at bounding box center [314, 165] width 409 height 295
click at [202, 136] on input "search" at bounding box center [235, 132] width 67 height 15
click button "Search" at bounding box center [235, 187] width 67 height 14
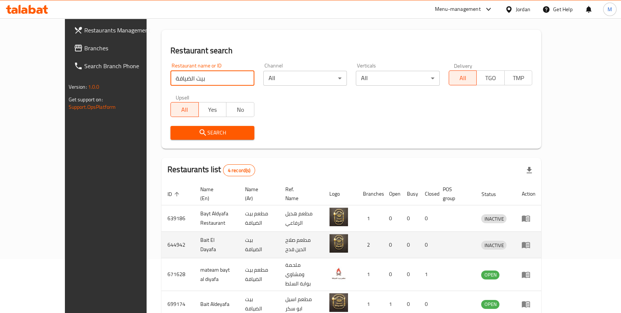
scroll to position [83, 0]
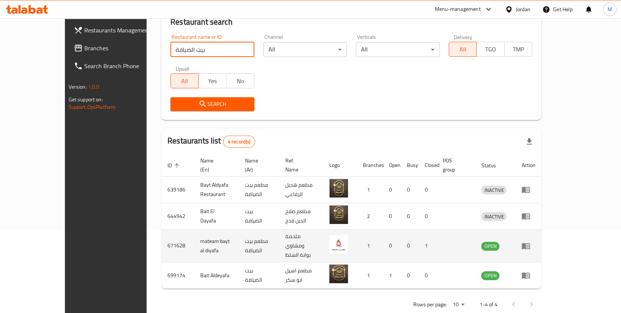
click at [207, 230] on td "mateam bayt al diyafa" at bounding box center [216, 246] width 44 height 33
copy td "mateam bayt al diyafa"
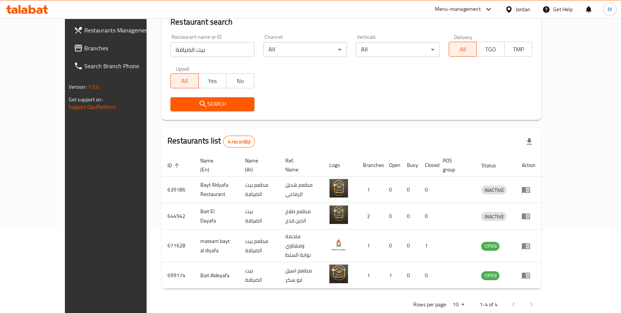
click at [194, 58] on div "Restaurant name or ID بيت الضيافة Restaurant name or ID" at bounding box center [212, 46] width 93 height 32
click at [192, 49] on input "بيت الضيافة" at bounding box center [212, 49] width 84 height 15
type input "زهور السلط"
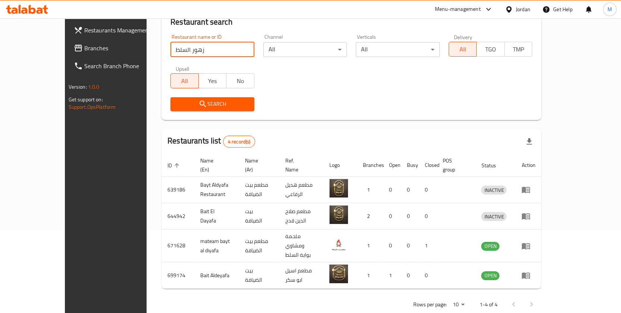
click button "Search" at bounding box center [212, 104] width 84 height 14
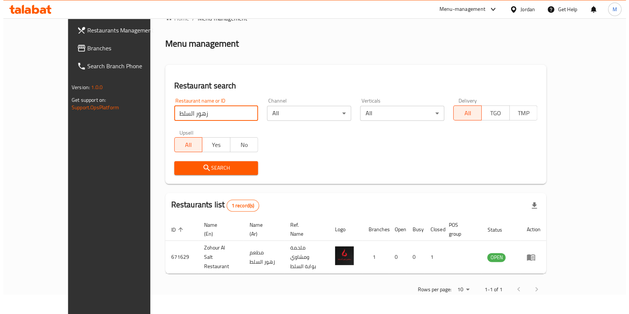
scroll to position [0, 0]
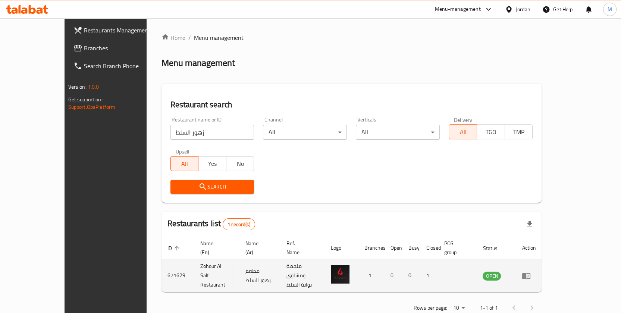
click at [194, 268] on td "Zohour Al Salt Restaurant" at bounding box center [216, 276] width 45 height 33
copy td "Zohour Al Salt Restaurant"
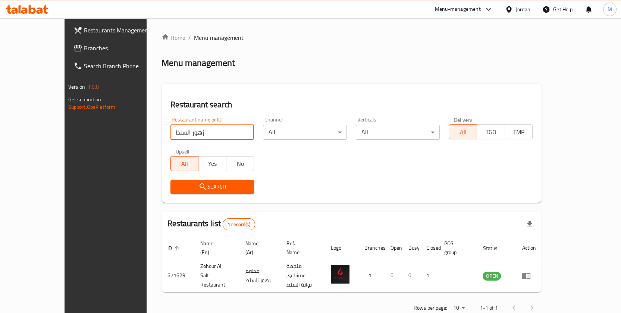
click at [178, 137] on input "زهور السلط" at bounding box center [212, 132] width 84 height 15
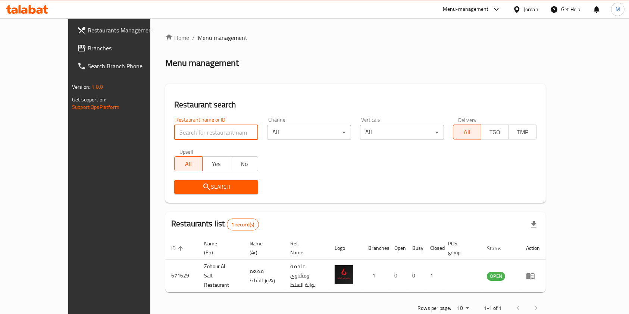
click at [204, 137] on input "search" at bounding box center [216, 132] width 84 height 15
type input "زرب معازيب"
click at [198, 194] on div "Search" at bounding box center [216, 187] width 93 height 23
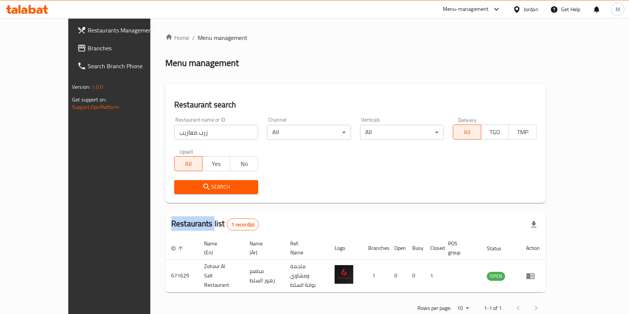
click at [198, 194] on div "Search" at bounding box center [216, 187] width 93 height 23
click at [204, 178] on div "Search" at bounding box center [216, 187] width 93 height 23
click at [202, 188] on span "Search" at bounding box center [216, 186] width 72 height 9
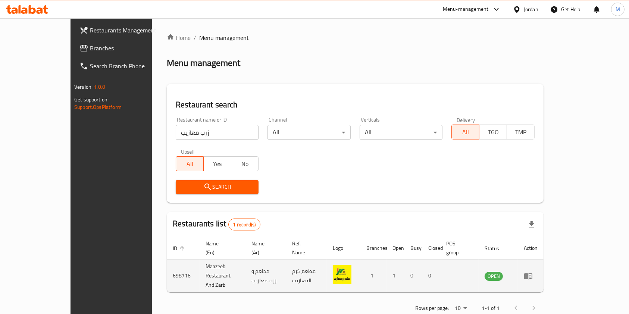
click at [532, 271] on icon "enhanced table" at bounding box center [528, 275] width 9 height 9
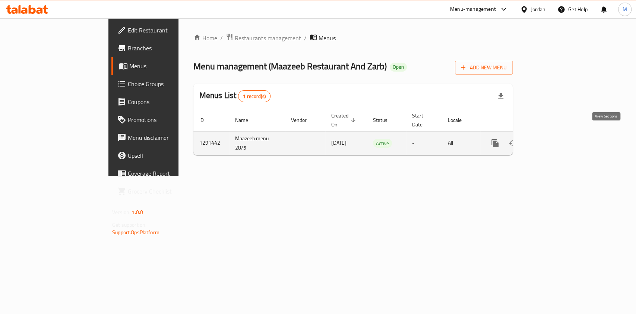
click at [554, 139] on icon "enhanced table" at bounding box center [549, 143] width 9 height 9
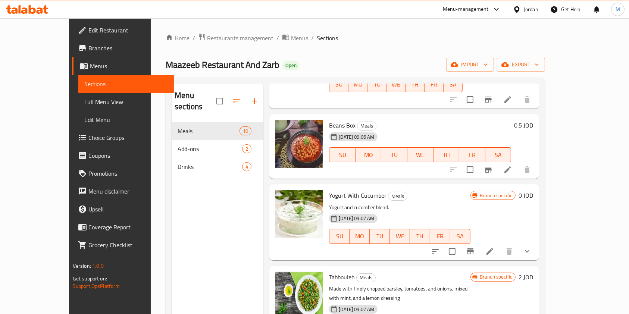
scroll to position [474, 0]
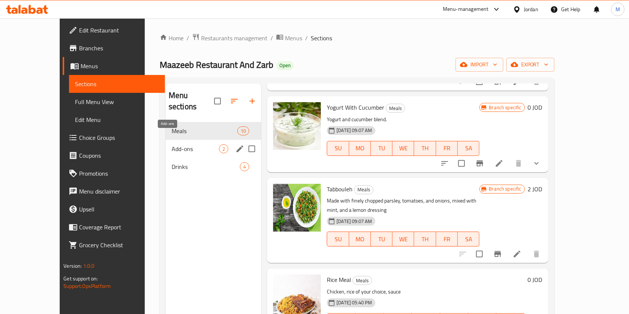
click at [172, 144] on span "Add-ons" at bounding box center [195, 148] width 47 height 9
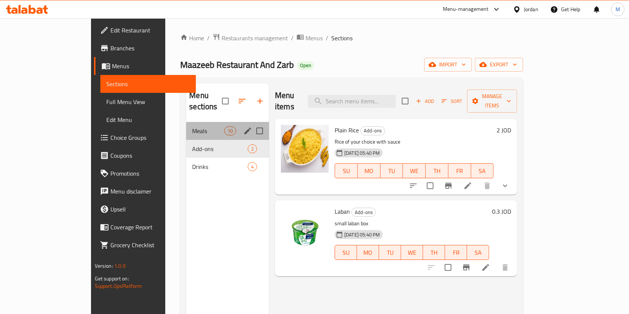
click at [186, 126] on div "Meals 10" at bounding box center [227, 131] width 83 height 18
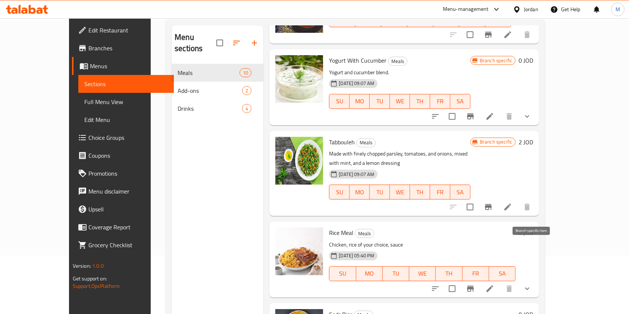
scroll to position [104, 0]
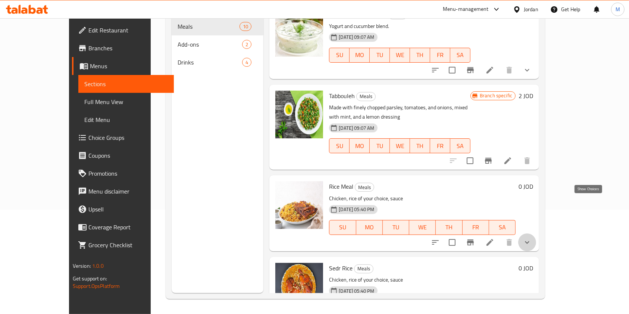
click at [531, 238] on icon "show more" at bounding box center [526, 242] width 9 height 9
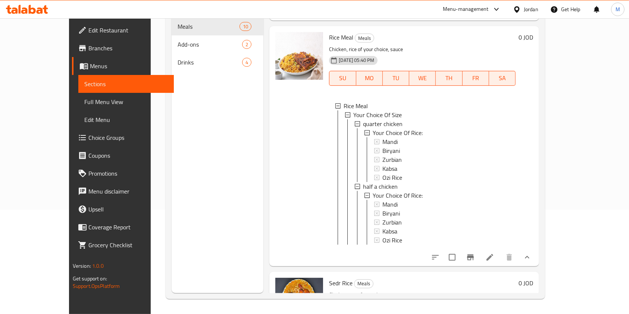
scroll to position [646, 0]
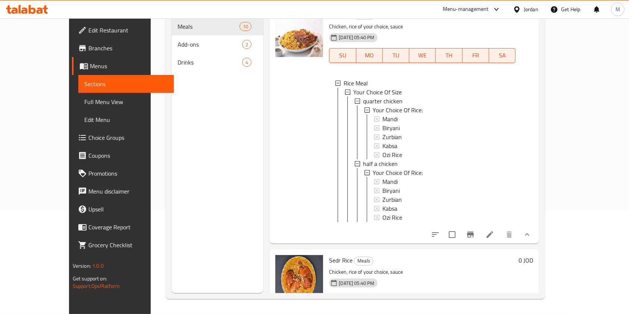
click at [536, 307] on button "show more" at bounding box center [527, 316] width 18 height 18
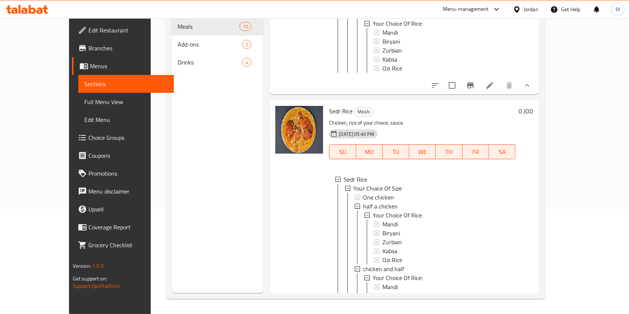
scroll to position [889, 0]
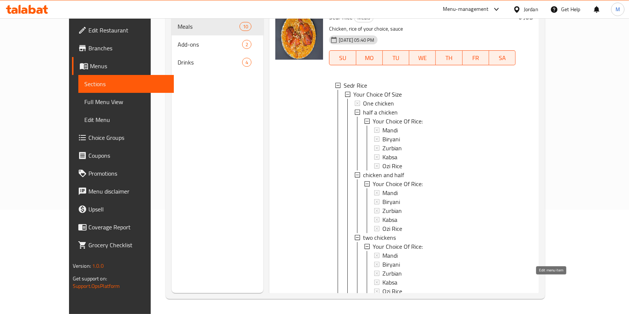
click at [494, 304] on icon at bounding box center [489, 308] width 9 height 9
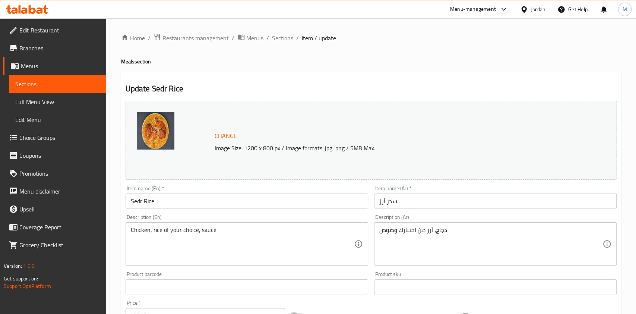
type input "إختيارك من الأرز:"
type input "1"
type input "إختيارك من الأرز:"
type input "1"
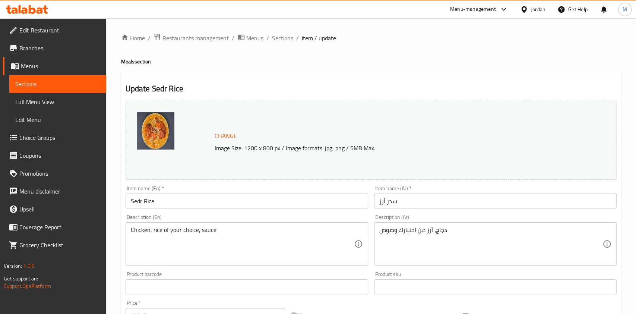
type input "1"
type input "إختيارك من الأرز:"
type input "1"
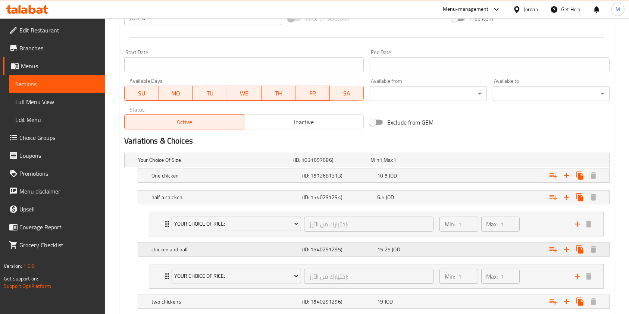
scroll to position [275, 0]
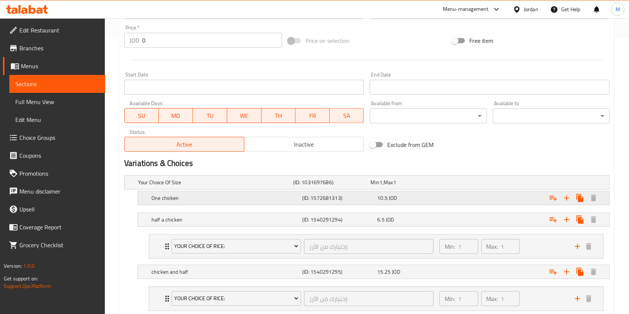
click at [290, 186] on h5 "One chicken" at bounding box center [214, 182] width 152 height 7
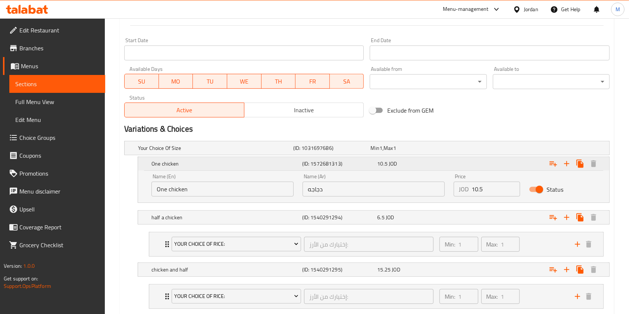
scroll to position [325, 0]
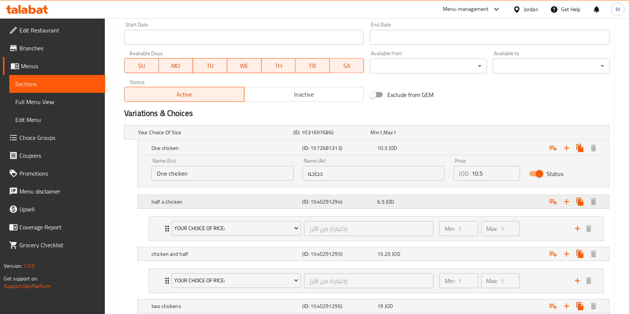
click at [284, 136] on h5 "half a chicken" at bounding box center [214, 132] width 152 height 7
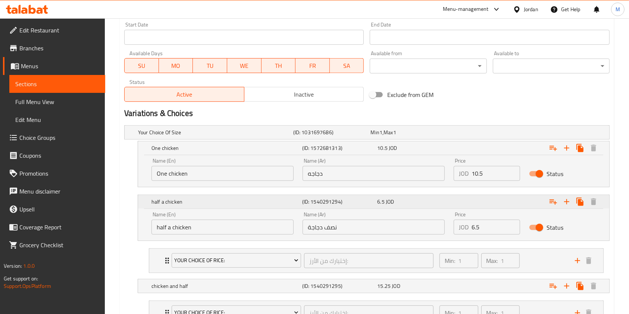
click at [284, 152] on h5 "half a chicken" at bounding box center [225, 147] width 148 height 7
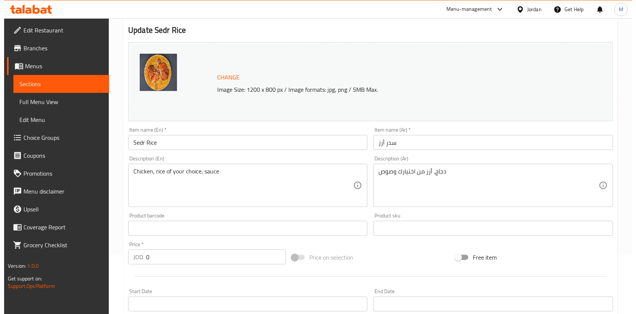
scroll to position [0, 0]
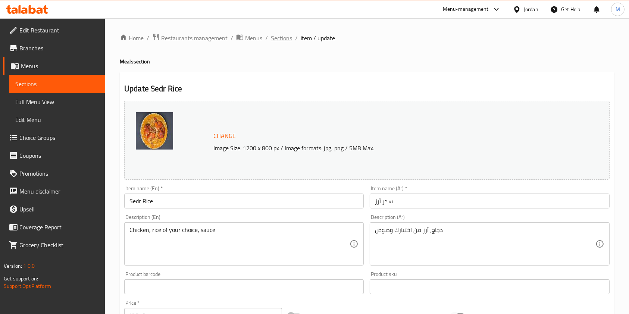
click at [287, 37] on span "Sections" at bounding box center [281, 38] width 21 height 9
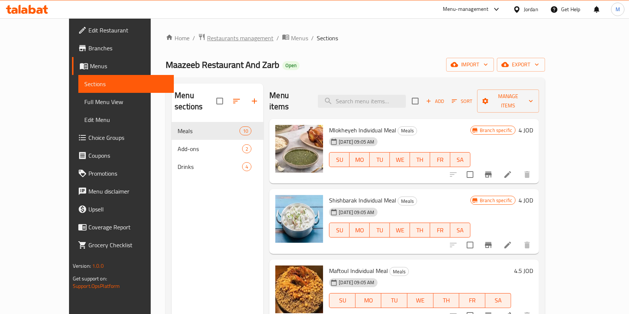
click at [203, 43] on div "Home / Restaurants management / Menus / Sections Maazeeb Restaurant And Zarb Op…" at bounding box center [355, 218] width 379 height 370
click at [207, 41] on span "Restaurants management" at bounding box center [240, 38] width 66 height 9
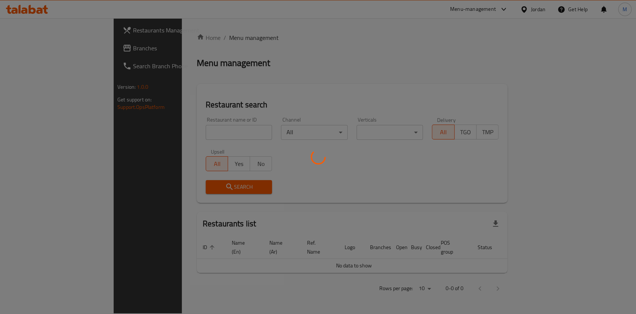
click at [217, 133] on div at bounding box center [318, 157] width 636 height 314
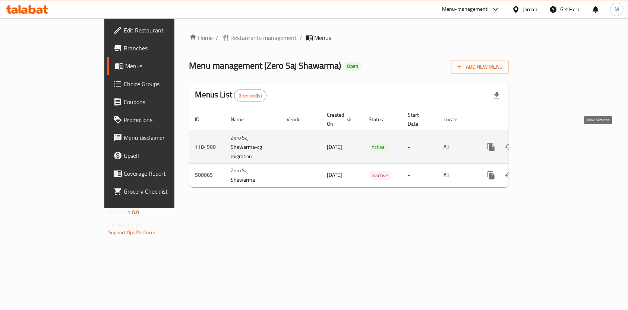
click at [550, 142] on icon "enhanced table" at bounding box center [545, 146] width 9 height 9
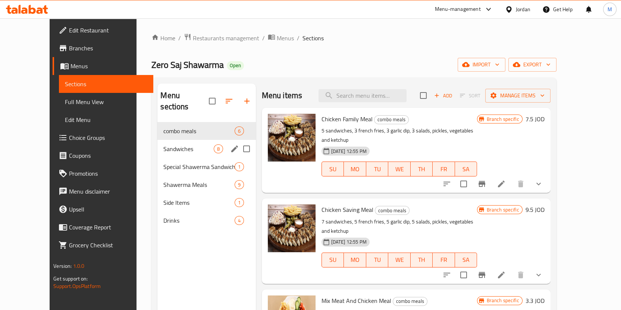
click at [176, 145] on div "Sandwiches 8" at bounding box center [206, 149] width 98 height 18
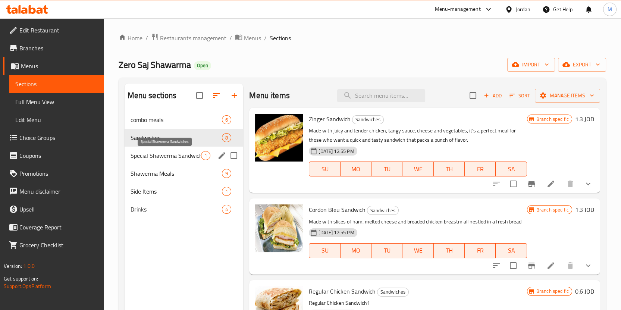
click at [180, 151] on span "Special Shawerma Sandwiches" at bounding box center [166, 155] width 71 height 9
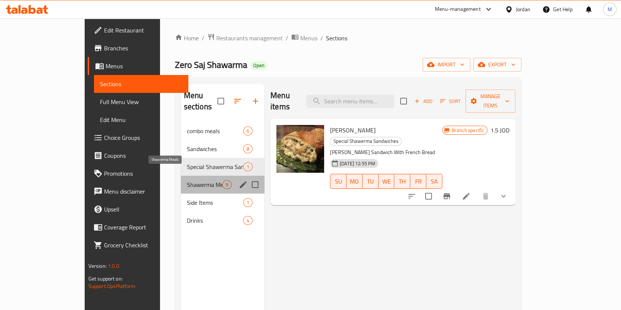
click at [187, 180] on span "Shawerma Meals" at bounding box center [204, 184] width 35 height 9
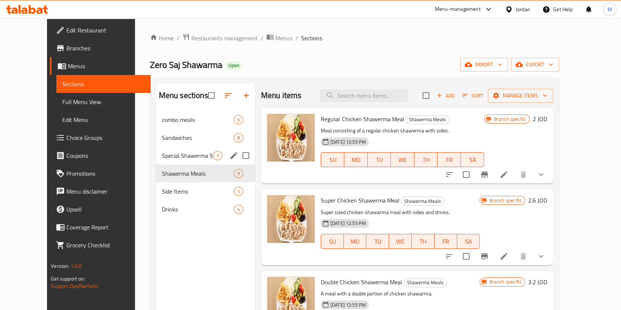
click at [188, 161] on div "Special Shawerma Sandwiches 1" at bounding box center [205, 156] width 99 height 18
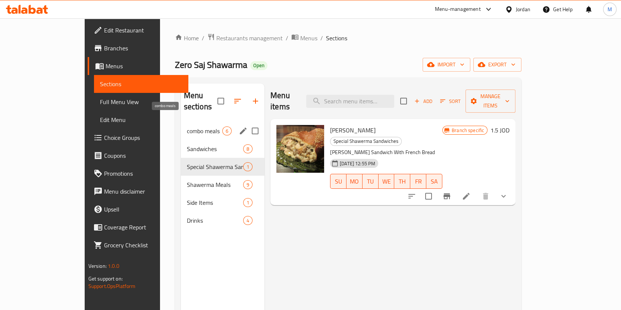
click at [187, 126] on span "combo meals" at bounding box center [204, 130] width 35 height 9
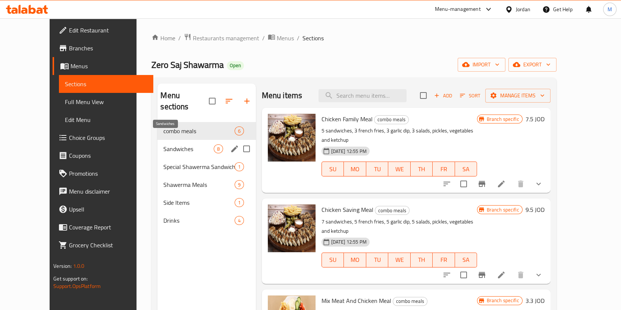
click at [176, 144] on span "Sandwiches" at bounding box center [188, 148] width 50 height 9
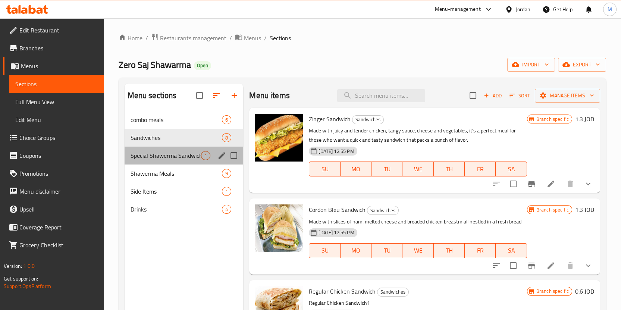
click at [182, 161] on div "Special Shawerma Sandwiches 1" at bounding box center [184, 156] width 119 height 18
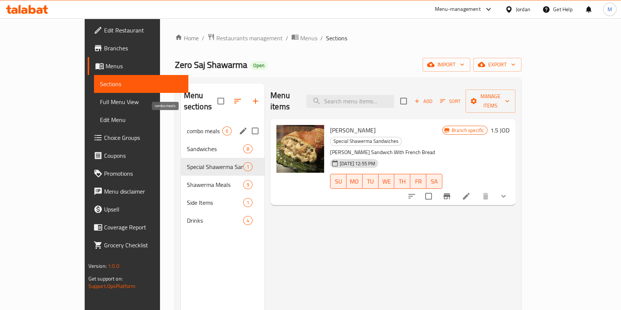
click at [187, 126] on span "combo meals" at bounding box center [204, 130] width 35 height 9
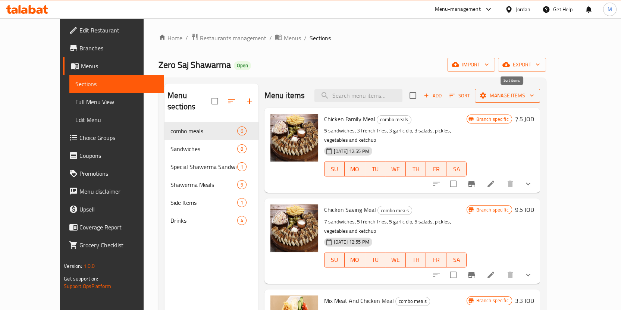
click at [534, 100] on span "Manage items" at bounding box center [507, 95] width 53 height 9
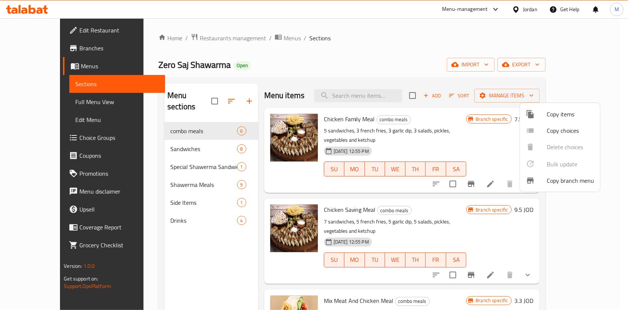
click at [549, 117] on span "Copy items" at bounding box center [570, 114] width 47 height 9
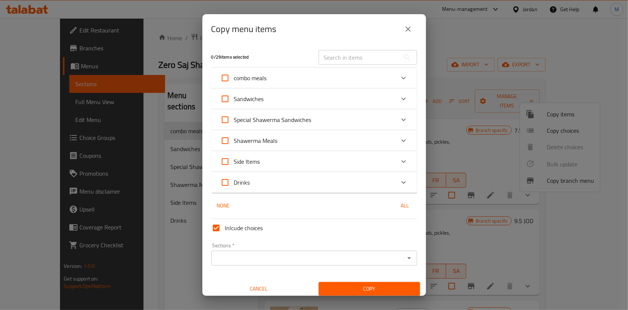
click at [303, 79] on div "combo meals" at bounding box center [307, 78] width 175 height 18
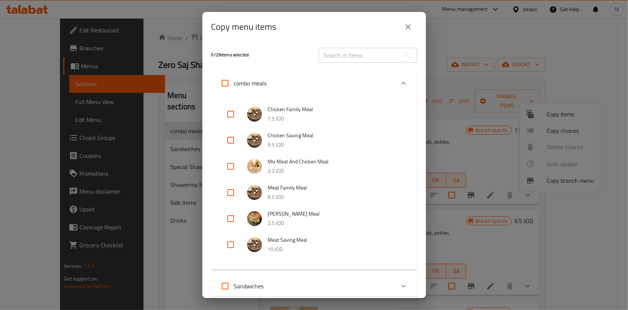
click at [303, 79] on div "combo meals" at bounding box center [307, 83] width 175 height 18
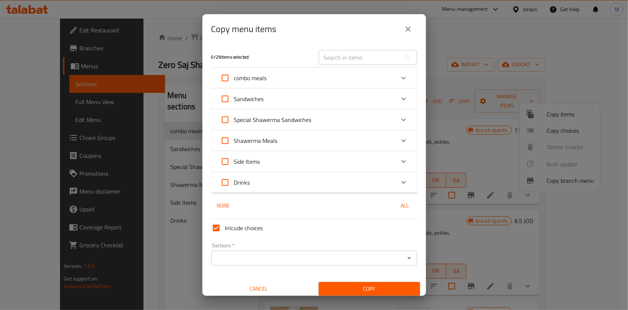
click at [305, 100] on div "Sandwiches" at bounding box center [307, 99] width 175 height 18
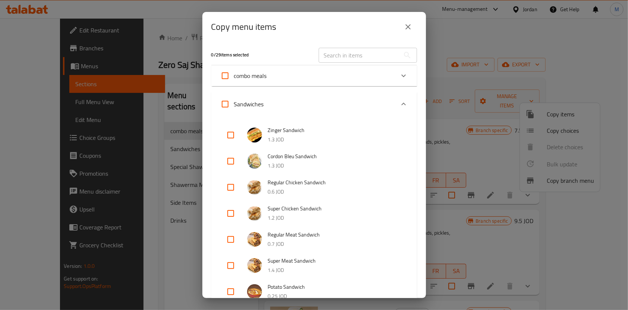
click at [234, 135] on input "checkbox" at bounding box center [231, 135] width 18 height 18
checkbox input "true"
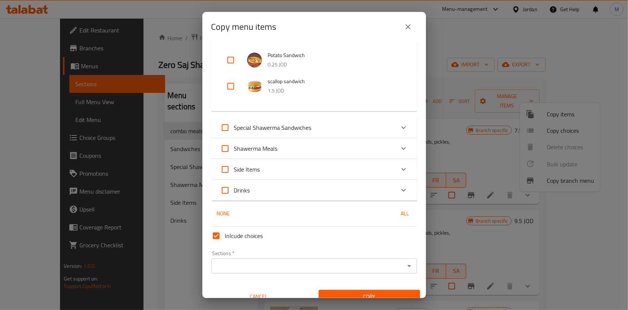
scroll to position [242, 0]
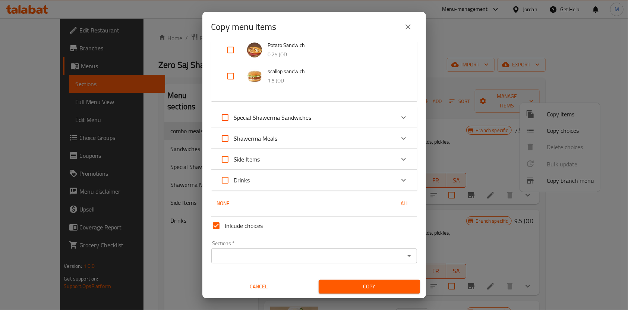
click at [301, 142] on div "Shawerma Meals" at bounding box center [307, 138] width 175 height 18
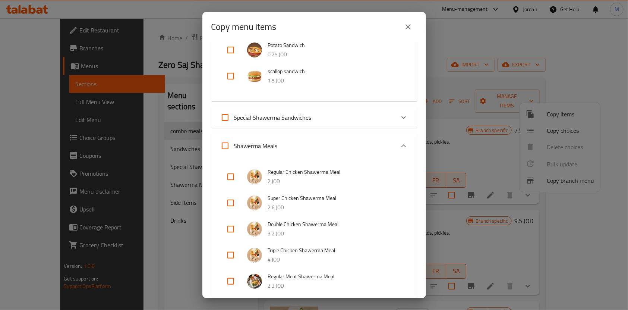
click at [301, 142] on div "Shawerma Meals" at bounding box center [307, 146] width 175 height 18
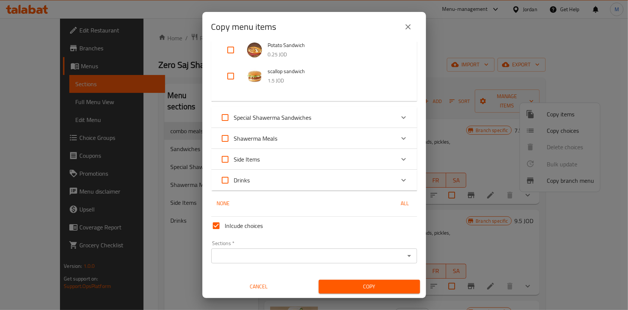
click at [328, 118] on div "Special Shawerma Sandwiches" at bounding box center [307, 118] width 175 height 18
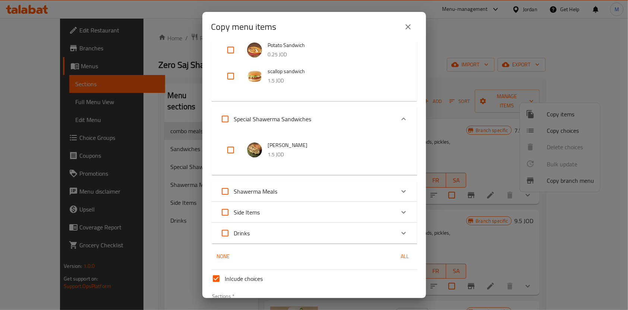
click at [328, 119] on div "Special Shawerma Sandwiches" at bounding box center [307, 119] width 175 height 18
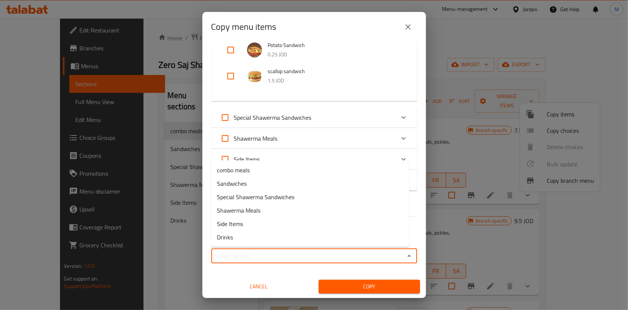
click at [251, 255] on input "Sections   *" at bounding box center [308, 256] width 189 height 10
click at [258, 169] on li "combo meals" at bounding box center [310, 169] width 198 height 13
type input "combo meals"
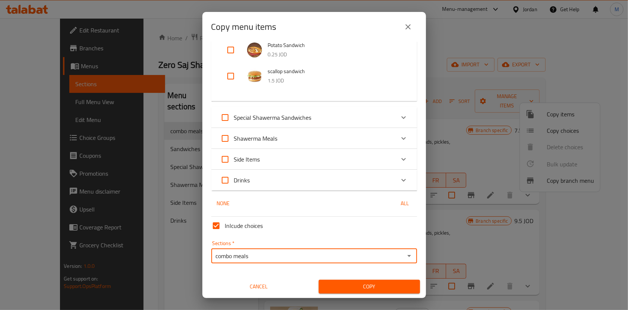
click at [356, 287] on span "Copy" at bounding box center [369, 286] width 89 height 9
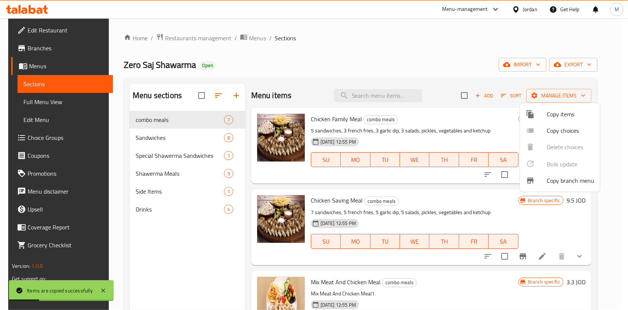
click at [460, 58] on div at bounding box center [314, 155] width 628 height 310
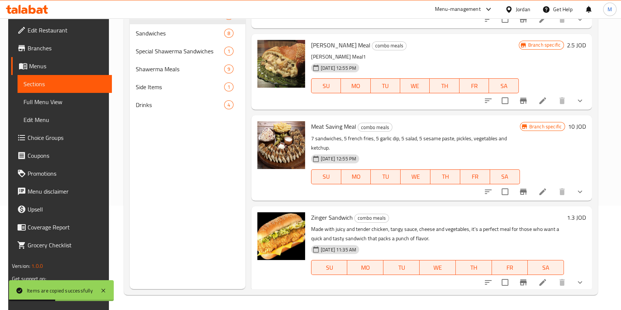
scroll to position [307, 0]
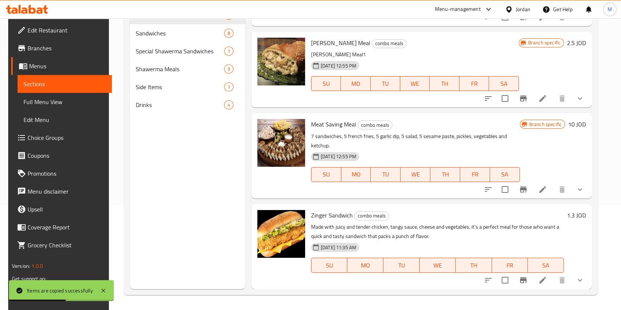
click at [540, 276] on icon at bounding box center [542, 280] width 9 height 9
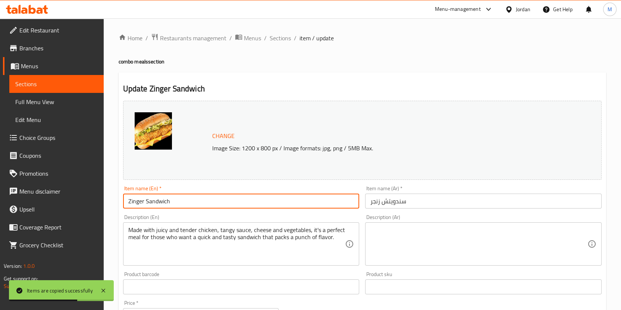
drag, startPoint x: 186, startPoint y: 200, endPoint x: 182, endPoint y: 201, distance: 4.2
click at [186, 200] on input "Zinger Sandwich" at bounding box center [241, 201] width 236 height 15
click at [162, 204] on input "Zinger Sandwich" at bounding box center [241, 201] width 236 height 15
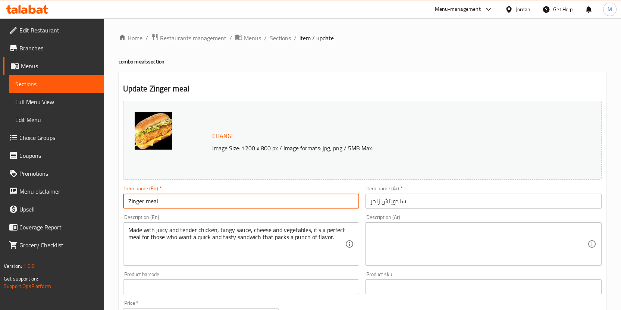
type input "Zinger meal"
click at [385, 204] on input "سندويتش زنجر" at bounding box center [483, 201] width 236 height 15
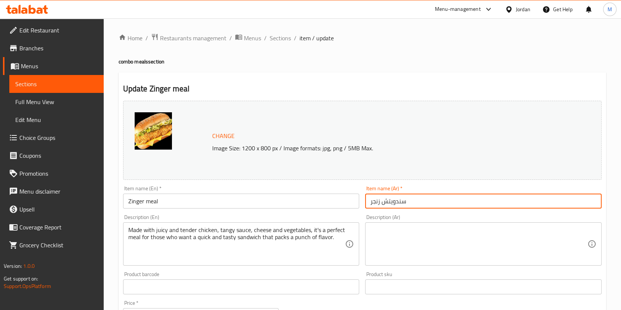
click at [385, 204] on input "سندويتش زنجر" at bounding box center [483, 201] width 236 height 15
click at [390, 203] on input "سندويتش زنجر" at bounding box center [483, 201] width 236 height 15
click at [393, 203] on input "سندويتش زنجر" at bounding box center [483, 201] width 236 height 15
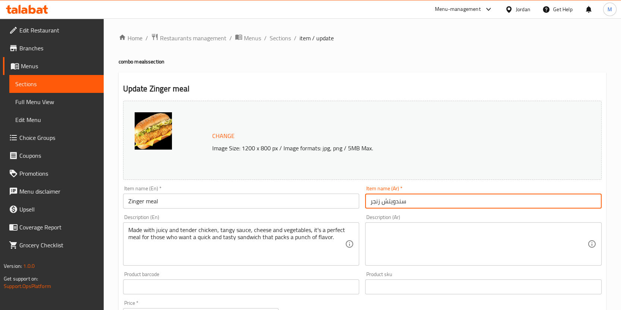
click at [398, 202] on input "سندويتش زنجر" at bounding box center [483, 201] width 236 height 15
type input "وجبة زنجر"
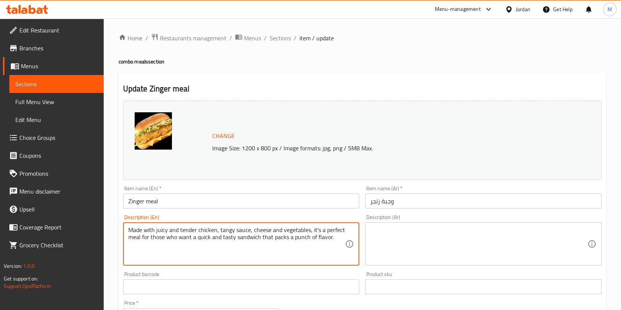
drag, startPoint x: 330, startPoint y: 245, endPoint x: 120, endPoint y: 221, distance: 210.5
click at [402, 245] on textarea at bounding box center [478, 243] width 217 height 35
paste textarea "مصنوع من الدجاج الطري والعصير، والصلصة الحامضة، والجبن والخضروات، إنه وجبة مثال…"
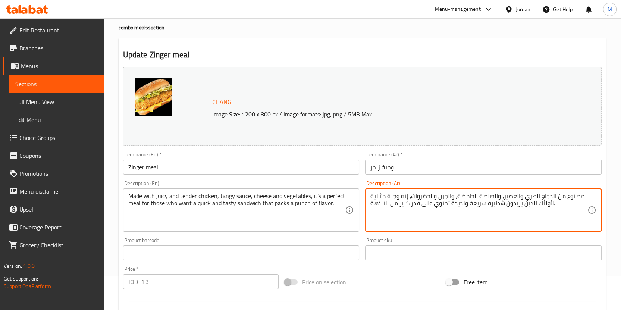
scroll to position [50, 0]
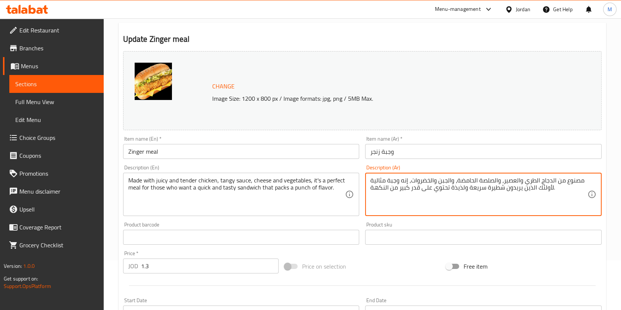
type textarea "مصنوع من الدجاج الطري والعصير، والصلصة الحامضة، والجبن والخضروات، إنه وجبة مثال…"
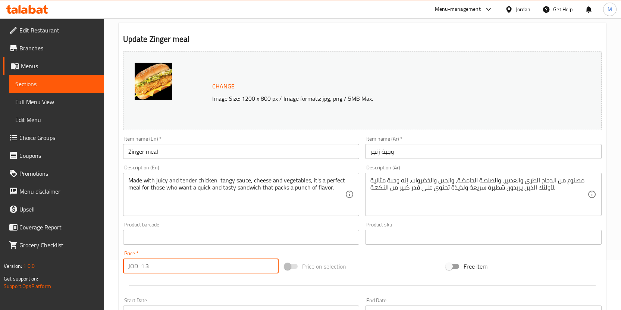
drag, startPoint x: 159, startPoint y: 264, endPoint x: -3, endPoint y: 270, distance: 162.3
click at [0, 260] on html "​ Menu-management Jordan Get Help M Edit Restaurant Branches Menus Sections Ful…" at bounding box center [310, 105] width 621 height 310
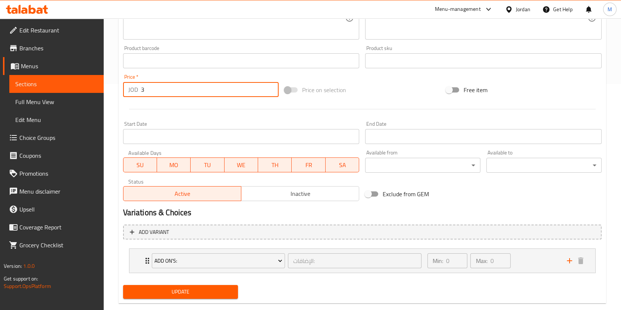
scroll to position [240, 0]
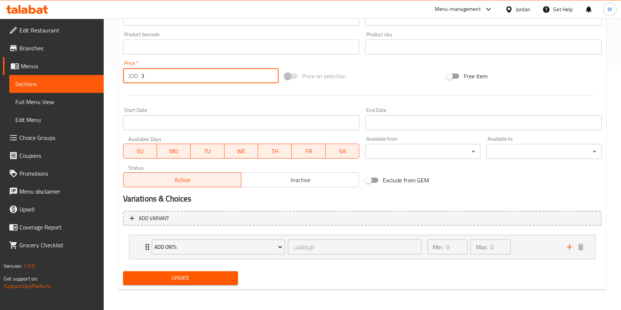
type input "3"
click at [184, 272] on button "Update" at bounding box center [180, 278] width 115 height 14
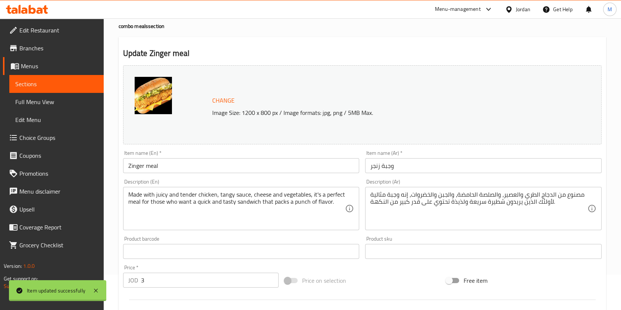
scroll to position [0, 0]
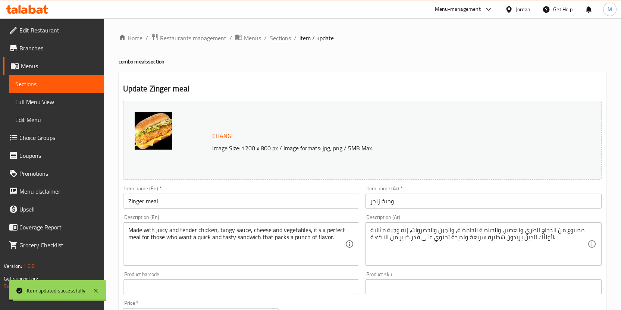
click at [278, 37] on span "Sections" at bounding box center [280, 38] width 21 height 9
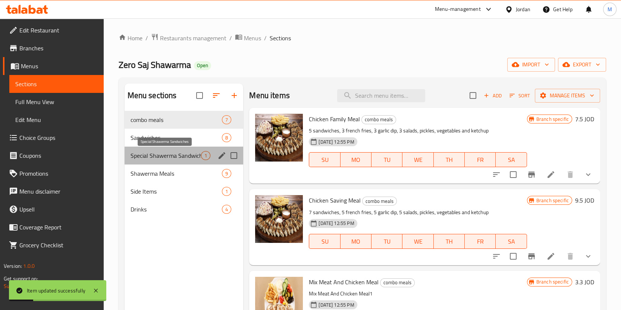
click at [170, 151] on span "Special Shawerma Sandwiches" at bounding box center [166, 155] width 71 height 9
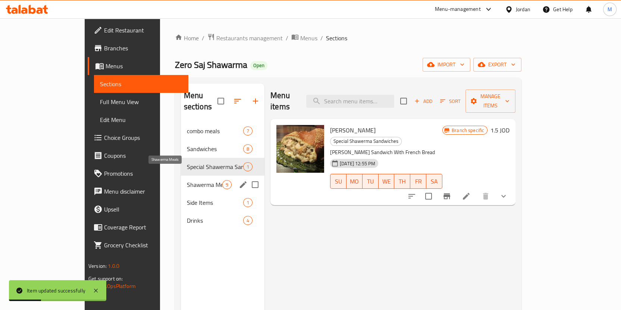
click at [187, 180] on span "Shawerma Meals" at bounding box center [204, 184] width 35 height 9
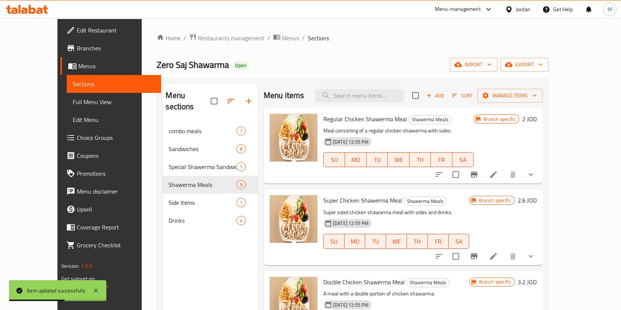
click at [537, 201] on h6 "2.6 JOD" at bounding box center [527, 200] width 19 height 10
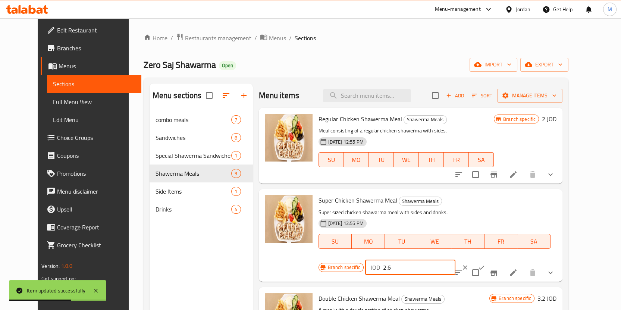
drag, startPoint x: 496, startPoint y: 201, endPoint x: 433, endPoint y: 205, distance: 63.8
click at [433, 259] on div "Branch specific JOD 2.6 ​" at bounding box center [409, 267] width 182 height 16
type input "3.5"
click at [485, 264] on icon "ok" at bounding box center [481, 267] width 7 height 7
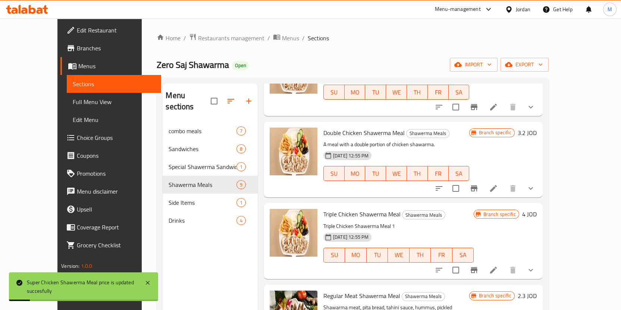
scroll to position [99, 0]
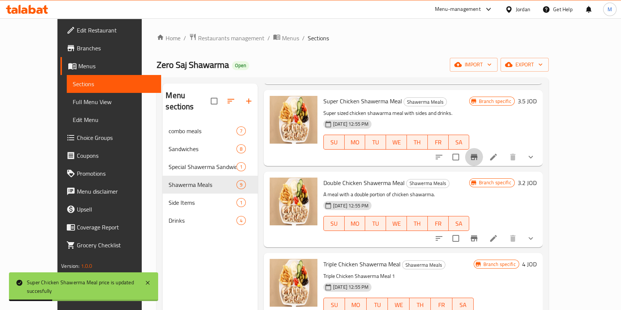
click at [478, 160] on icon "Branch-specific-item" at bounding box center [473, 157] width 9 height 9
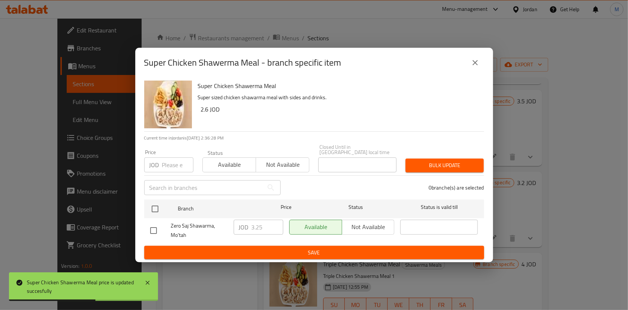
click at [152, 232] on input "checkbox" at bounding box center [154, 231] width 16 height 16
checkbox input "true"
drag, startPoint x: 265, startPoint y: 224, endPoint x: 257, endPoint y: 225, distance: 8.7
click at [257, 225] on input "3.25" at bounding box center [268, 227] width 32 height 15
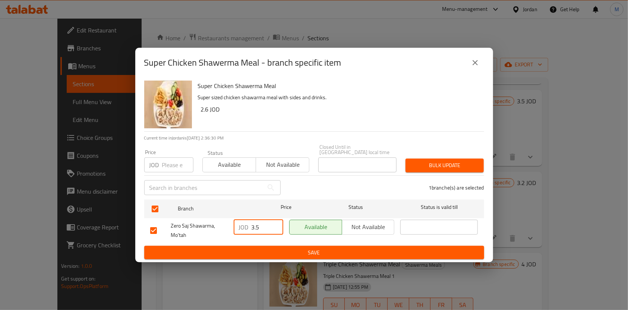
type input "3.5"
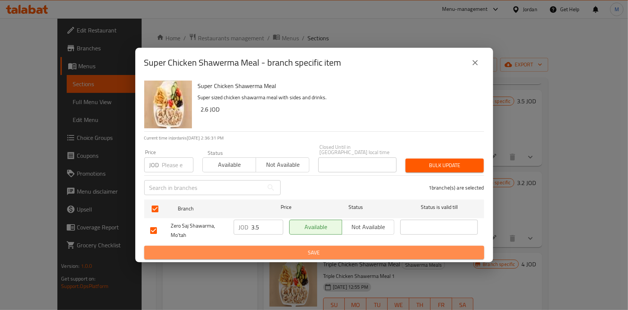
click at [270, 252] on span "Save" at bounding box center [314, 252] width 328 height 9
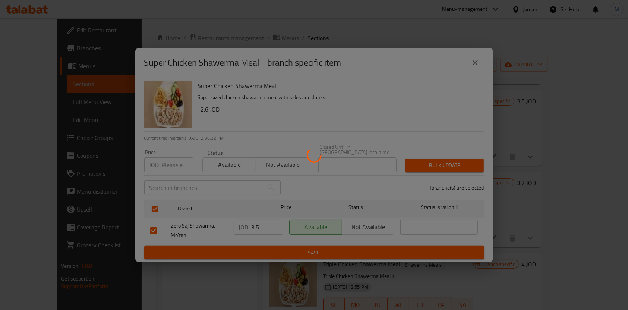
click at [553, 201] on div at bounding box center [314, 155] width 628 height 310
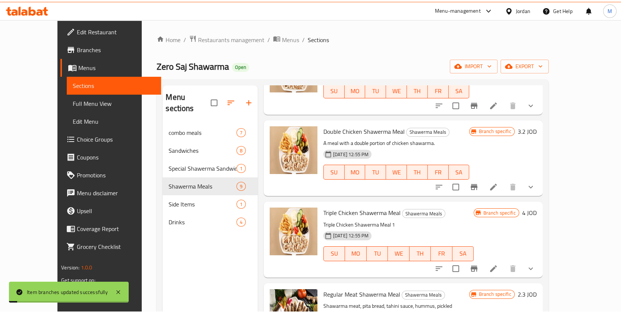
scroll to position [199, 0]
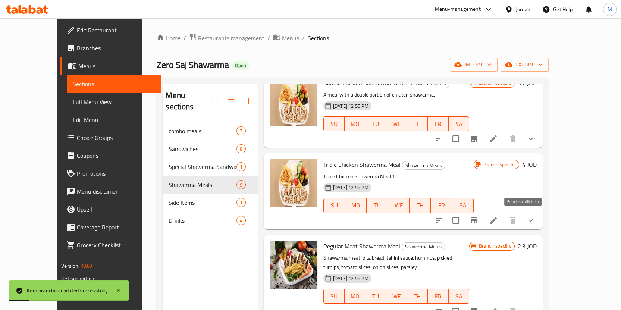
click at [483, 224] on button "Branch-specific-item" at bounding box center [474, 220] width 18 height 18
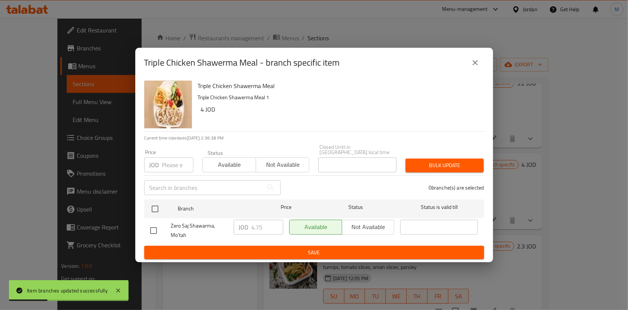
click at [146, 230] on input "checkbox" at bounding box center [154, 231] width 16 height 16
checkbox input "true"
drag, startPoint x: 266, startPoint y: 223, endPoint x: 222, endPoint y: 229, distance: 44.0
click at [222, 229] on div "Zero Saj Shawarma, Mo'tah JOD 4.75 ​ Available Not available ​" at bounding box center [314, 231] width 334 height 28
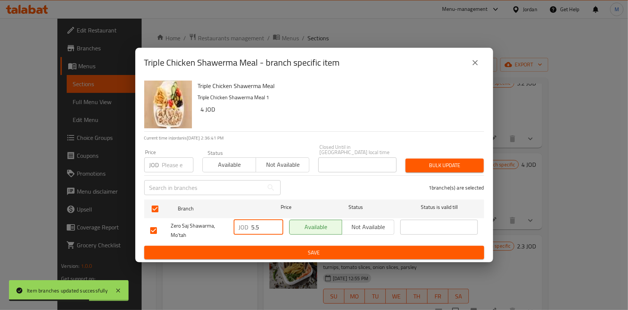
type input "5.5"
click at [251, 248] on span "Save" at bounding box center [314, 252] width 328 height 9
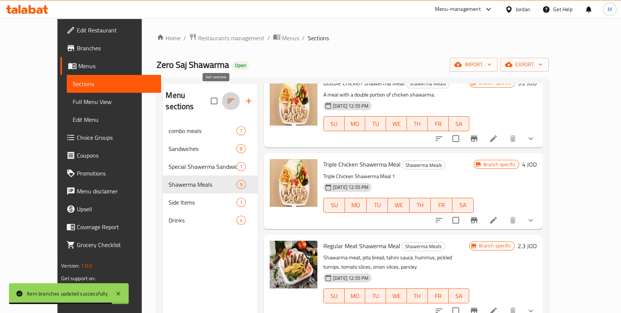
click at [226, 97] on icon "button" at bounding box center [230, 101] width 9 height 9
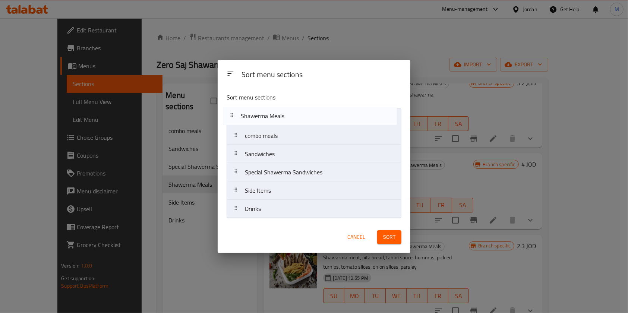
drag, startPoint x: 307, startPoint y: 169, endPoint x: 304, endPoint y: 111, distance: 58.3
click at [304, 111] on nav "combo meals Sandwiches Special Shawerma Sandwiches Shawerma Meals Side Items Dr…" at bounding box center [314, 163] width 175 height 110
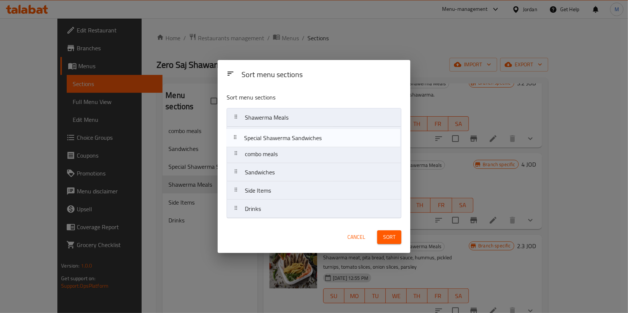
drag, startPoint x: 302, startPoint y: 174, endPoint x: 303, endPoint y: 132, distance: 41.8
click at [303, 132] on nav "Shawerma Meals combo meals Sandwiches Special Shawerma Sandwiches Side Items Dr…" at bounding box center [314, 163] width 175 height 110
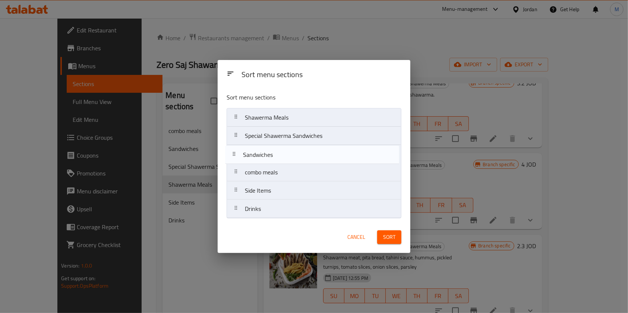
drag, startPoint x: 306, startPoint y: 175, endPoint x: 304, endPoint y: 153, distance: 22.1
click at [304, 153] on nav "Shawerma Meals Special Shawerma Sandwiches combo meals Sandwiches Side Items Dr…" at bounding box center [314, 163] width 175 height 110
drag, startPoint x: 352, startPoint y: 179, endPoint x: 352, endPoint y: 159, distance: 19.4
click at [352, 161] on nav "Shawerma Meals Special Shawerma Sandwiches Sandwiches combo meals Side Items Dr…" at bounding box center [314, 163] width 175 height 110
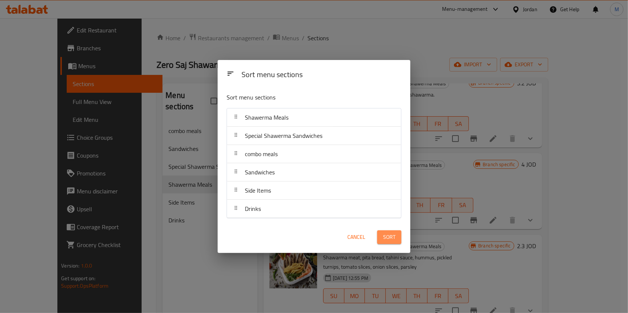
click at [382, 231] on button "Sort" at bounding box center [389, 237] width 24 height 14
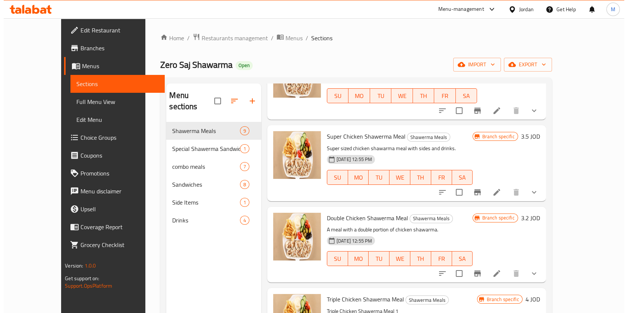
scroll to position [50, 0]
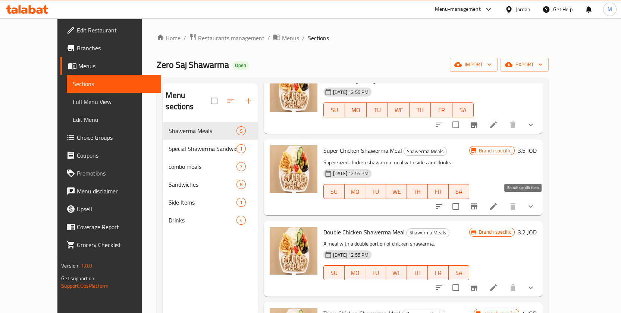
click at [477, 205] on icon "Branch-specific-item" at bounding box center [474, 207] width 7 height 6
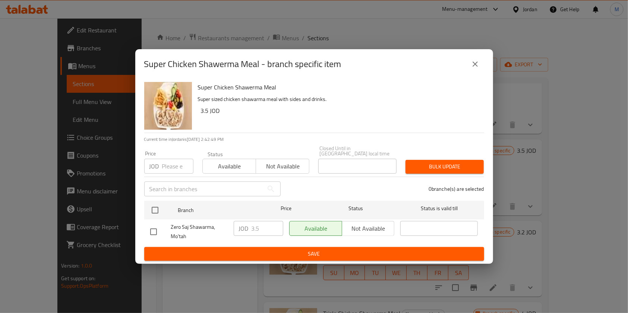
click at [146, 235] on input "checkbox" at bounding box center [154, 232] width 16 height 16
checkbox input "true"
click at [267, 225] on input "3.5" at bounding box center [268, 228] width 32 height 15
type input "3.69"
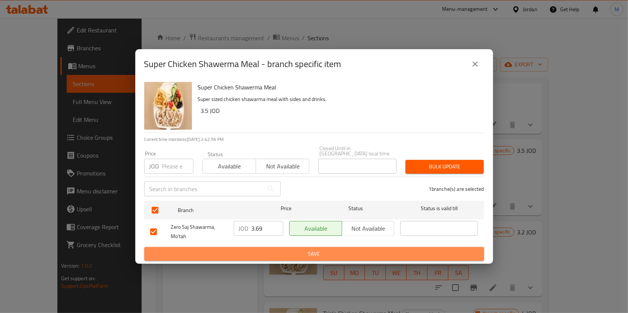
click at [242, 249] on span "Save" at bounding box center [314, 253] width 328 height 9
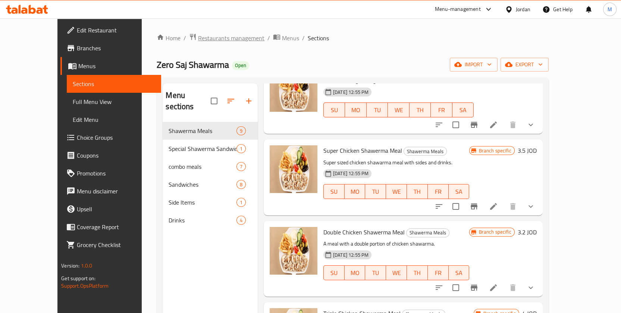
click at [211, 40] on span "Restaurants management" at bounding box center [231, 38] width 66 height 9
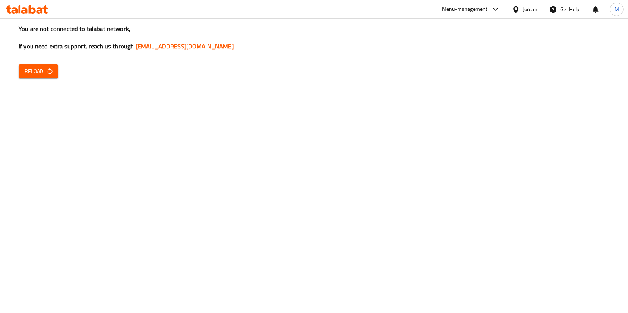
click at [42, 73] on span "Reload" at bounding box center [39, 71] width 28 height 9
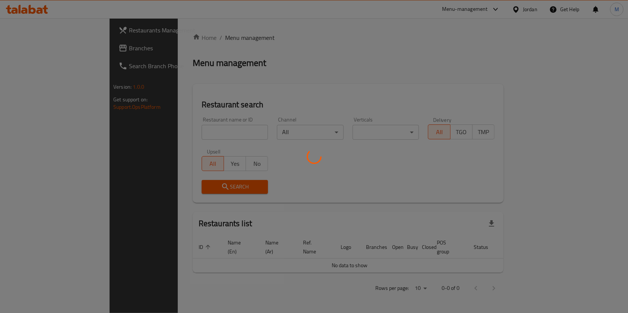
click at [194, 131] on div at bounding box center [314, 156] width 628 height 313
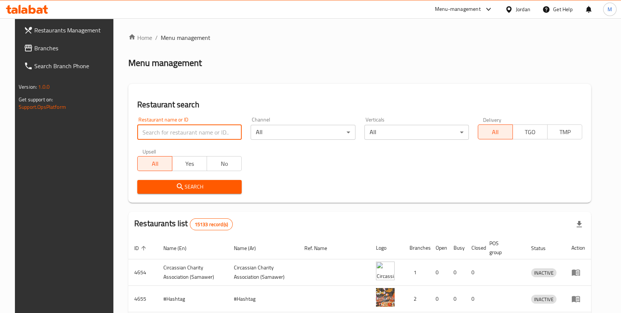
click at [188, 133] on input "search" at bounding box center [189, 132] width 104 height 15
type input "شلالات السلط"
click at [192, 192] on button "Search" at bounding box center [189, 187] width 104 height 14
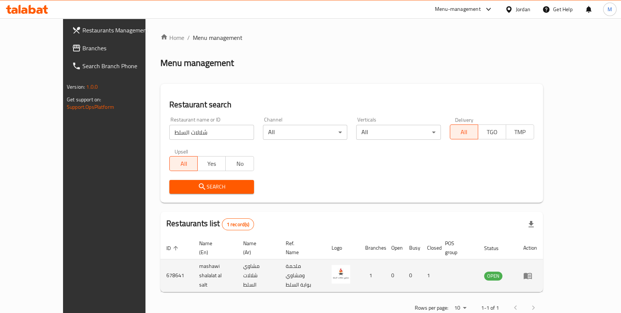
click at [193, 268] on td "mashawi shalalat al salt" at bounding box center [215, 276] width 44 height 33
copy td "mashawi shalalat al salt"
click at [193, 267] on td "mashawi shalalat al salt" at bounding box center [215, 276] width 44 height 33
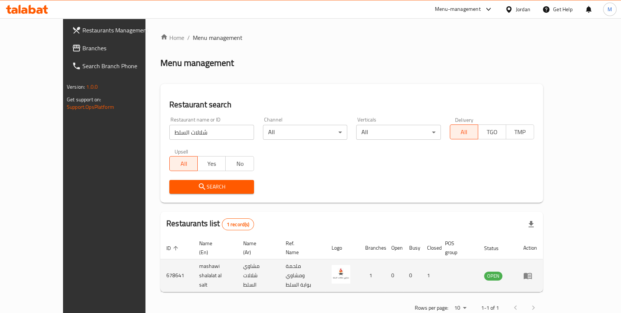
click at [193, 267] on td "mashawi shalalat al salt" at bounding box center [215, 276] width 44 height 33
copy td "mashawi shalalat al salt"
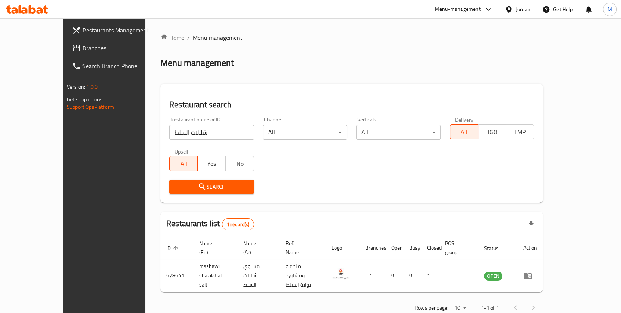
click at [451, 14] on div "Menu-management" at bounding box center [464, 9] width 70 height 18
click at [454, 10] on div "Menu-management" at bounding box center [458, 9] width 46 height 9
click at [452, 52] on div "Agent Campaigns Center" at bounding box center [437, 50] width 112 height 17
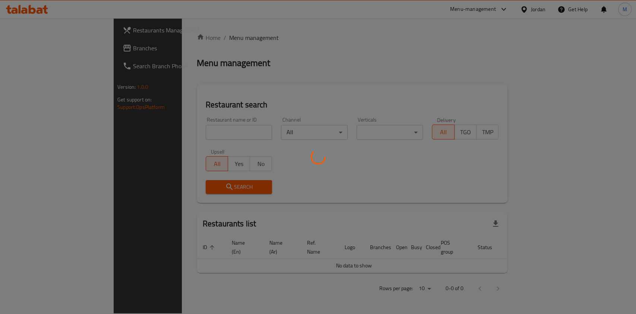
click at [217, 127] on div at bounding box center [318, 157] width 636 height 314
click at [217, 134] on div at bounding box center [318, 157] width 636 height 314
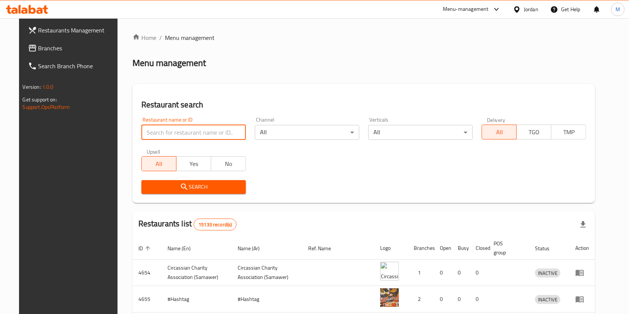
click at [218, 133] on input "search" at bounding box center [193, 132] width 104 height 15
click button "Search" at bounding box center [193, 187] width 104 height 14
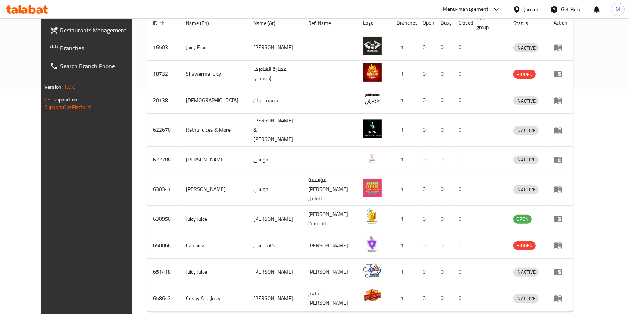
scroll to position [239, 0]
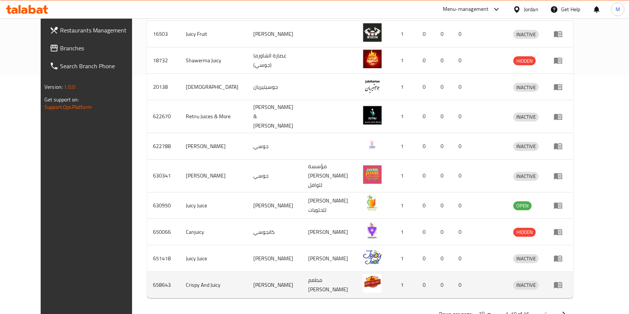
click at [247, 272] on td "[PERSON_NAME]" at bounding box center [274, 285] width 55 height 26
click at [247, 272] on td "كريسبي أند جوسي" at bounding box center [274, 285] width 55 height 26
copy td "كريسبي أند جوسي"
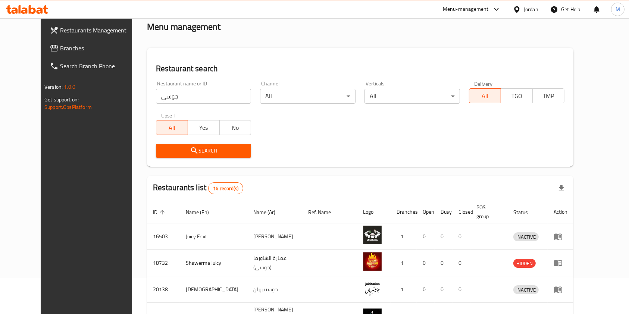
scroll to position [0, 0]
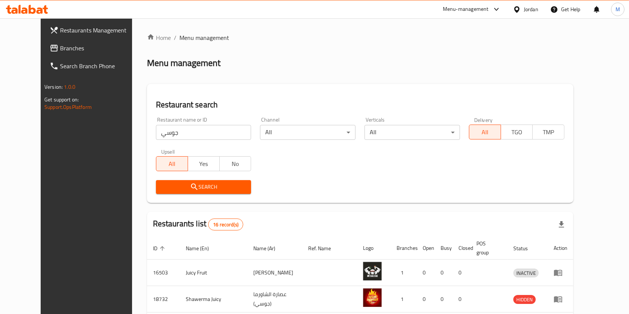
click at [190, 131] on input "جوسي" at bounding box center [203, 132] width 95 height 15
paste input "[PERSON_NAME]"
click at [199, 180] on button "Search" at bounding box center [203, 187] width 95 height 14
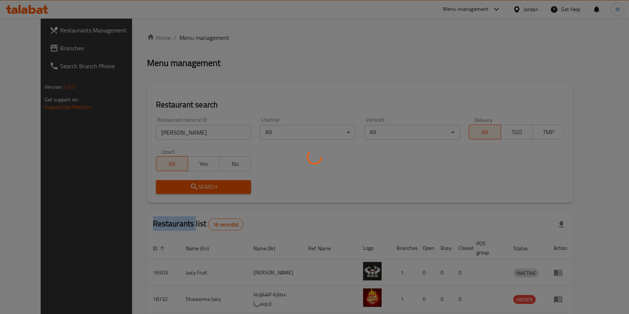
click at [199, 180] on div at bounding box center [314, 157] width 629 height 314
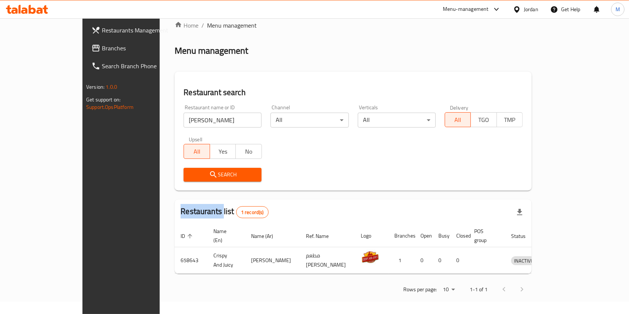
scroll to position [4, 0]
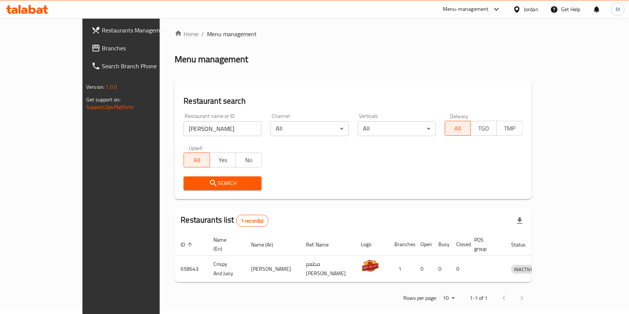
click at [193, 126] on input "[PERSON_NAME]" at bounding box center [222, 128] width 78 height 15
type input "كرنش"
click button "Search" at bounding box center [222, 183] width 78 height 14
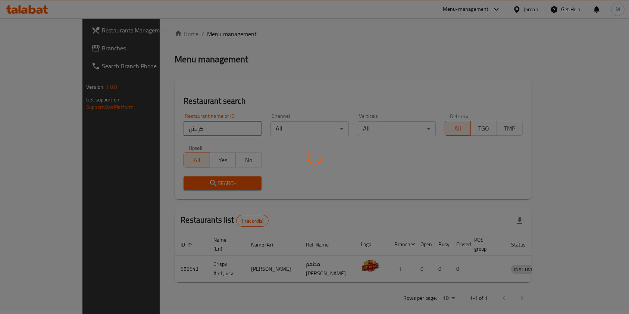
click button "Search" at bounding box center [222, 183] width 78 height 14
click at [295, 39] on div at bounding box center [314, 157] width 629 height 314
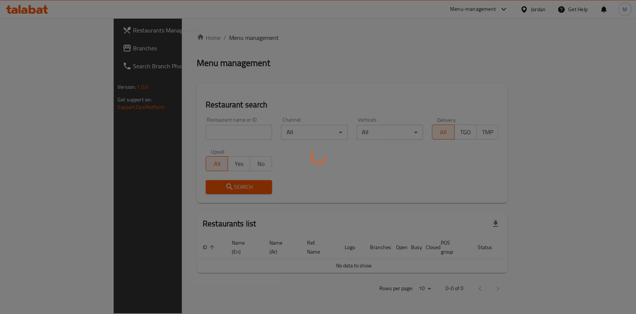
click at [214, 137] on div at bounding box center [318, 157] width 636 height 314
click at [214, 135] on div at bounding box center [318, 157] width 636 height 314
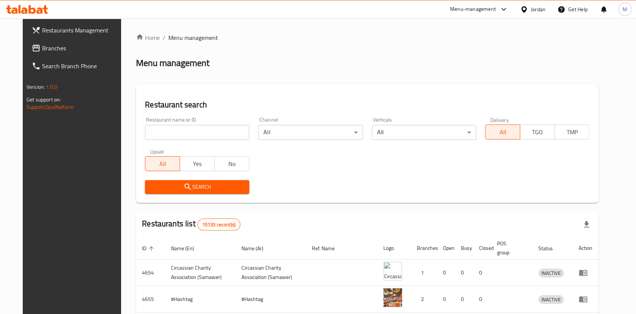
click at [214, 133] on div at bounding box center [318, 157] width 636 height 314
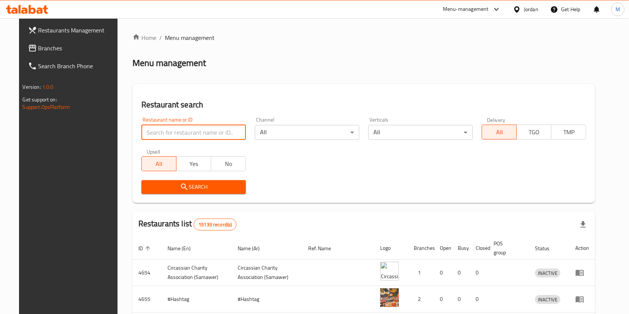
click at [215, 128] on input "search" at bounding box center [193, 132] width 104 height 15
click button "Search" at bounding box center [193, 187] width 104 height 14
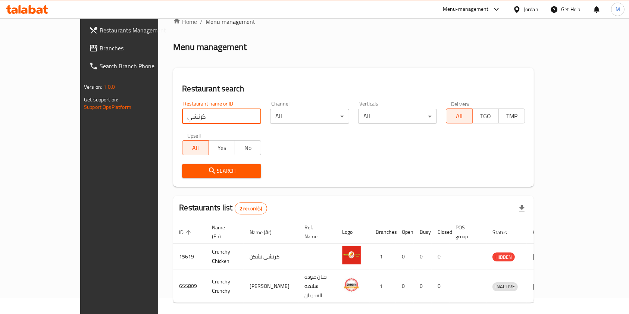
scroll to position [30, 0]
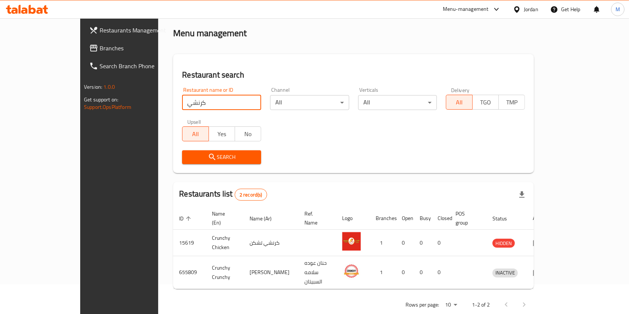
click at [192, 105] on input "كرنشي" at bounding box center [221, 102] width 79 height 15
click button "Search" at bounding box center [221, 157] width 79 height 14
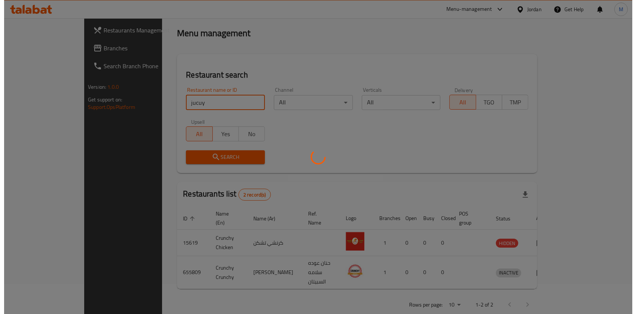
scroll to position [0, 0]
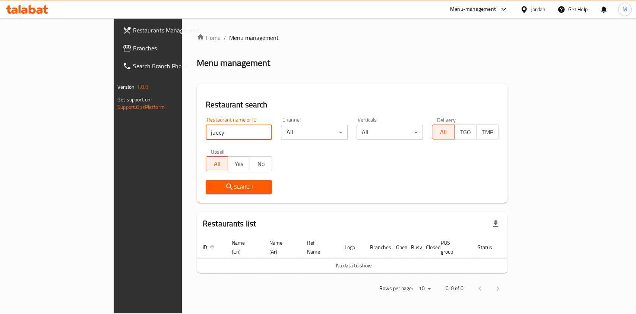
type input "juecy"
click button "Search" at bounding box center [239, 187] width 67 height 14
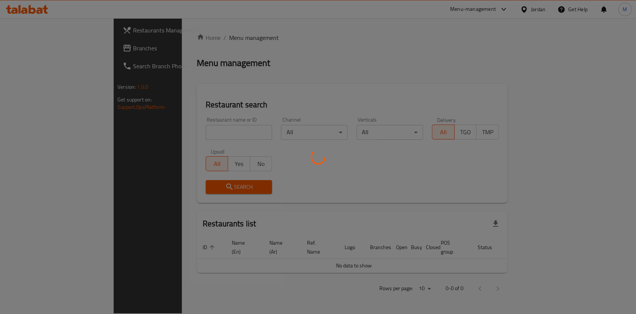
click at [199, 135] on div at bounding box center [318, 157] width 636 height 314
click at [199, 133] on div at bounding box center [318, 157] width 636 height 314
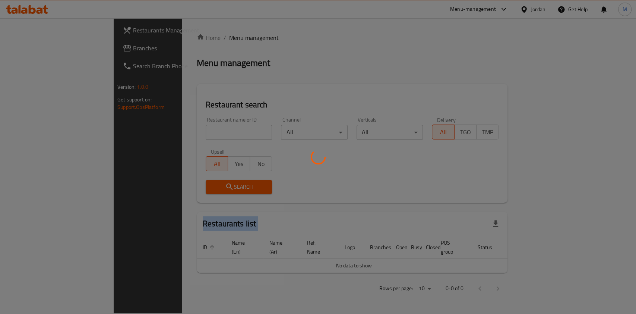
click at [199, 133] on div at bounding box center [318, 157] width 636 height 314
click at [419, 131] on div at bounding box center [318, 157] width 636 height 314
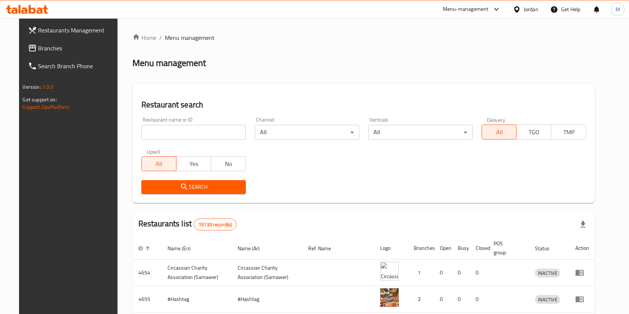
click at [229, 144] on div "Restaurant name or ID Restaurant name or ID" at bounding box center [193, 129] width 113 height 32
click at [224, 132] on input "search" at bounding box center [193, 132] width 104 height 15
type input "["
click button "Search" at bounding box center [193, 187] width 104 height 14
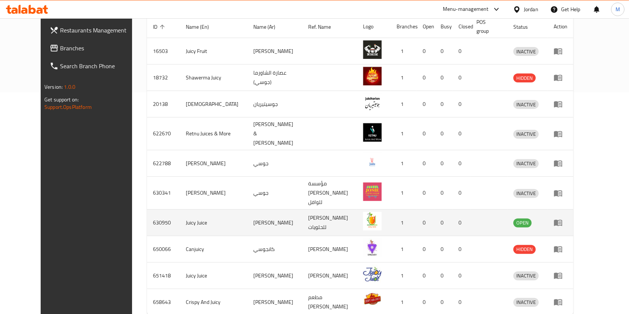
scroll to position [239, 0]
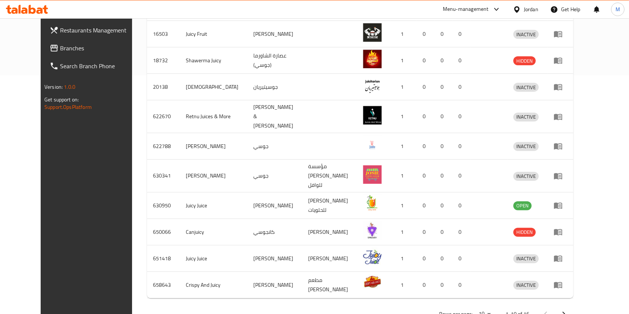
click at [568, 309] on icon "Next page" at bounding box center [563, 313] width 9 height 9
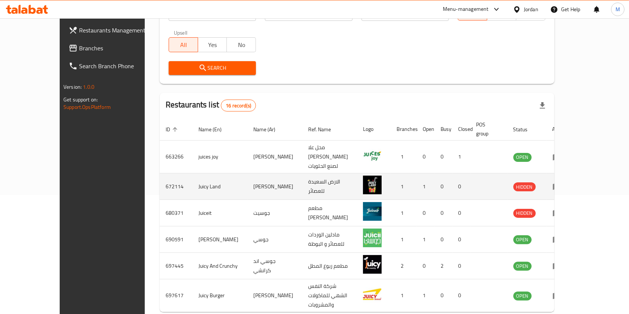
scroll to position [134, 0]
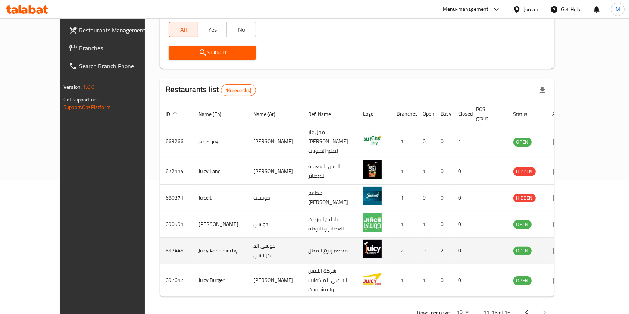
click at [192, 238] on td "Juicy And Crunchy" at bounding box center [219, 251] width 55 height 26
copy td "Juicy And Crunchy"
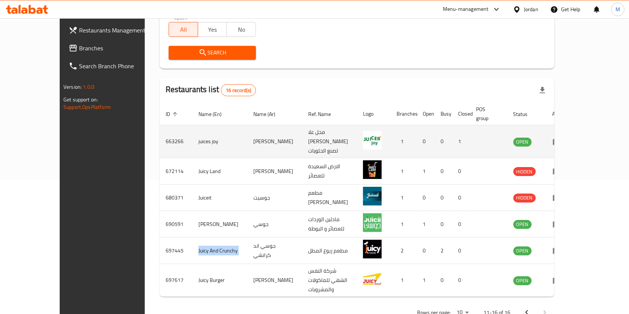
scroll to position [0, 0]
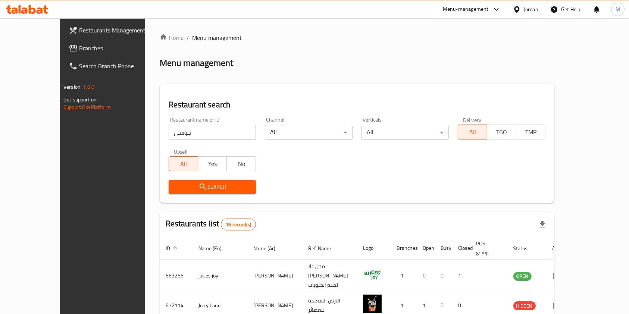
click at [182, 126] on input "جوسي" at bounding box center [213, 132] width 88 height 15
paste input "Juicy And Crunchy"
type input "Juicy And Crunchy"
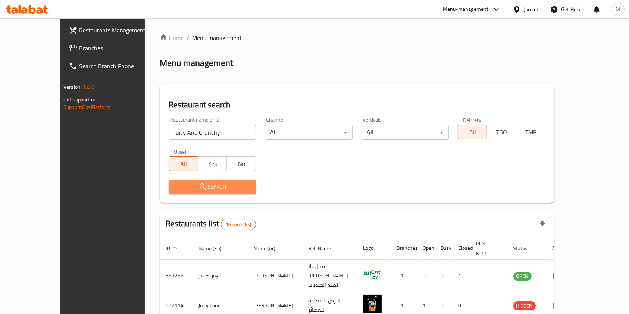
click at [192, 185] on span "Search" at bounding box center [213, 186] width 76 height 9
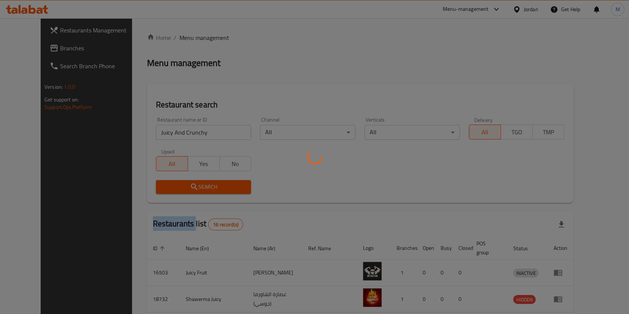
click at [192, 185] on div at bounding box center [314, 157] width 629 height 314
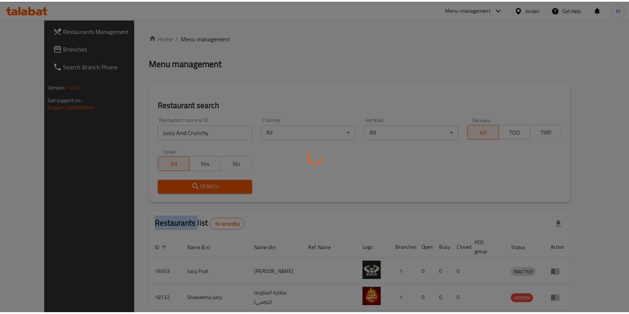
scroll to position [4, 0]
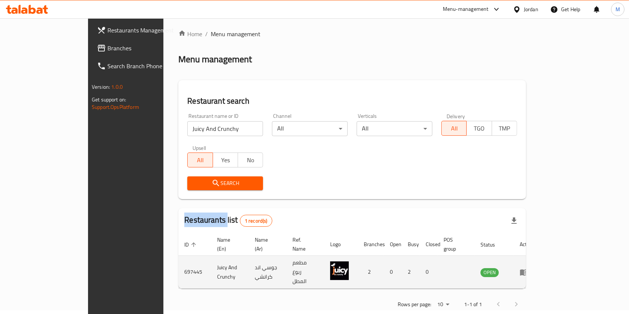
click at [528, 268] on icon "enhanced table" at bounding box center [523, 272] width 9 height 9
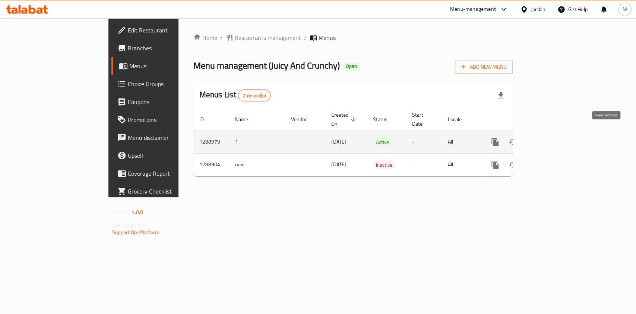
click at [553, 139] on icon "enhanced table" at bounding box center [549, 142] width 7 height 7
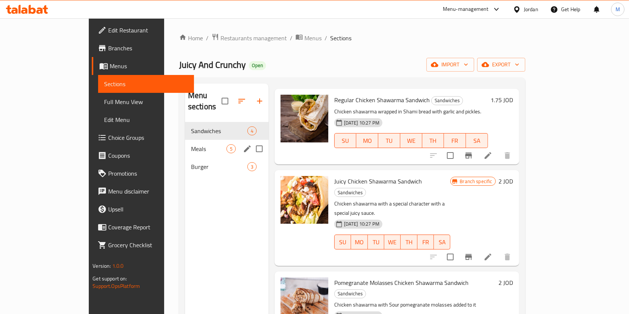
click at [202, 144] on span "Meals" at bounding box center [208, 148] width 35 height 9
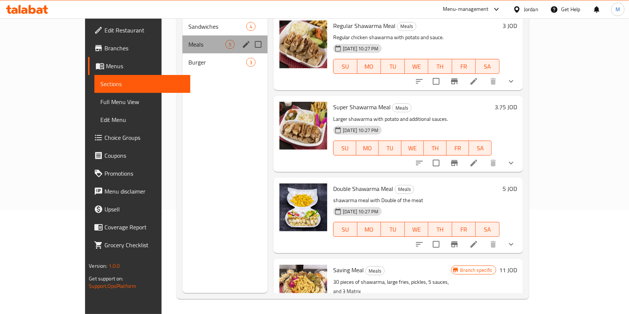
click at [182, 39] on div "Meals 5" at bounding box center [224, 44] width 85 height 18
click at [182, 53] on div "Burger 3" at bounding box center [224, 62] width 85 height 18
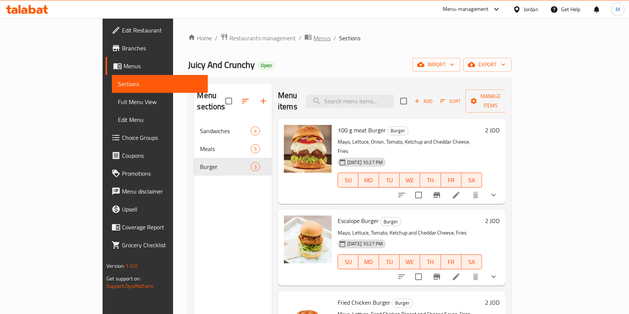
click at [304, 40] on span "breadcrumb" at bounding box center [308, 38] width 9 height 10
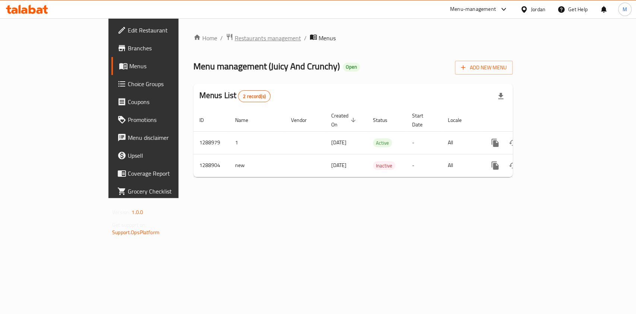
click at [235, 43] on span "Restaurants management" at bounding box center [268, 38] width 66 height 9
